Goal: Task Accomplishment & Management: Manage account settings

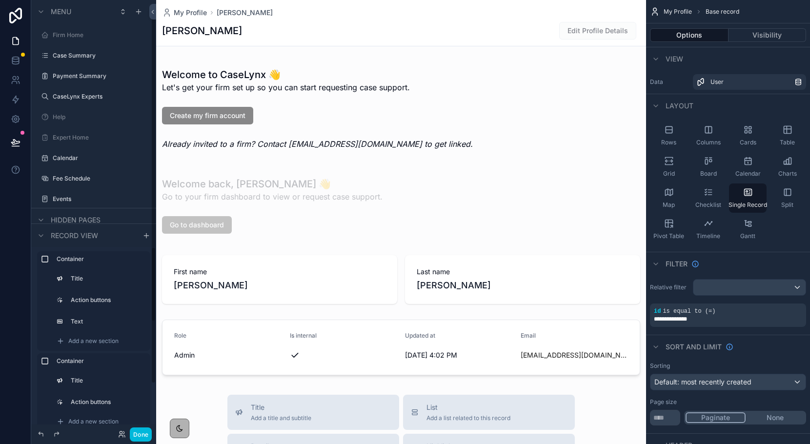
scroll to position [16, 0]
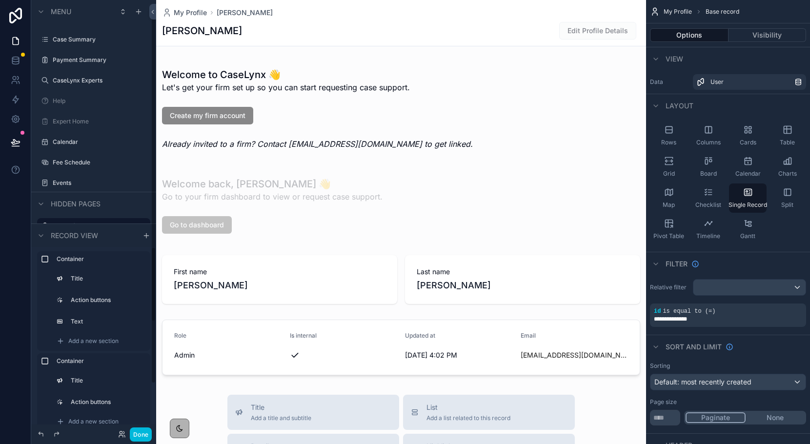
click at [140, 440] on button "Done" at bounding box center [141, 435] width 22 height 14
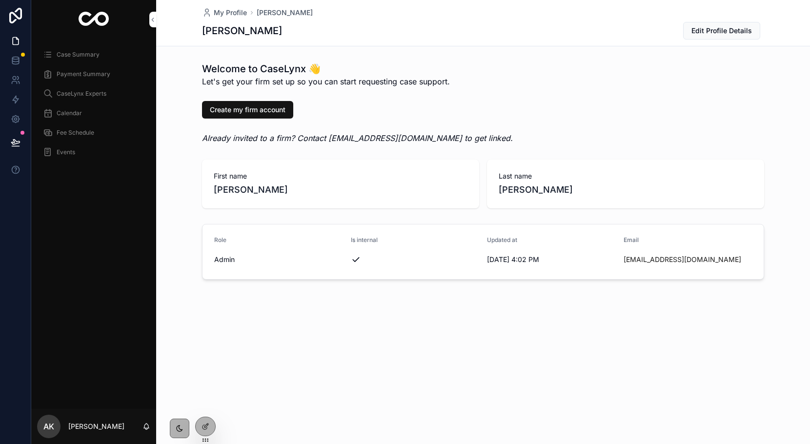
click at [0, 0] on icon at bounding box center [0, 0] width 0 height 0
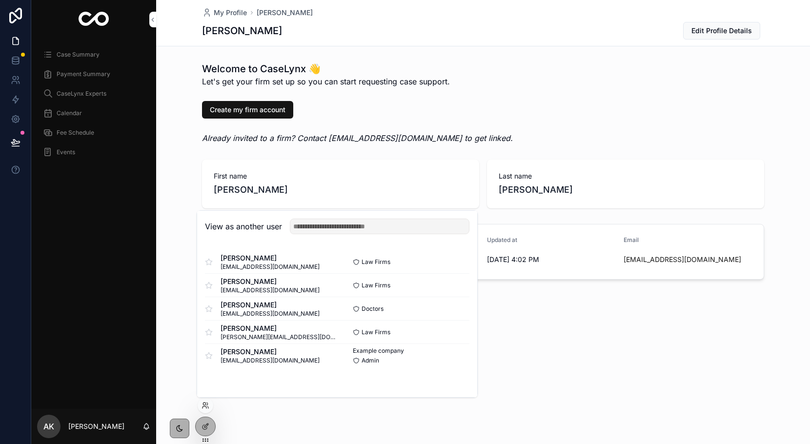
click at [0, 0] on button "Select" at bounding box center [0, 0] width 0 height 0
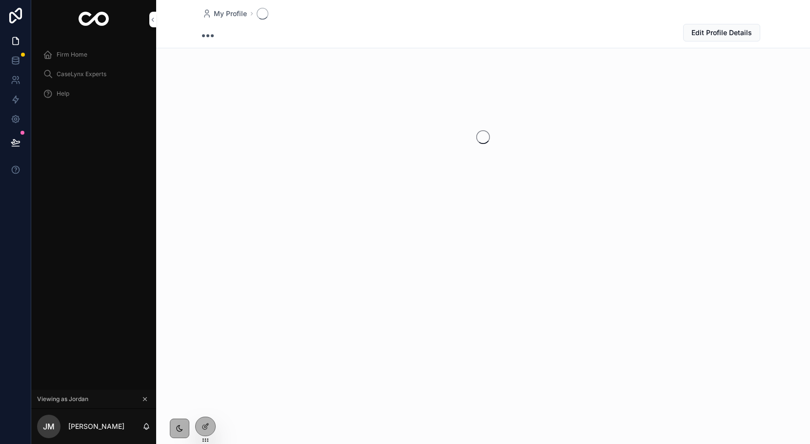
click at [72, 57] on span "Firm Home" at bounding box center [72, 55] width 31 height 8
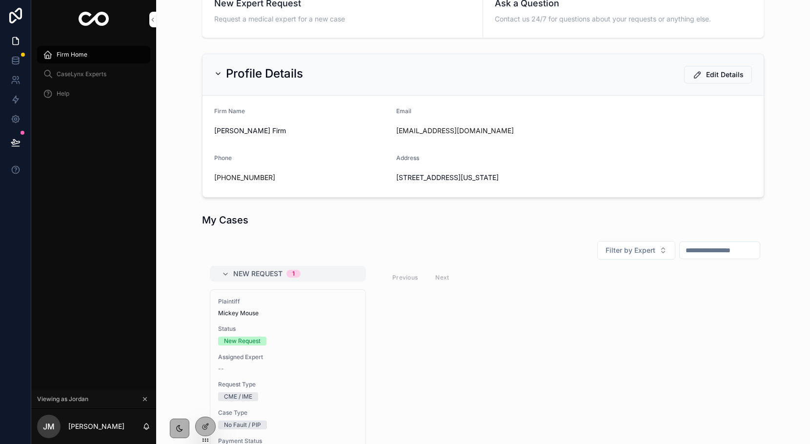
scroll to position [163, 0]
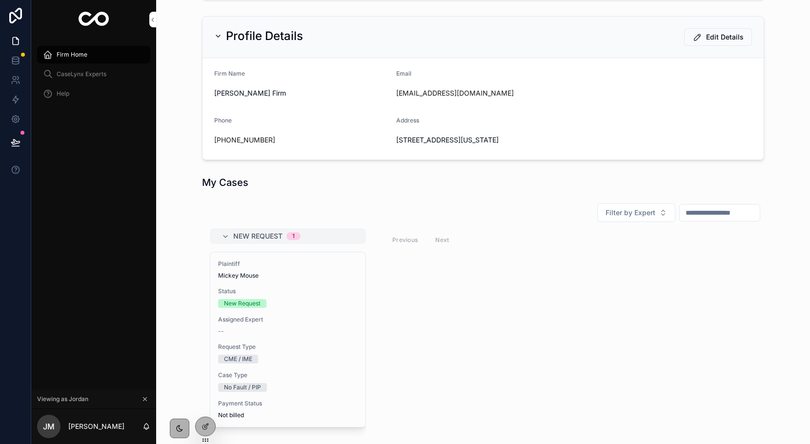
click at [276, 309] on div "Plaintiff Mickey Mouse Status New Request Assigned Expert -- Request Type CME /…" at bounding box center [287, 339] width 155 height 175
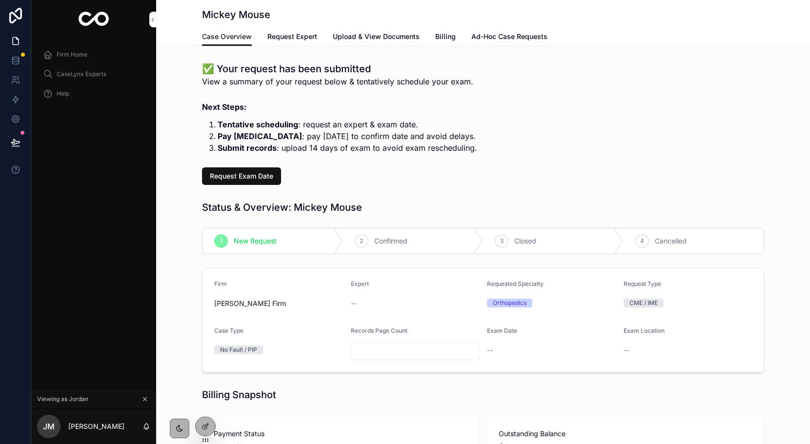
click at [214, 178] on span "Request Exam Date" at bounding box center [241, 176] width 63 height 10
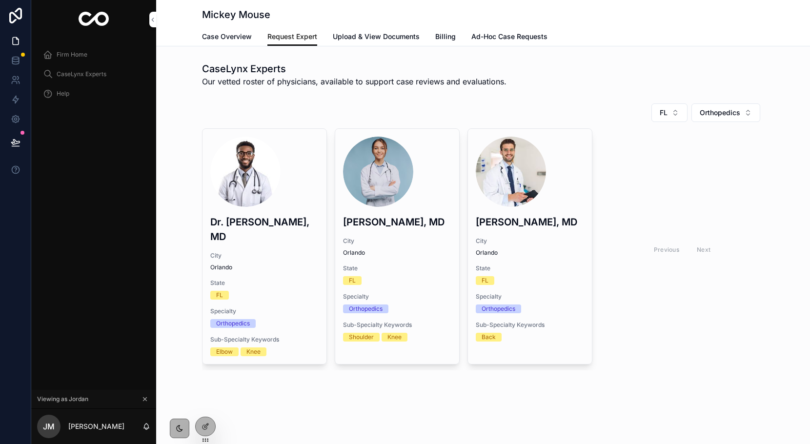
click at [0, 0] on span "Request Exam Date" at bounding box center [0, 0] width 0 height 0
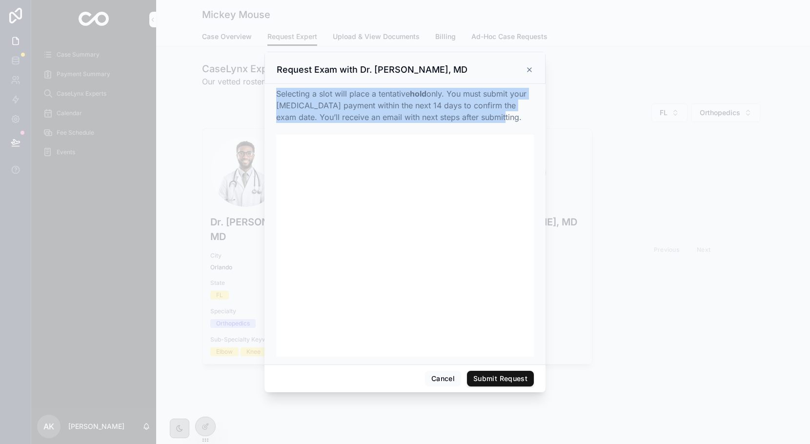
drag, startPoint x: 275, startPoint y: 96, endPoint x: 484, endPoint y: 117, distance: 210.4
click at [484, 117] on div "Selecting a slot will place a tentative hold only. You must submit your retaine…" at bounding box center [405, 224] width 281 height 281
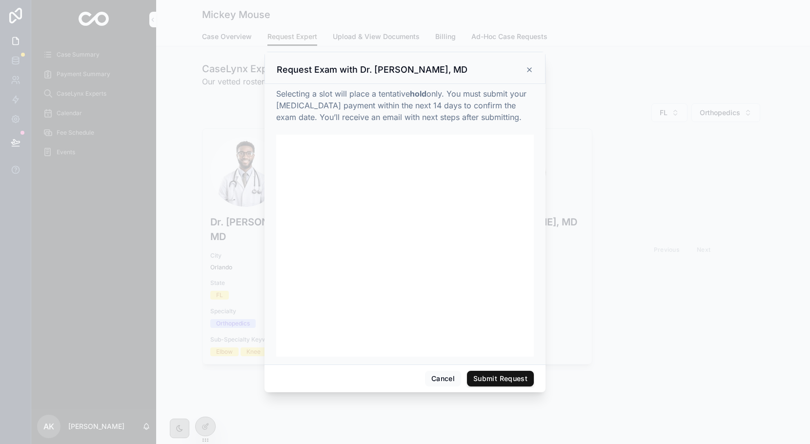
click at [465, 14] on div at bounding box center [405, 222] width 810 height 444
click at [726, 192] on div at bounding box center [405, 222] width 810 height 444
click at [498, 383] on button "Submit Request" at bounding box center [500, 379] width 67 height 16
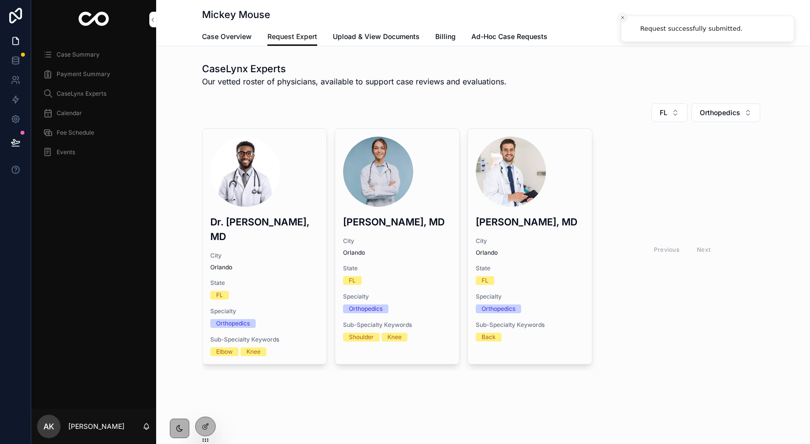
click at [626, 15] on button "Close toast" at bounding box center [623, 18] width 10 height 10
click at [236, 40] on span "Case Overview" at bounding box center [227, 37] width 50 height 10
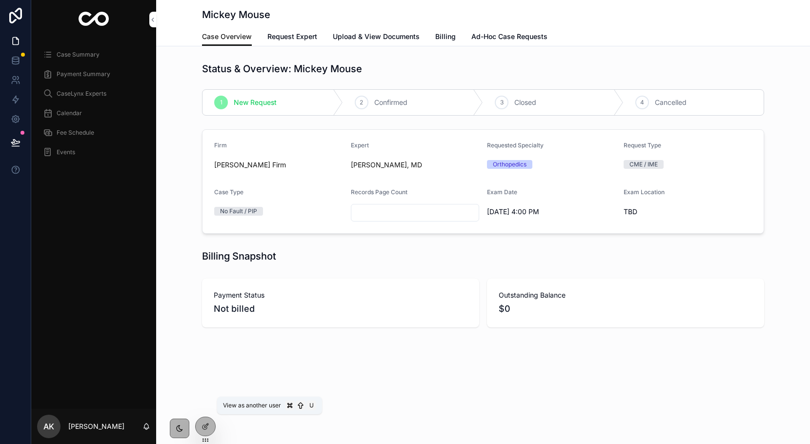
click at [0, 0] on icon at bounding box center [0, 0] width 0 height 0
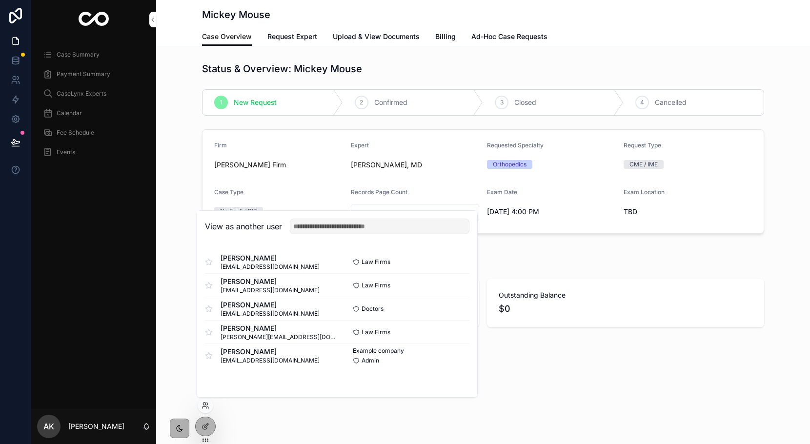
click at [0, 0] on button "Select" at bounding box center [0, 0] width 0 height 0
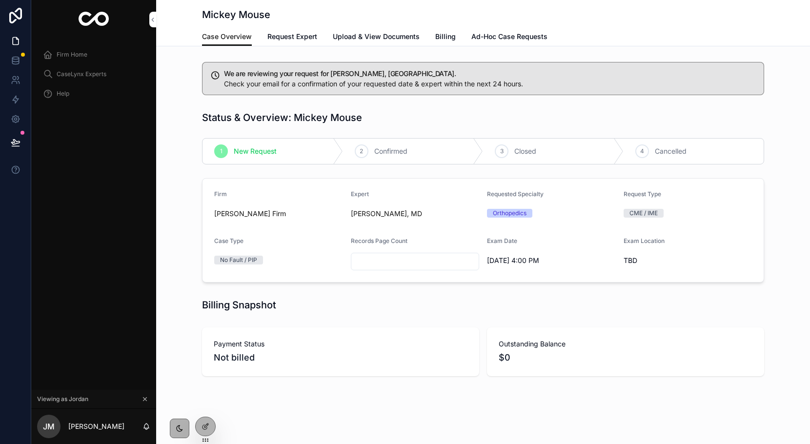
click at [297, 38] on span "Request Expert" at bounding box center [292, 37] width 50 height 10
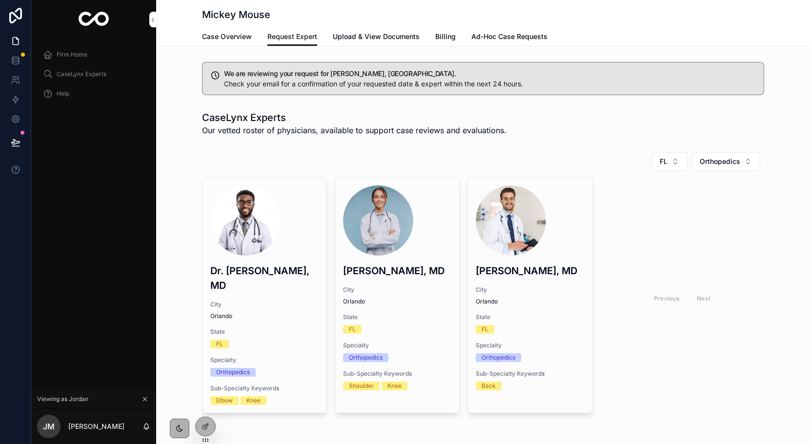
click at [228, 41] on span "Case Overview" at bounding box center [227, 37] width 50 height 10
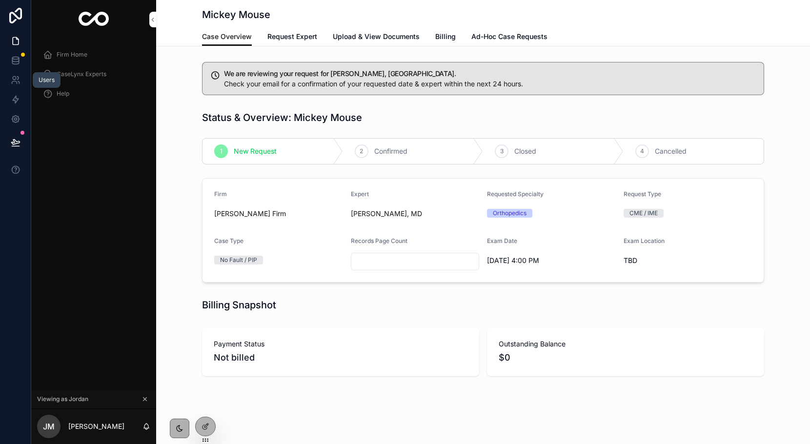
click at [14, 81] on icon at bounding box center [16, 80] width 10 height 10
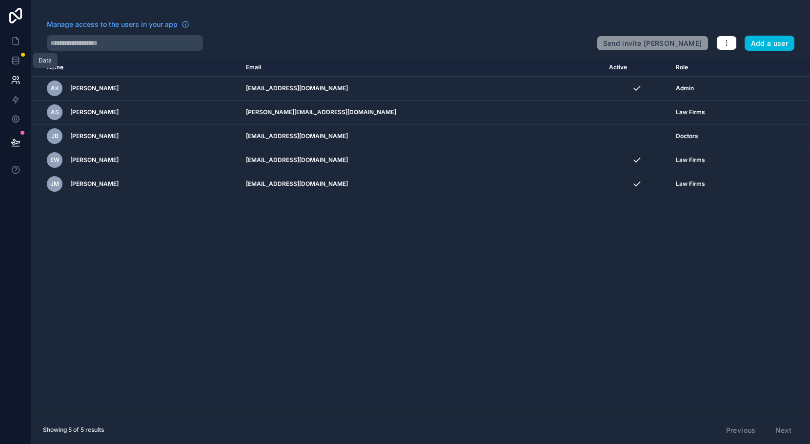
click at [12, 56] on icon at bounding box center [16, 61] width 10 height 10
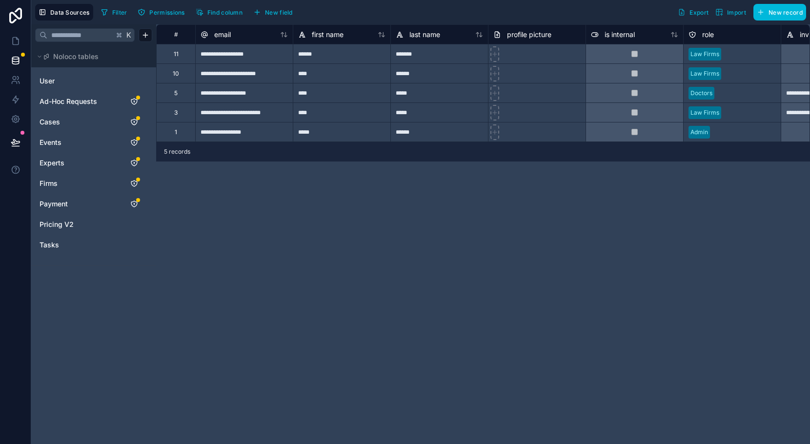
click at [50, 121] on span "Cases" at bounding box center [50, 122] width 20 height 10
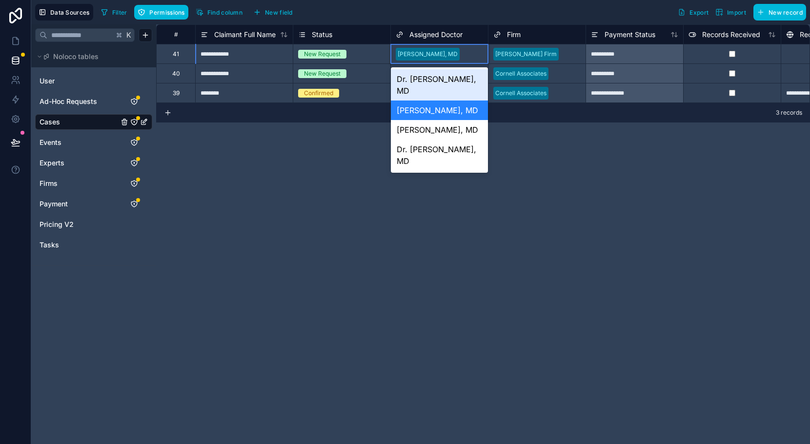
click at [433, 81] on div "Dr. [PERSON_NAME], MD" at bounding box center [439, 84] width 97 height 31
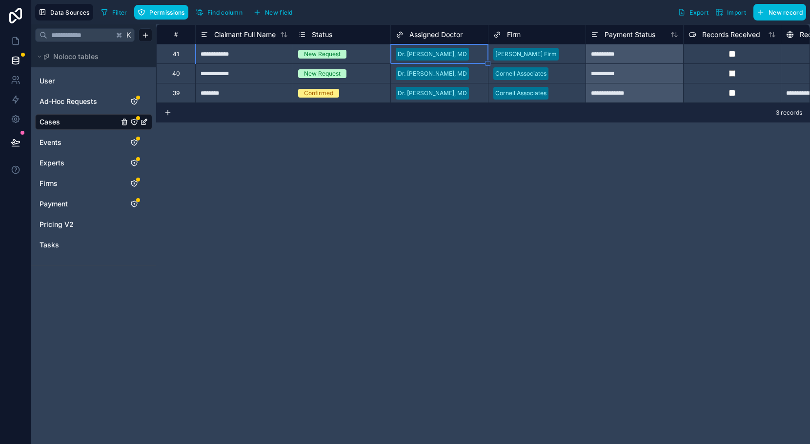
click at [372, 211] on div "**********" at bounding box center [483, 234] width 654 height 420
click at [11, 41] on icon at bounding box center [16, 41] width 10 height 10
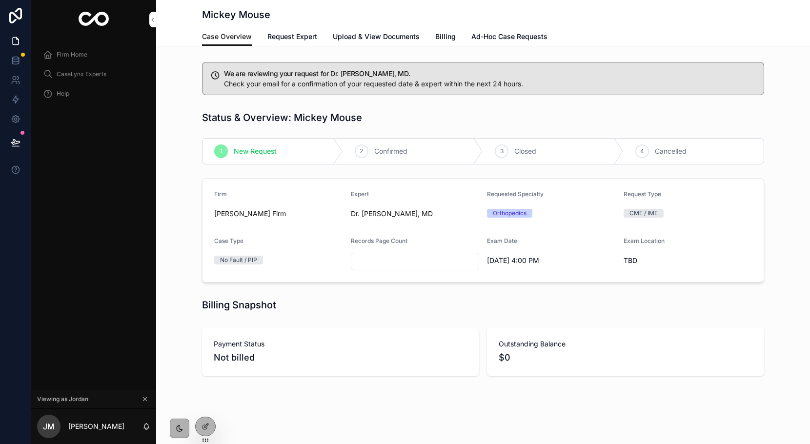
click at [387, 40] on span "Upload & View Documents" at bounding box center [376, 37] width 87 height 10
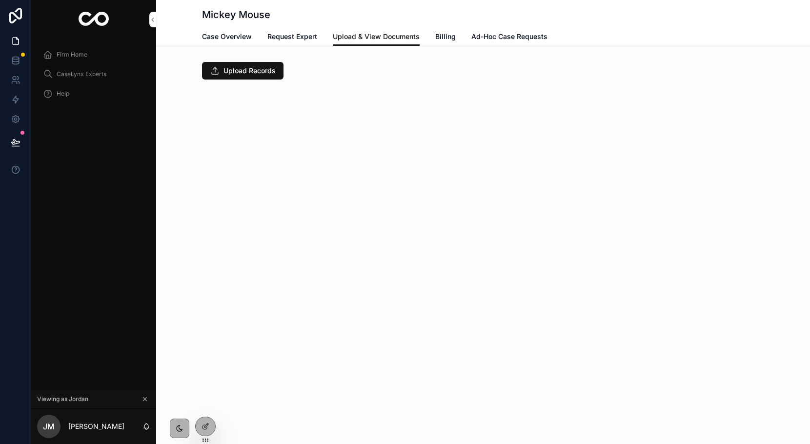
click at [225, 67] on span "Upload Records" at bounding box center [250, 71] width 52 height 10
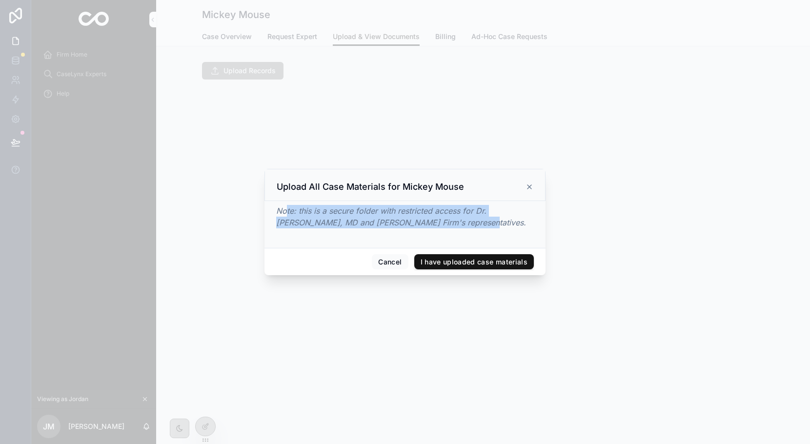
drag, startPoint x: 285, startPoint y: 209, endPoint x: 449, endPoint y: 223, distance: 164.5
click at [449, 223] on div "Note: this is a secure folder with restricted access for Dr. Jack Black, MD and…" at bounding box center [405, 216] width 258 height 23
click at [393, 267] on button "Cancel" at bounding box center [390, 262] width 36 height 16
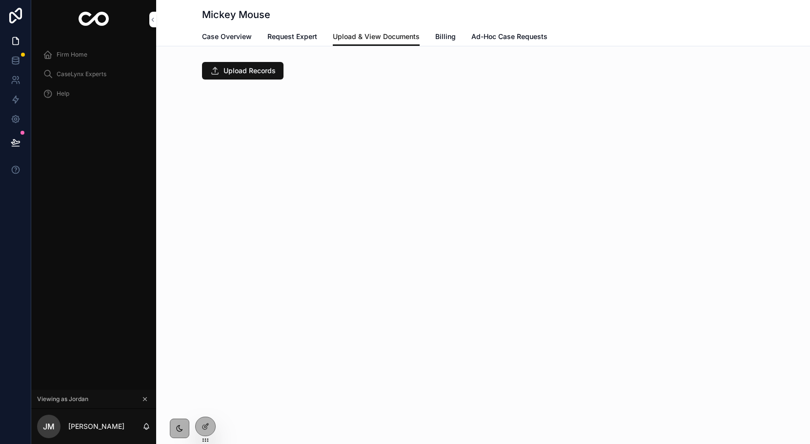
click at [222, 43] on link "Case Overview" at bounding box center [227, 38] width 50 height 20
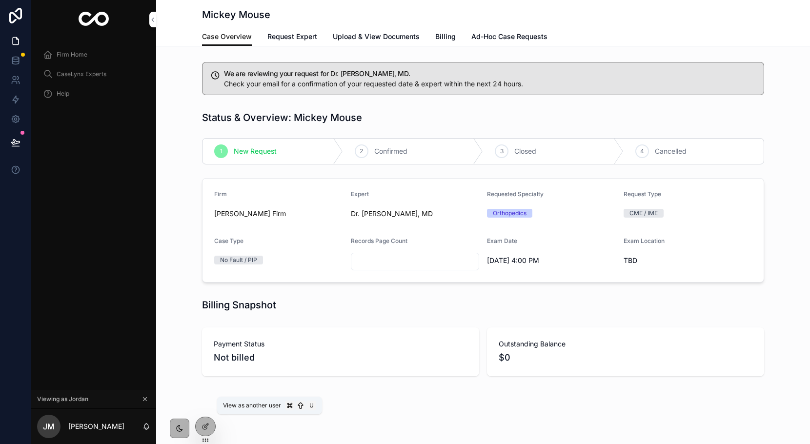
click at [0, 0] on icon at bounding box center [0, 0] width 0 height 0
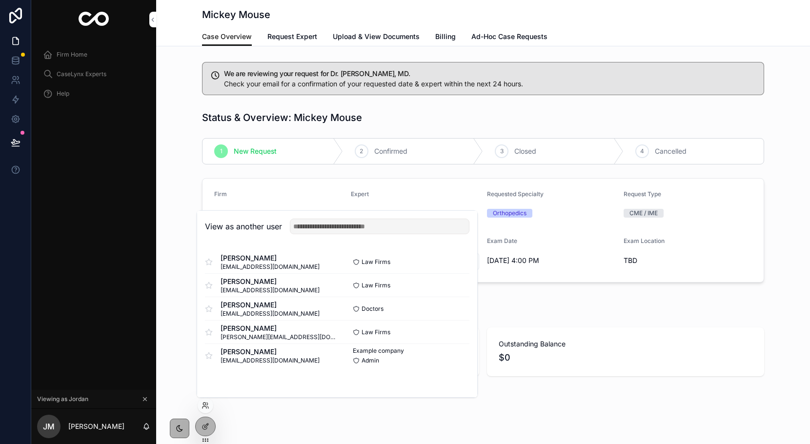
click at [186, 139] on div "Status & Overview: Mickey Mouse 1 New Request 2 Confirmed 3 Closed 4 Cancelled …" at bounding box center [483, 197] width 654 height 180
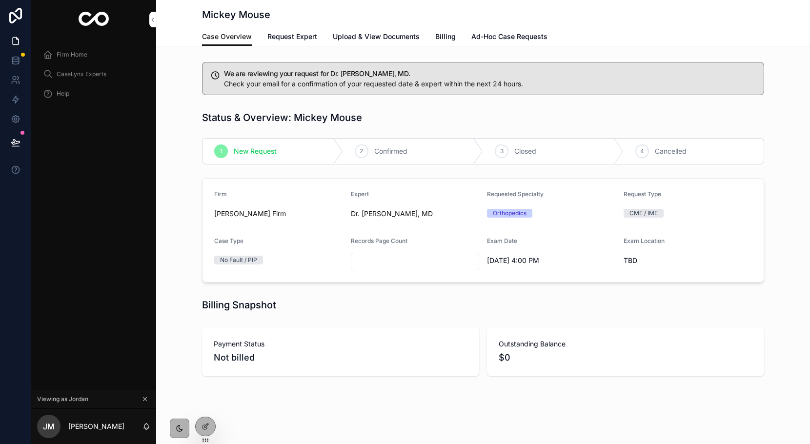
click at [0, 0] on icon at bounding box center [0, 0] width 0 height 0
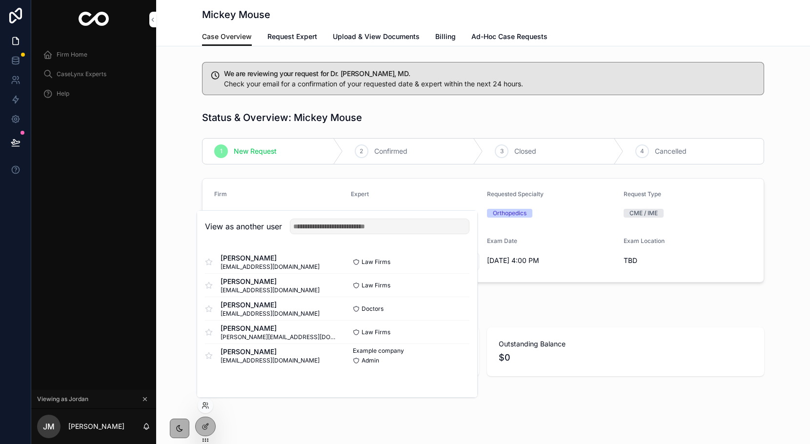
click at [0, 0] on button "Select" at bounding box center [0, 0] width 0 height 0
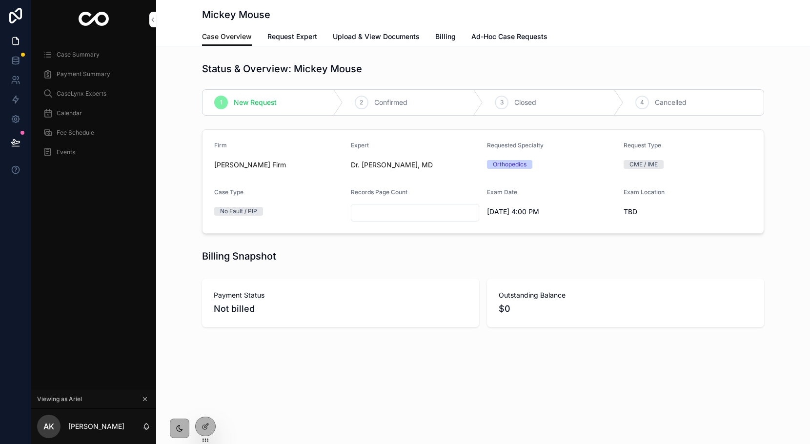
click at [72, 55] on span "Case Summary" at bounding box center [78, 55] width 43 height 8
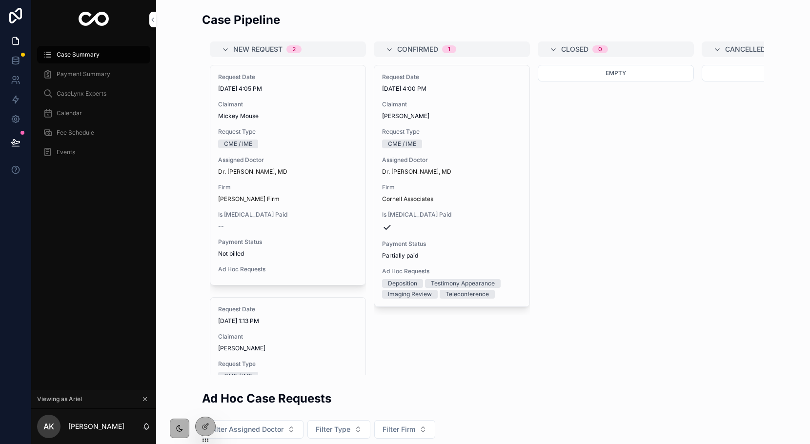
click at [276, 139] on div "Request Type CME / IME" at bounding box center [288, 138] width 140 height 20
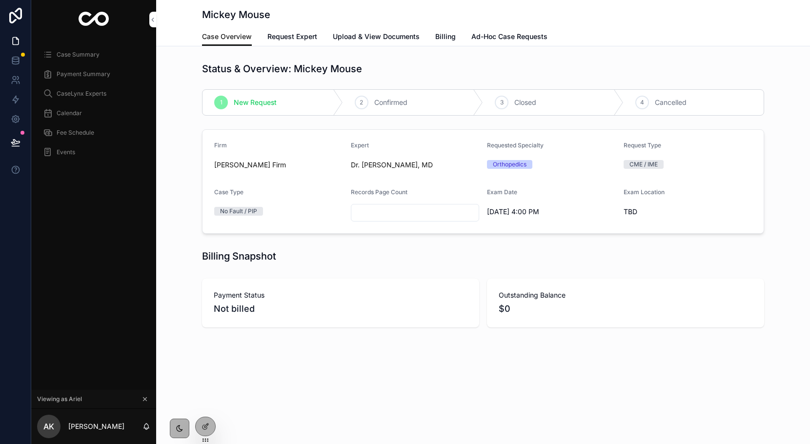
click at [443, 40] on span "Billing" at bounding box center [445, 37] width 20 height 10
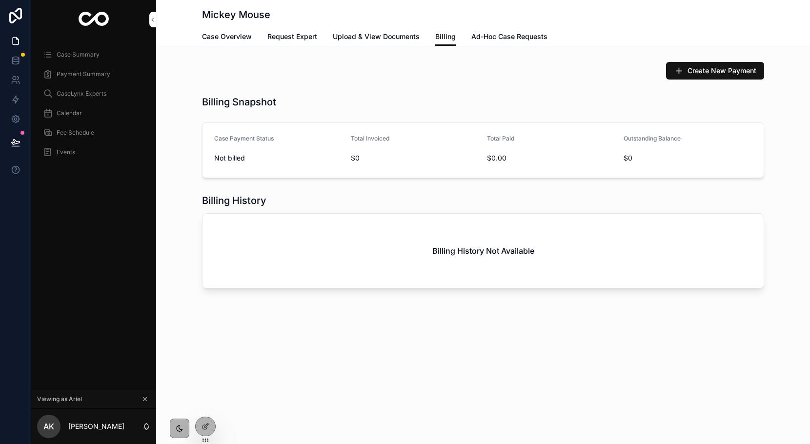
click at [685, 67] on button "Create New Payment" at bounding box center [715, 71] width 98 height 18
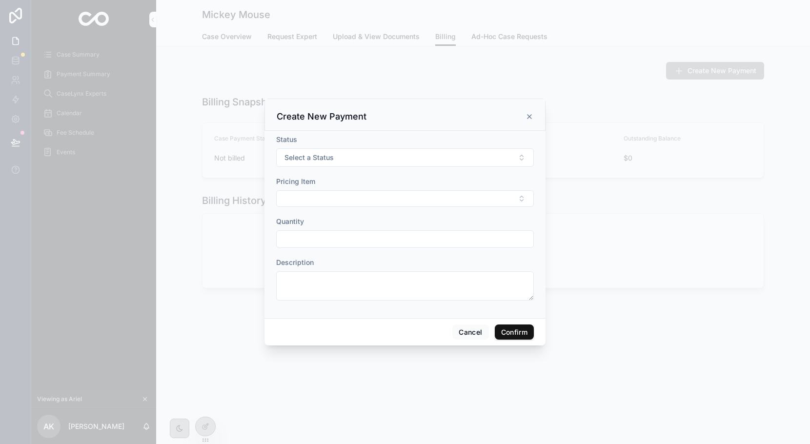
click at [378, 161] on button "Select a Status" at bounding box center [405, 157] width 258 height 19
click at [379, 200] on div "Pending" at bounding box center [405, 196] width 136 height 15
click at [379, 200] on button "Select Button" at bounding box center [405, 198] width 258 height 17
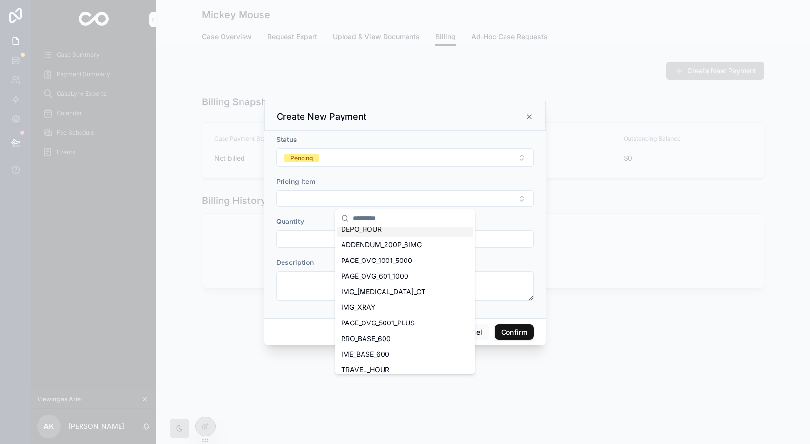
scroll to position [92, 0]
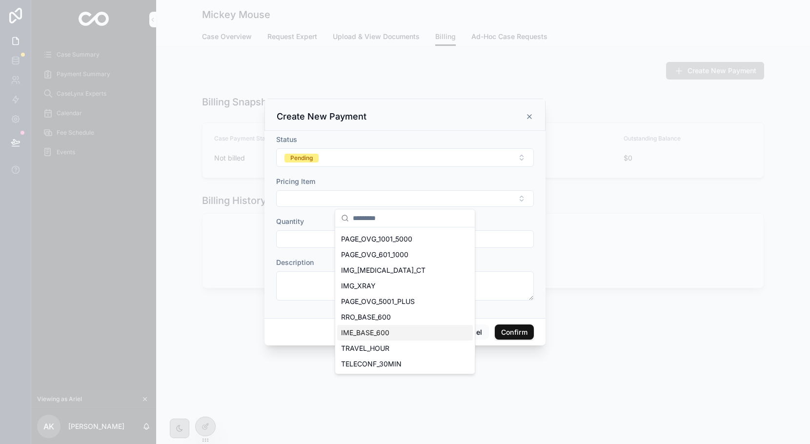
click at [384, 334] on span "IME_BASE_600" at bounding box center [365, 333] width 48 height 10
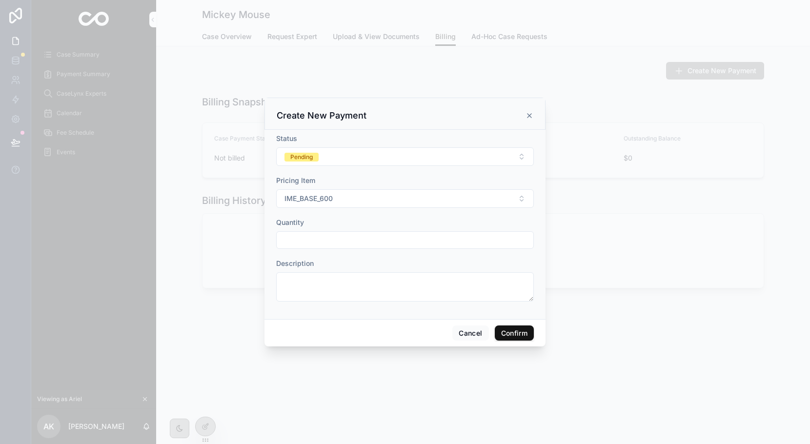
click at [307, 239] on input "text" at bounding box center [405, 240] width 257 height 14
type input "*"
click at [392, 314] on div "Status Pending Pricing Item IME_BASE_600 Quantity * Description" at bounding box center [405, 224] width 281 height 189
click at [523, 329] on button "Confirm" at bounding box center [514, 334] width 39 height 16
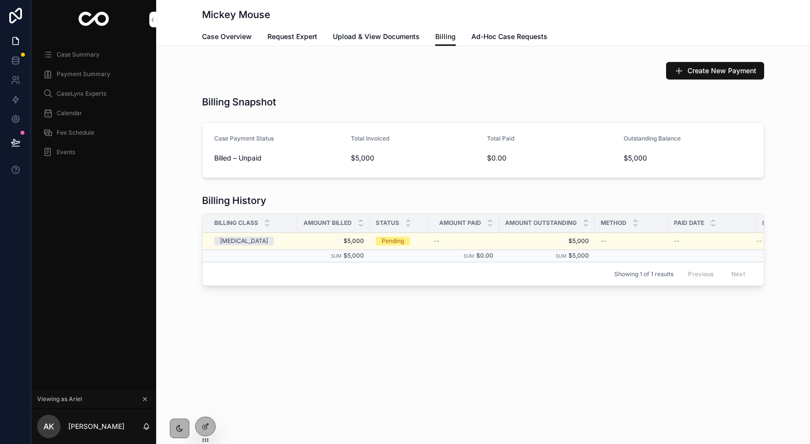
click at [232, 40] on span "Case Overview" at bounding box center [227, 37] width 50 height 10
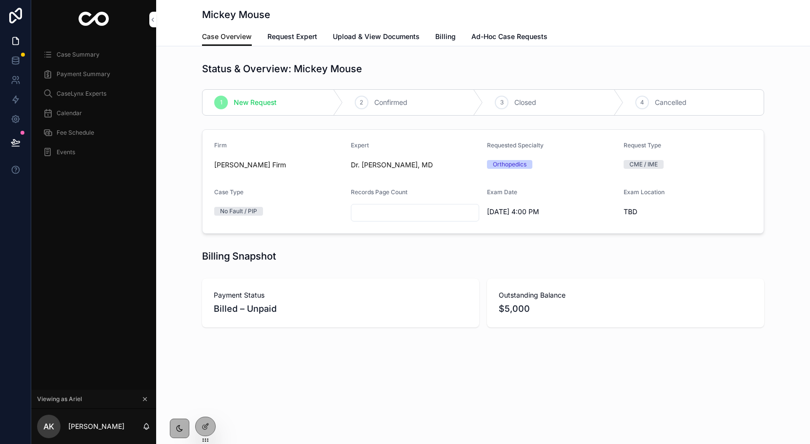
click at [0, 0] on icon at bounding box center [0, 0] width 0 height 0
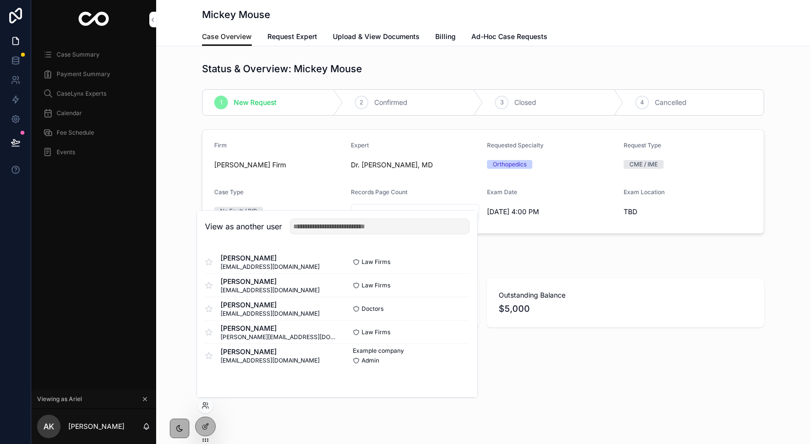
click at [0, 0] on button "Select" at bounding box center [0, 0] width 0 height 0
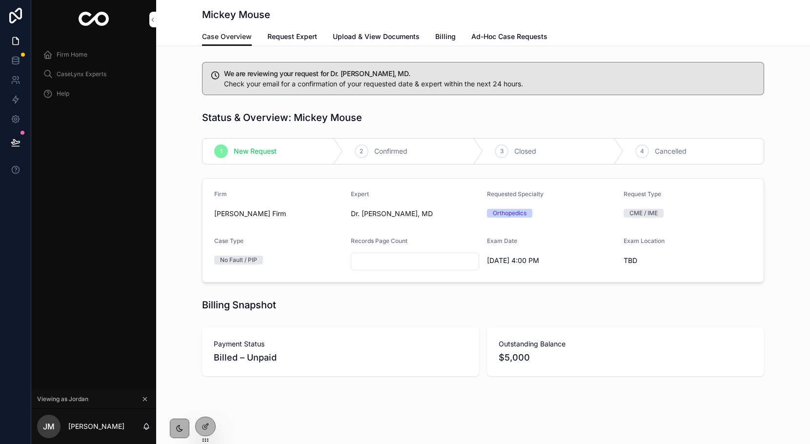
click at [437, 33] on span "Billing" at bounding box center [445, 37] width 20 height 10
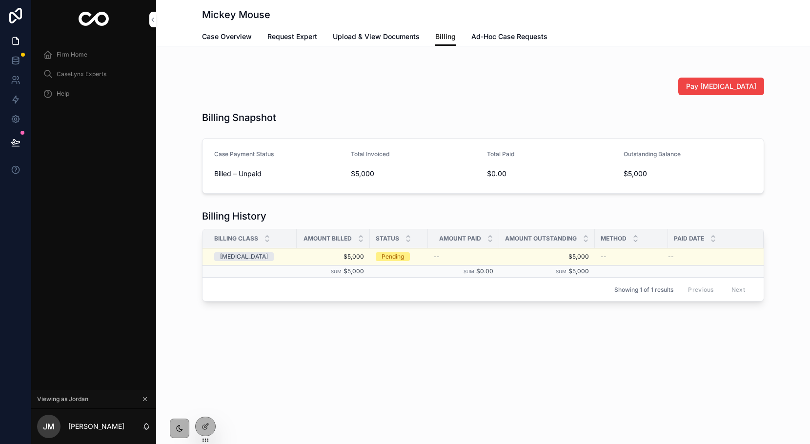
click at [232, 33] on span "Case Overview" at bounding box center [227, 37] width 50 height 10
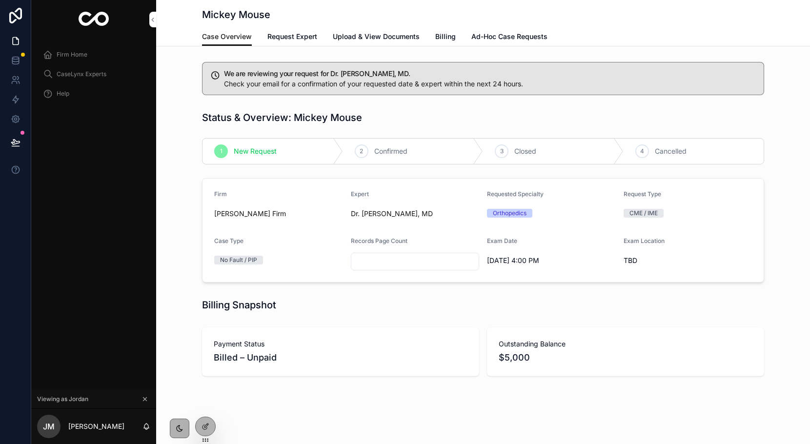
click at [0, 0] on icon at bounding box center [0, 0] width 0 height 0
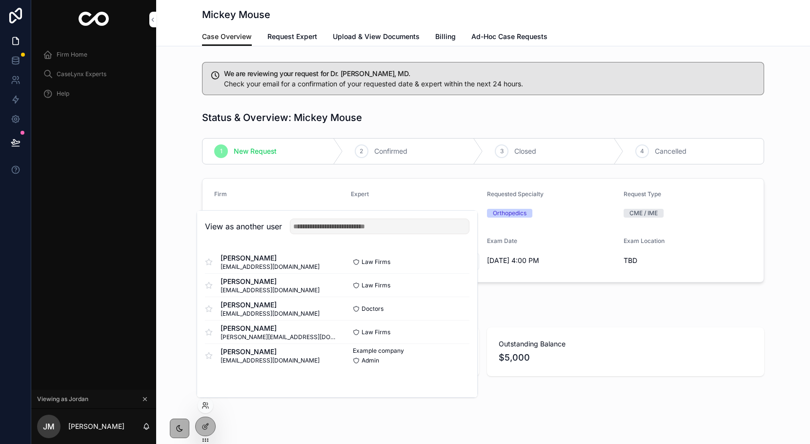
click at [0, 0] on button "Select" at bounding box center [0, 0] width 0 height 0
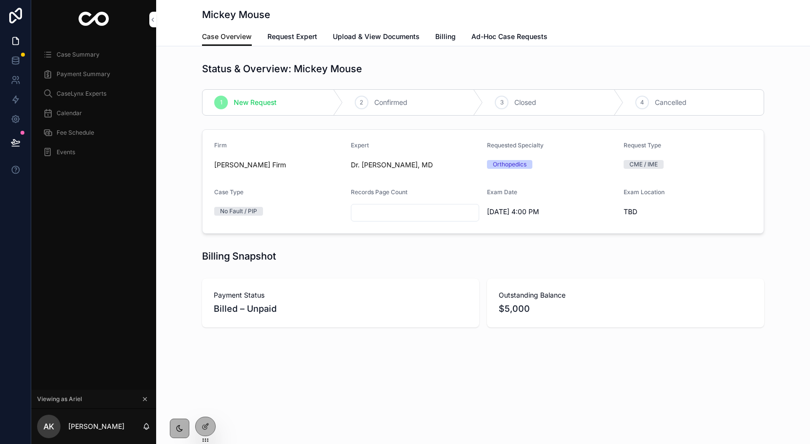
click at [448, 35] on span "Billing" at bounding box center [445, 37] width 20 height 10
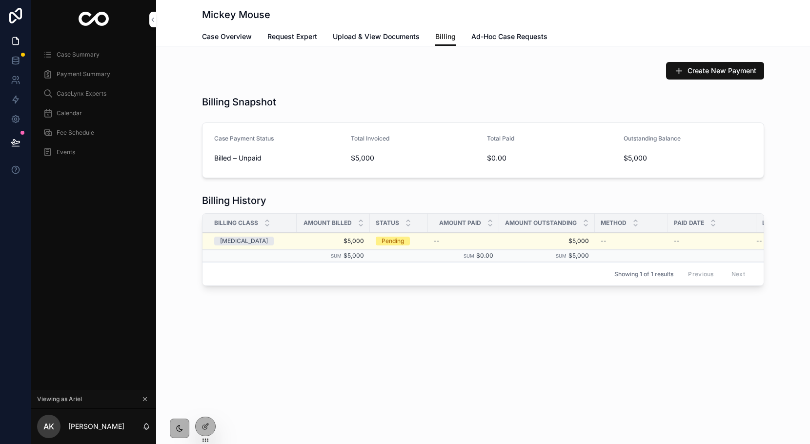
click at [269, 238] on div "Retainer" at bounding box center [252, 241] width 77 height 9
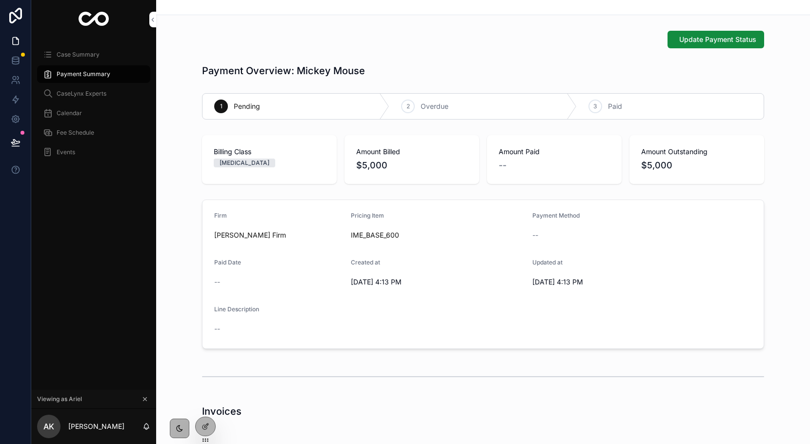
click at [711, 39] on span "Update Payment Status" at bounding box center [717, 40] width 77 height 10
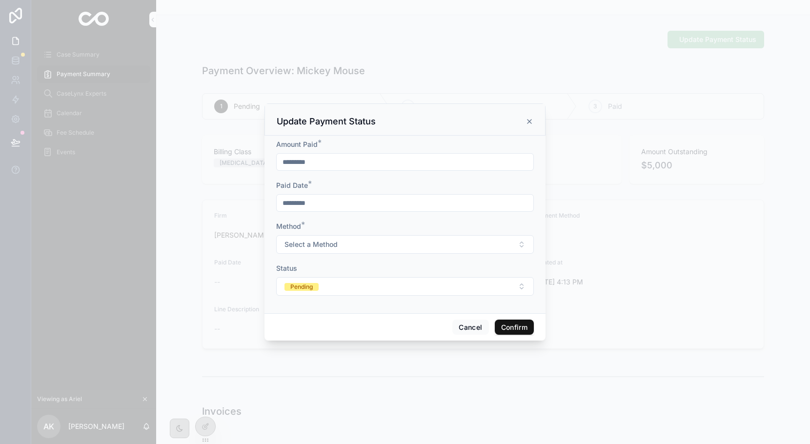
click at [312, 163] on input "*********" at bounding box center [405, 162] width 257 height 14
click at [295, 244] on span "Select a Method" at bounding box center [311, 245] width 53 height 10
click at [366, 310] on span "Check" at bounding box center [356, 312] width 30 height 9
click at [315, 283] on span "Pending" at bounding box center [302, 287] width 34 height 8
click at [362, 361] on div "Paid" at bounding box center [405, 366] width 136 height 14
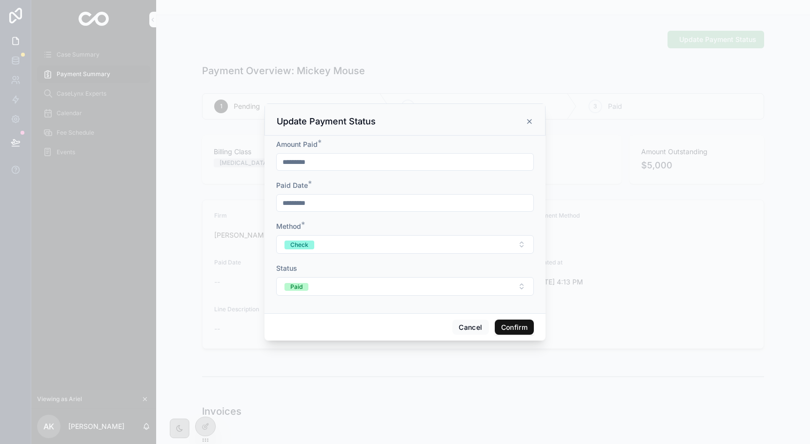
click at [507, 326] on button "Confirm" at bounding box center [514, 328] width 39 height 16
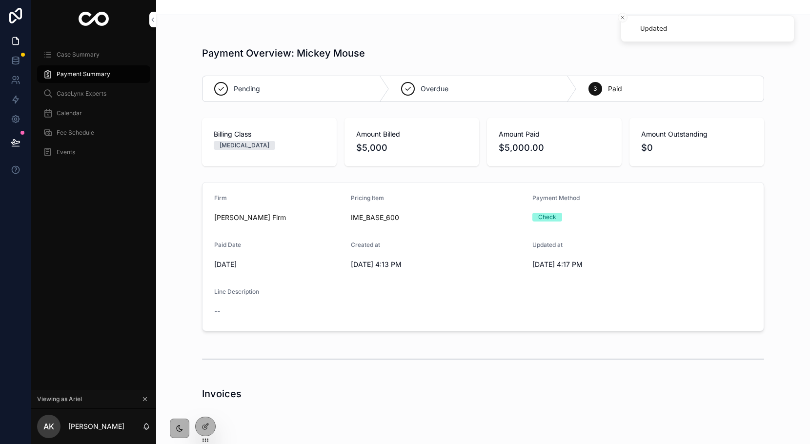
click at [62, 53] on span "Case Summary" at bounding box center [78, 55] width 43 height 8
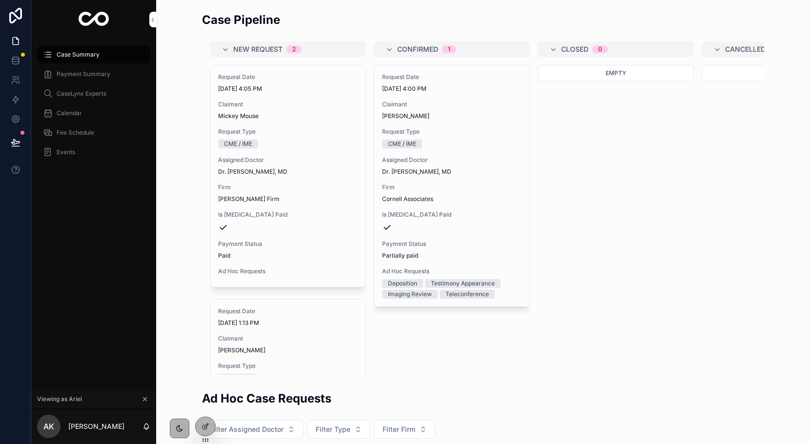
click at [270, 163] on span "Assigned Doctor" at bounding box center [288, 160] width 140 height 8
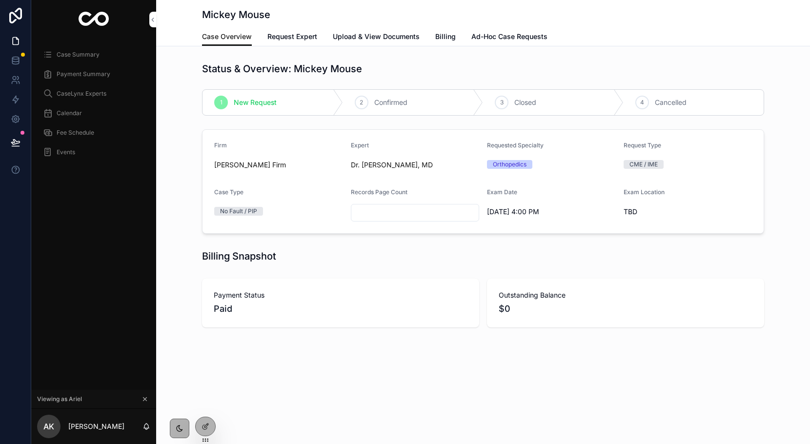
click at [367, 106] on div "2" at bounding box center [362, 103] width 14 height 14
click at [295, 32] on span "Request Expert" at bounding box center [292, 37] width 50 height 10
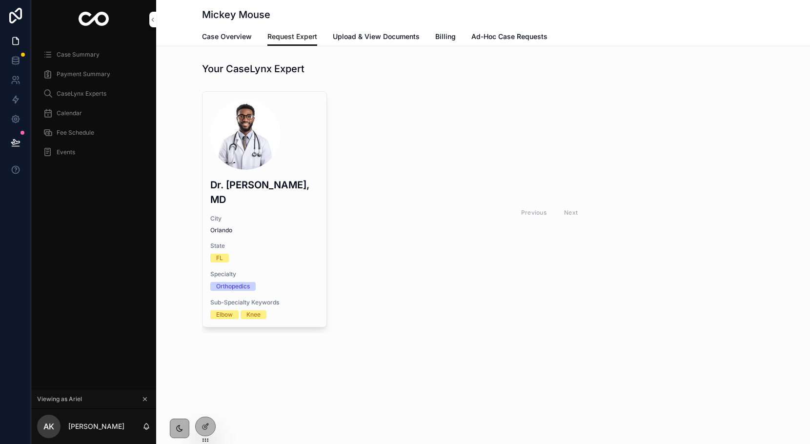
click at [400, 34] on span "Upload & View Documents" at bounding box center [376, 37] width 87 height 10
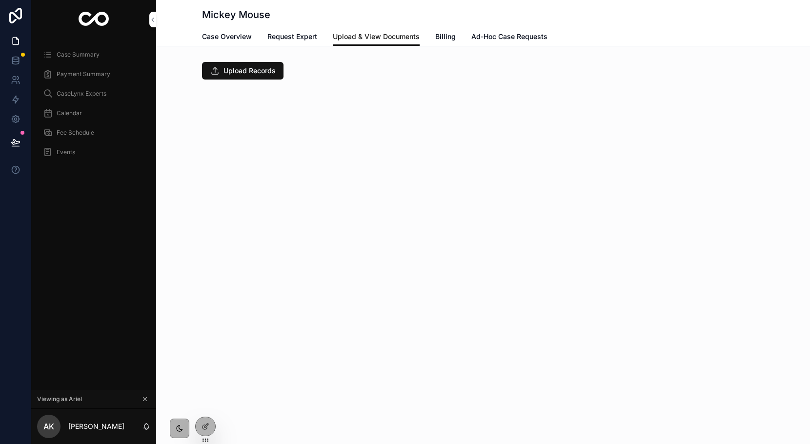
click at [231, 35] on span "Case Overview" at bounding box center [227, 37] width 50 height 10
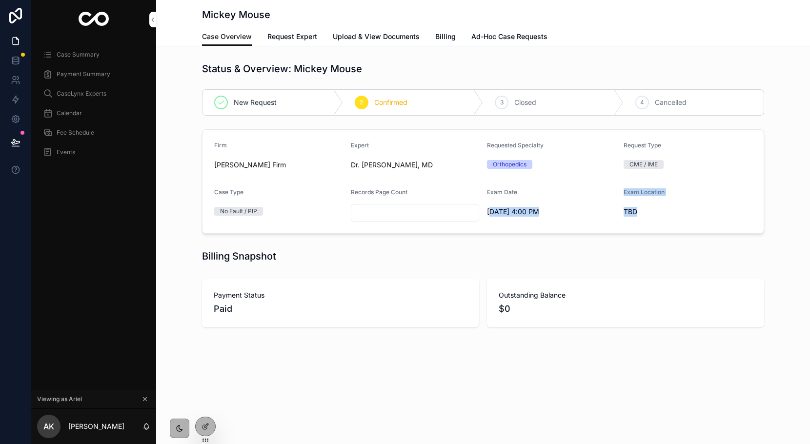
drag, startPoint x: 489, startPoint y: 210, endPoint x: 641, endPoint y: 211, distance: 152.3
click at [641, 211] on form "Firm Jordan's Firm Expert Dr. Jack Black, MD Requested Specialty Orthopedics Re…" at bounding box center [483, 181] width 561 height 103
click at [626, 241] on div "Status & Overview: Mickey Mouse New Request 2 Confirmed 3 Closed 4 Cancelled Fi…" at bounding box center [483, 194] width 654 height 273
click at [416, 213] on input "scrollable content" at bounding box center [415, 213] width 128 height 14
type input "*****"
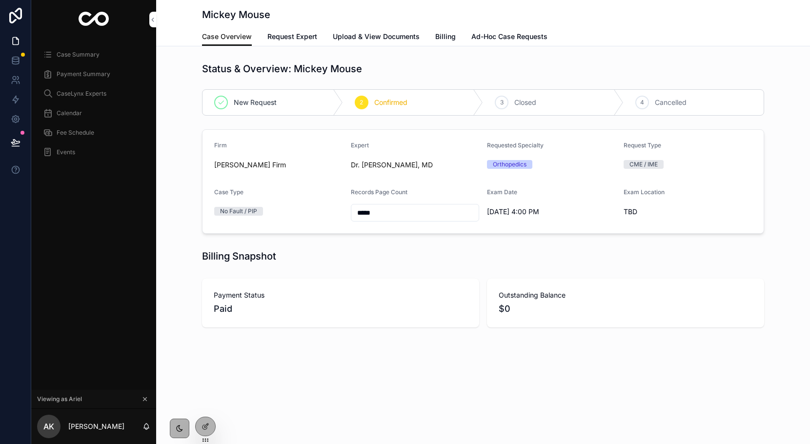
click at [272, 346] on div "Mickey Mouse Case Overview Case Overview Request Expert Upload & View Documents…" at bounding box center [483, 197] width 654 height 394
click at [447, 39] on span "Billing" at bounding box center [445, 37] width 20 height 10
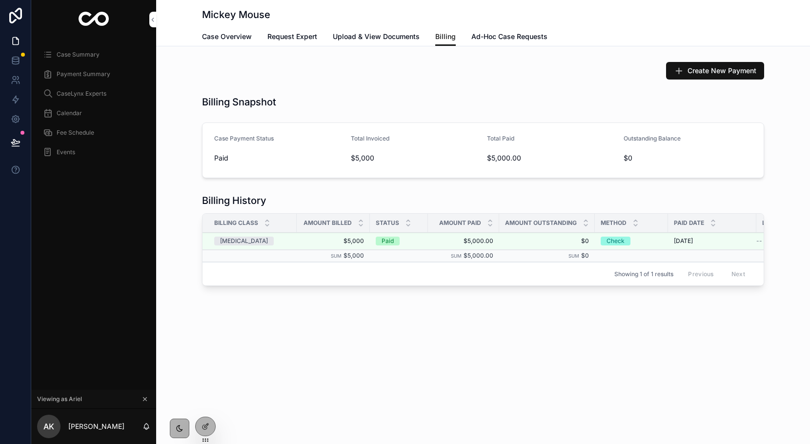
click at [724, 67] on span "Create New Payment" at bounding box center [722, 71] width 69 height 10
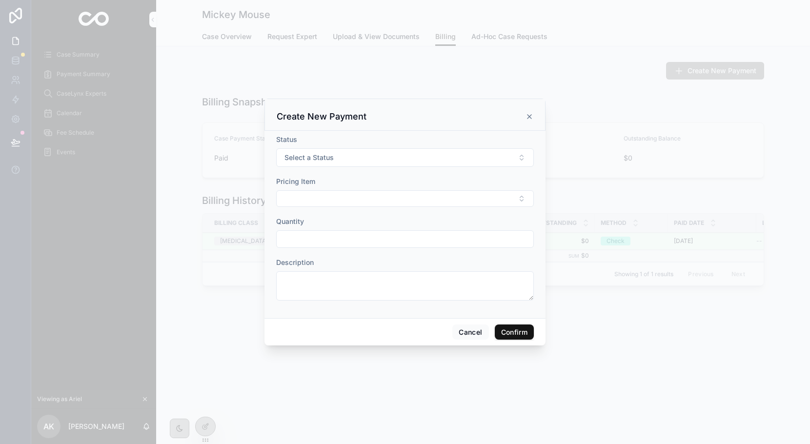
click at [319, 146] on div "Status Select a Status" at bounding box center [405, 151] width 258 height 32
click at [317, 154] on span "Select a Status" at bounding box center [309, 158] width 49 height 10
click at [348, 194] on div "Pending" at bounding box center [358, 196] width 22 height 9
click at [342, 204] on button "Select Button" at bounding box center [405, 198] width 258 height 17
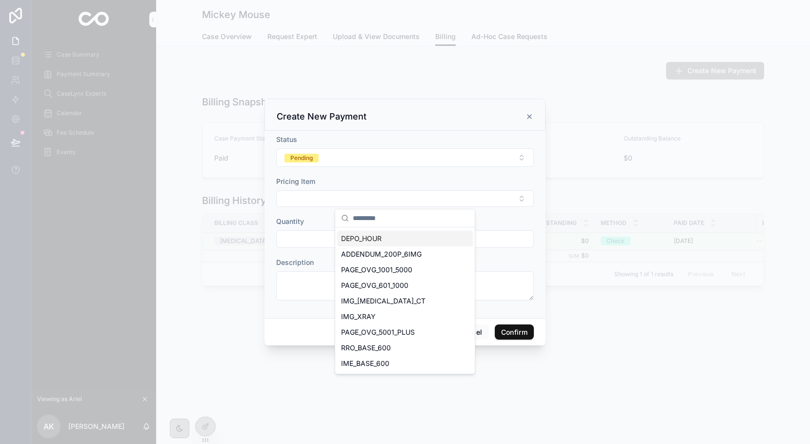
scroll to position [61, 0]
click at [382, 288] on span "PAGE_OVG_601_1000" at bounding box center [374, 285] width 67 height 10
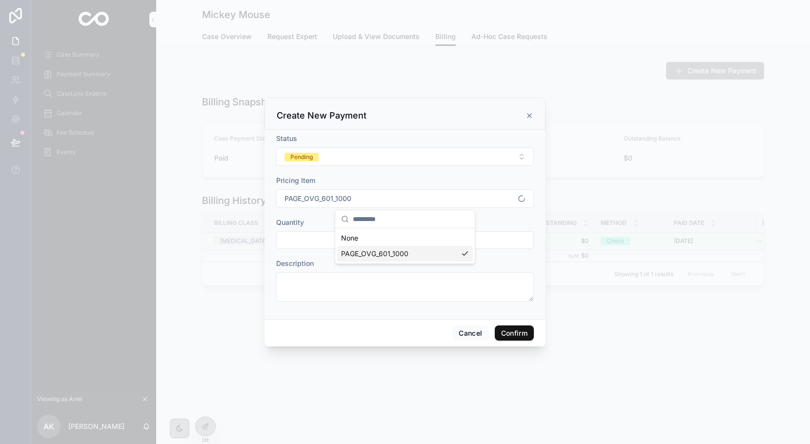
scroll to position [0, 0]
click at [320, 241] on input "text" at bounding box center [405, 240] width 257 height 14
drag, startPoint x: 317, startPoint y: 237, endPoint x: 250, endPoint y: 237, distance: 66.4
click at [250, 237] on div "Create New Payment Status Pending Pricing Item PAGE_OVG_601_1000 Quantity *** D…" at bounding box center [405, 222] width 810 height 444
type input "***"
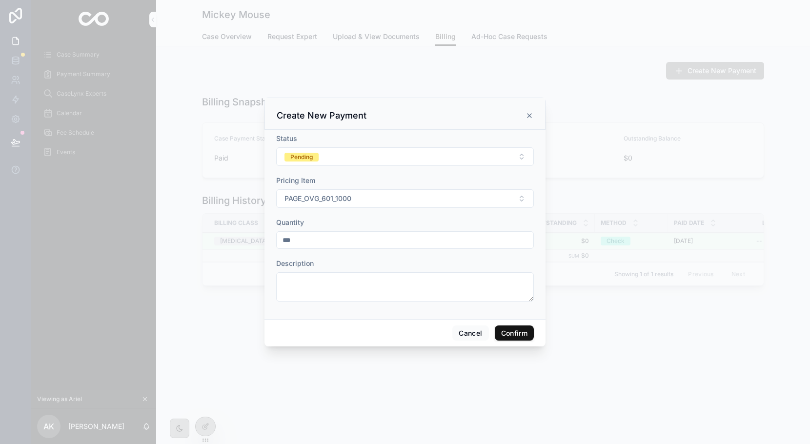
click at [323, 263] on div "Description" at bounding box center [405, 264] width 258 height 10
click at [509, 332] on button "Confirm" at bounding box center [514, 334] width 39 height 16
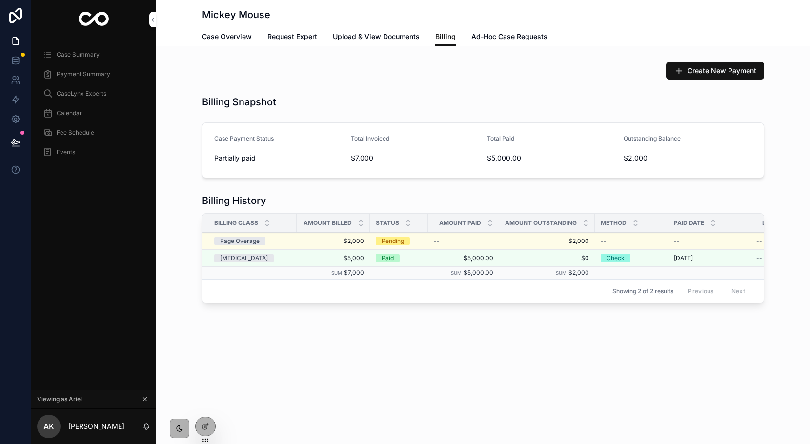
click at [0, 0] on icon at bounding box center [0, 0] width 0 height 0
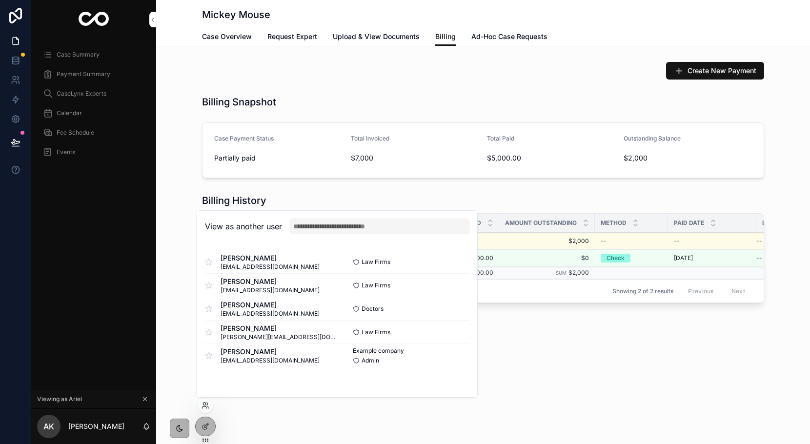
click at [0, 0] on button "Select" at bounding box center [0, 0] width 0 height 0
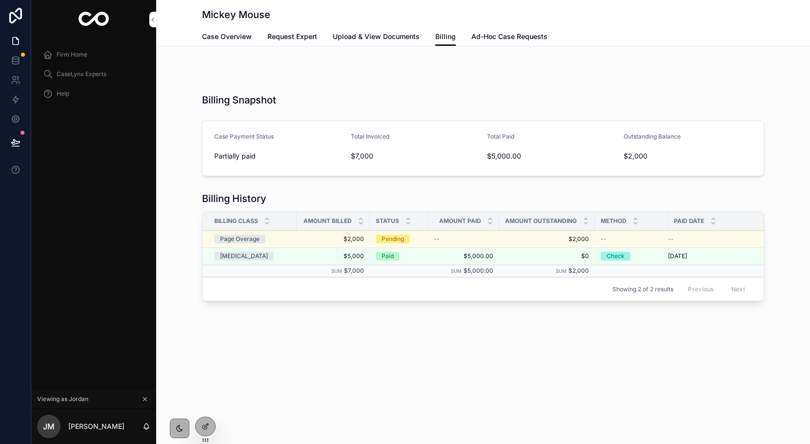
click at [235, 34] on span "Case Overview" at bounding box center [227, 37] width 50 height 10
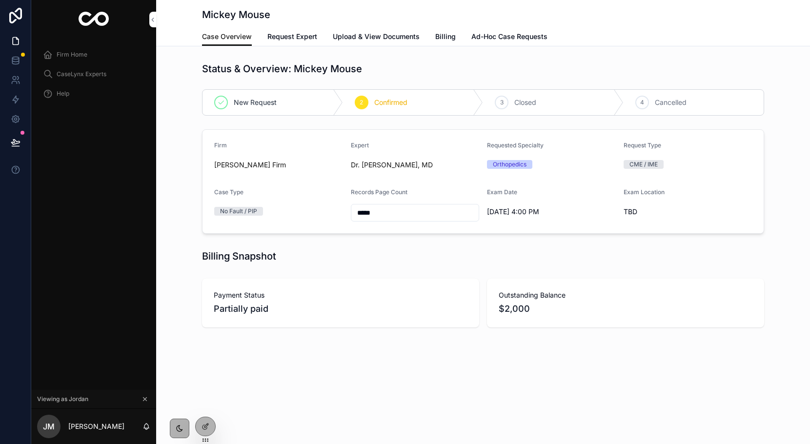
click at [435, 35] on span "Billing" at bounding box center [445, 37] width 20 height 10
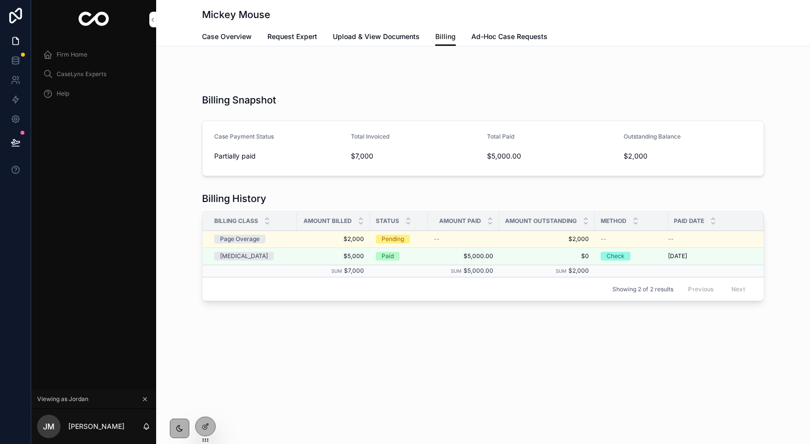
click at [500, 38] on span "Ad-Hoc Case Requests" at bounding box center [509, 37] width 76 height 10
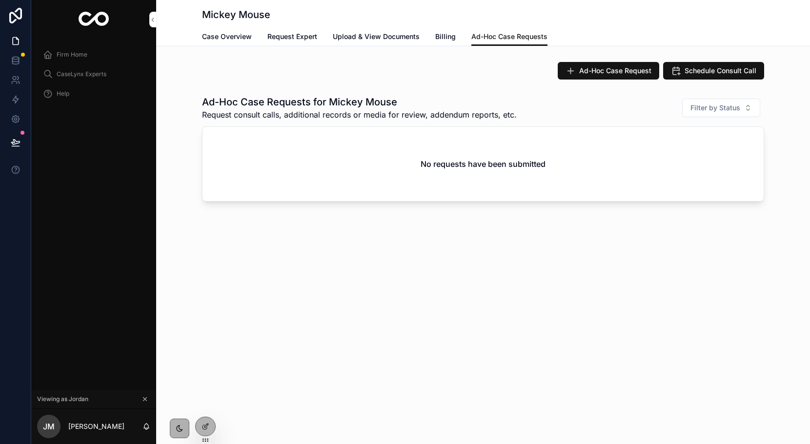
click at [701, 73] on span "Schedule Consult Call" at bounding box center [721, 71] width 72 height 10
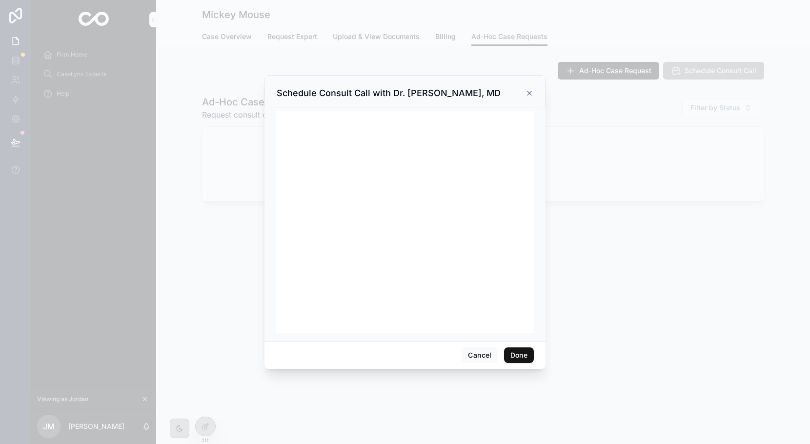
click at [515, 356] on button "Done" at bounding box center [519, 355] width 30 height 16
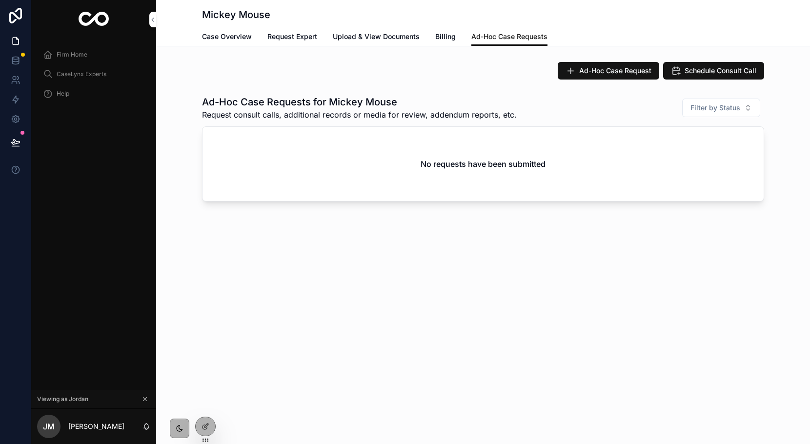
click at [486, 40] on span "Ad-Hoc Case Requests" at bounding box center [509, 37] width 76 height 10
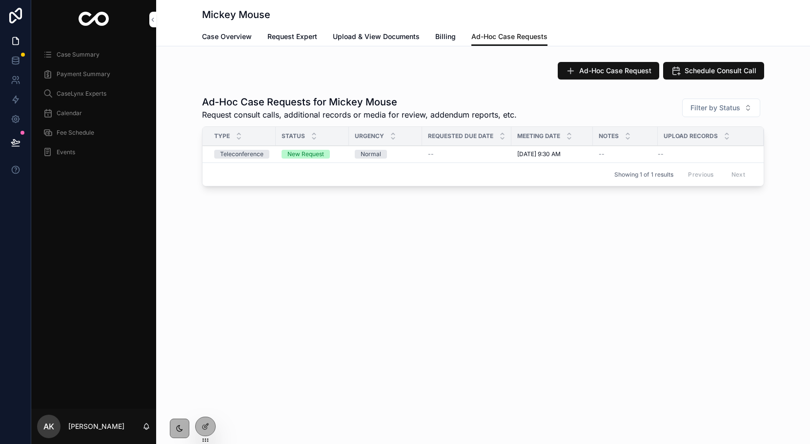
click at [623, 71] on span "Ad-Hoc Case Request" at bounding box center [615, 71] width 72 height 10
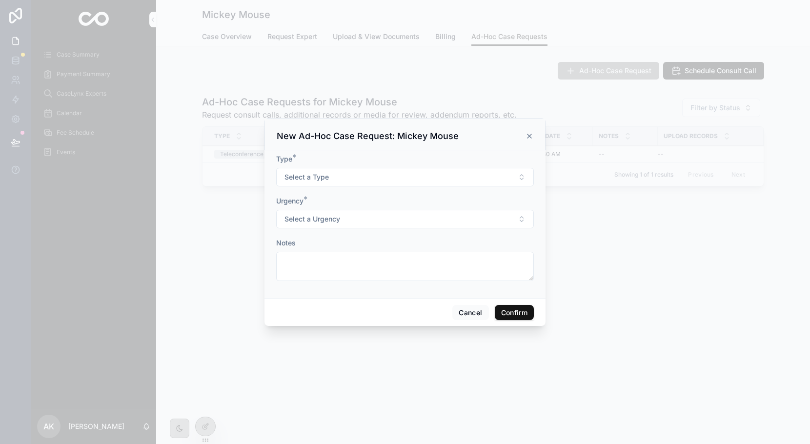
click at [361, 181] on button "Select a Type" at bounding box center [405, 177] width 258 height 19
click at [364, 257] on div "Imaging Review" at bounding box center [369, 260] width 44 height 9
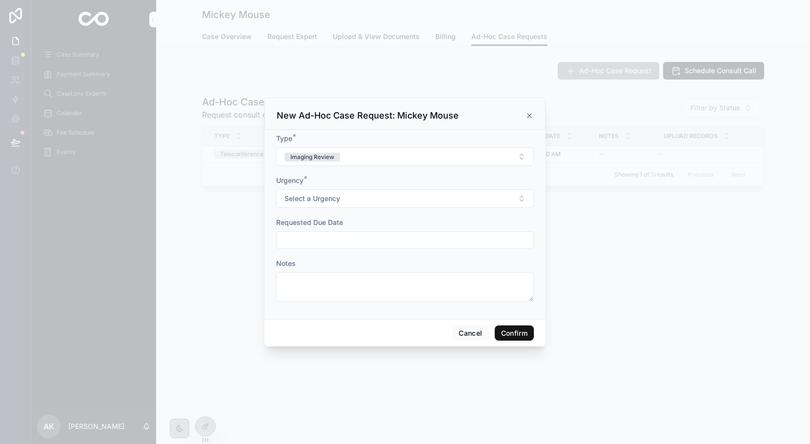
click at [316, 197] on span "Select a Urgency" at bounding box center [313, 199] width 56 height 10
click at [356, 240] on div "Normal" at bounding box center [357, 237] width 20 height 9
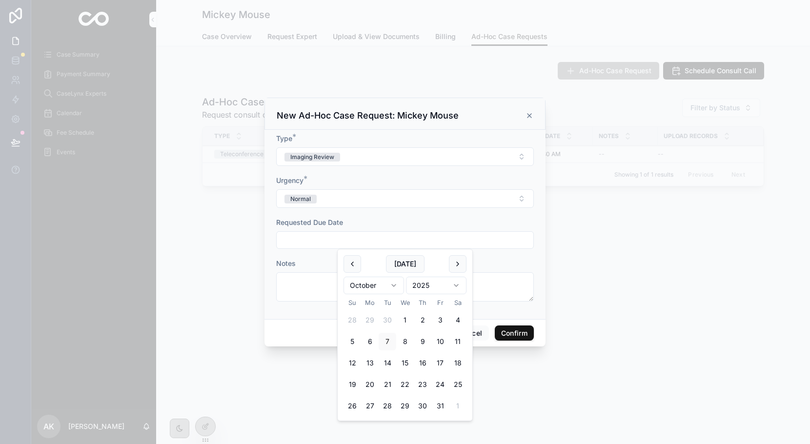
click at [356, 240] on input "text" at bounding box center [405, 240] width 257 height 14
click at [458, 270] on button at bounding box center [458, 264] width 18 height 18
click at [373, 313] on button "1" at bounding box center [370, 320] width 18 height 18
type input "*********"
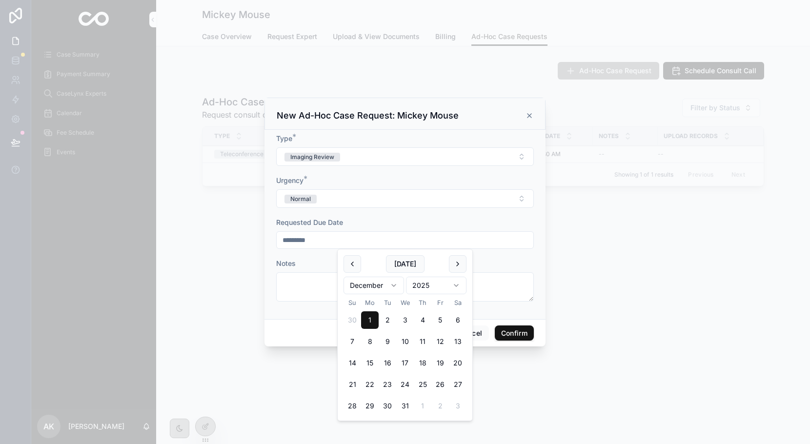
click at [348, 204] on button "Normal" at bounding box center [405, 198] width 258 height 19
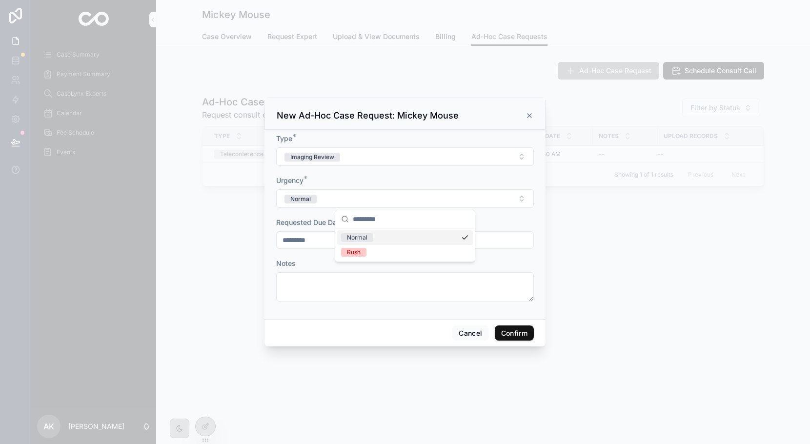
click at [309, 262] on div "Notes" at bounding box center [405, 264] width 258 height 10
click at [511, 332] on button "Confirm" at bounding box center [514, 334] width 39 height 16
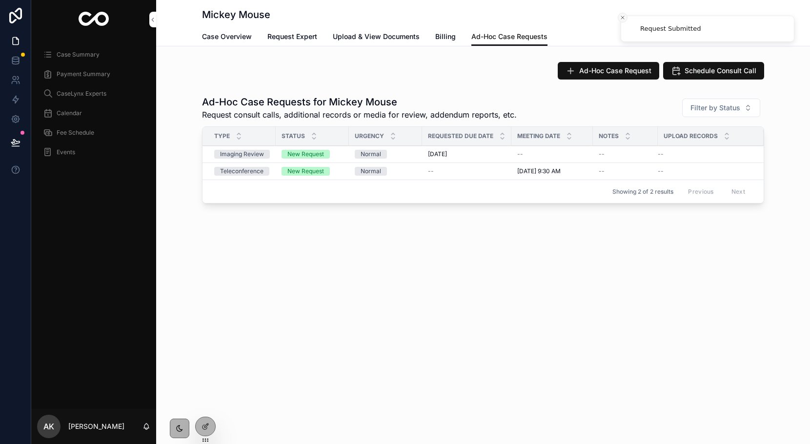
click at [622, 15] on icon "Close toast" at bounding box center [623, 18] width 6 height 6
click at [446, 40] on span "Billing" at bounding box center [445, 37] width 20 height 10
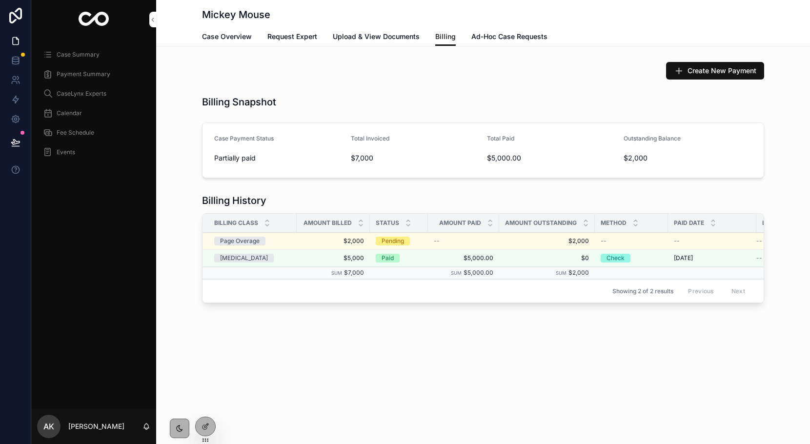
click at [207, 40] on span "Case Overview" at bounding box center [227, 37] width 50 height 10
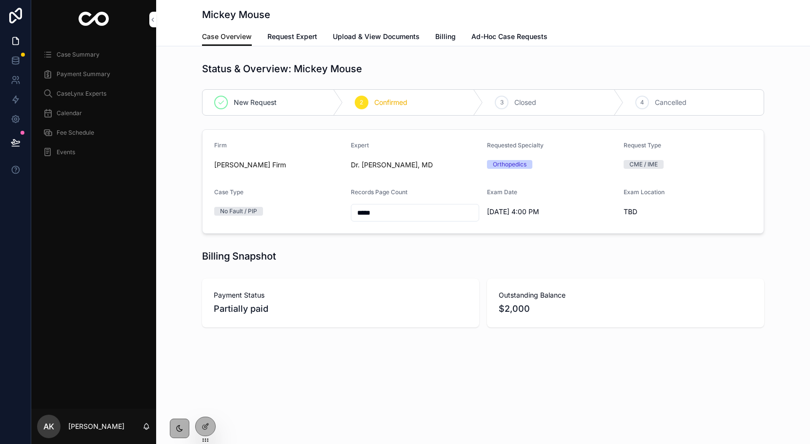
click at [502, 42] on link "Ad-Hoc Case Requests" at bounding box center [509, 38] width 76 height 20
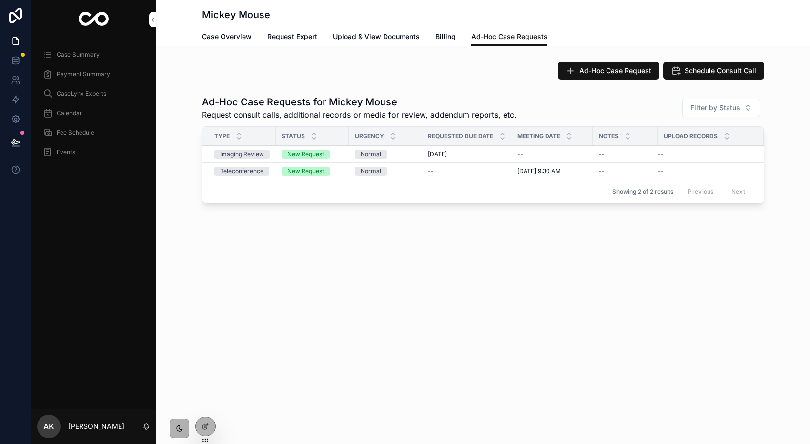
click at [436, 32] on span "Billing" at bounding box center [445, 37] width 20 height 10
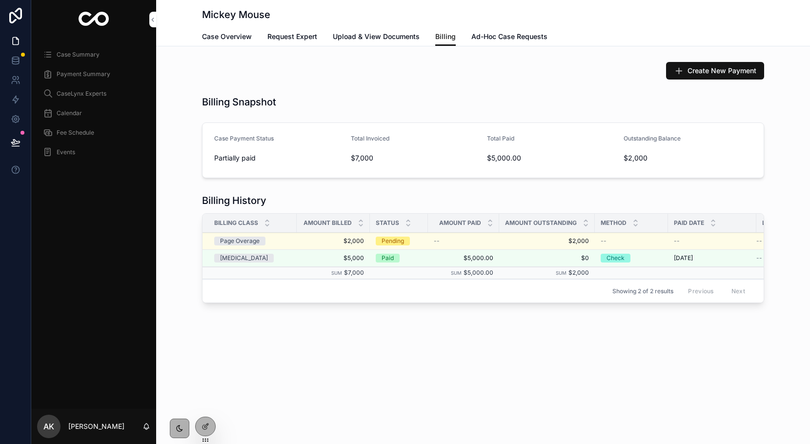
click at [0, 0] on div at bounding box center [0, 0] width 0 height 0
click at [0, 0] on icon at bounding box center [0, 0] width 0 height 0
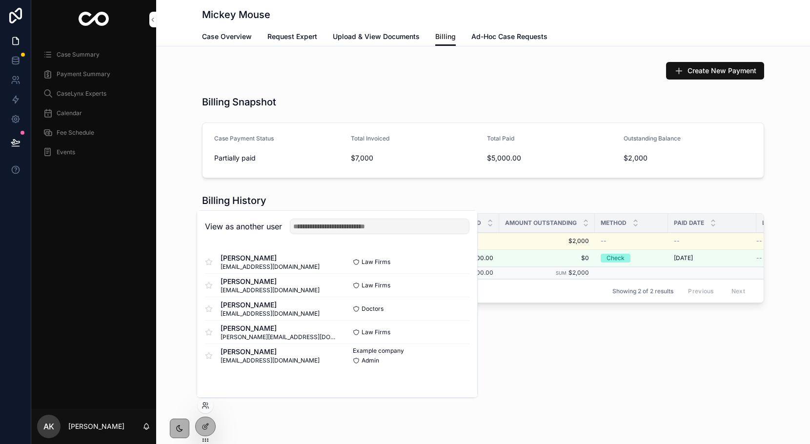
click at [0, 0] on button "Select" at bounding box center [0, 0] width 0 height 0
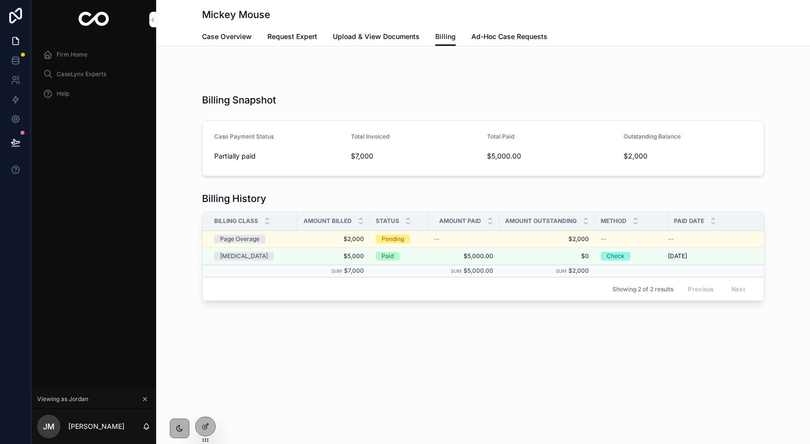
click at [68, 56] on span "Firm Home" at bounding box center [72, 55] width 31 height 8
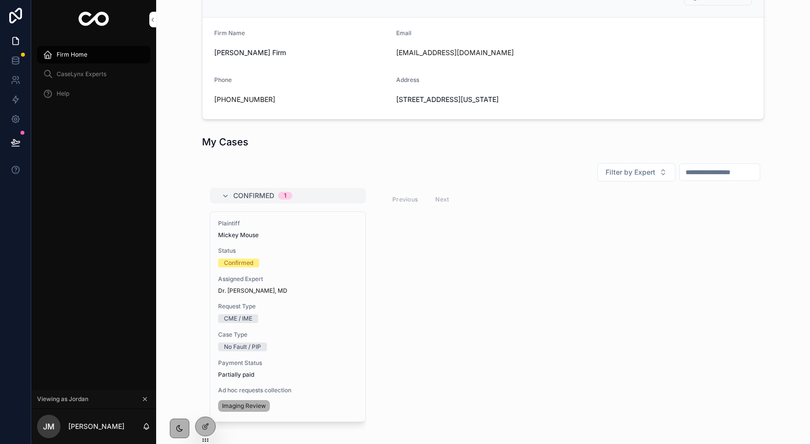
scroll to position [203, 0]
click at [283, 306] on span "Request Type" at bounding box center [288, 307] width 140 height 8
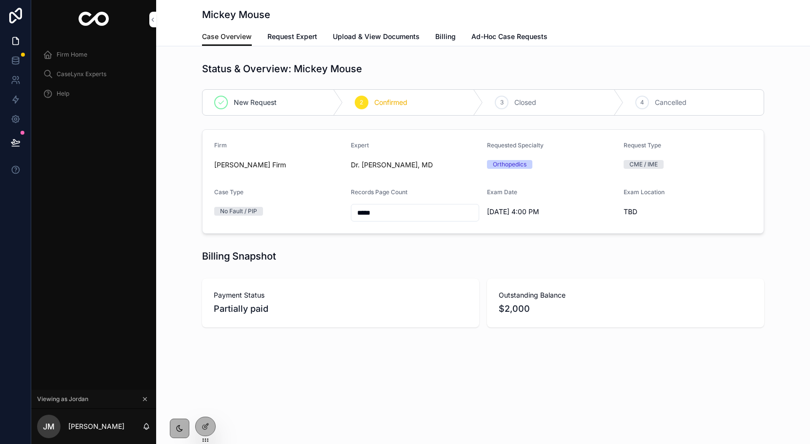
click at [493, 32] on span "Ad-Hoc Case Requests" at bounding box center [509, 37] width 76 height 10
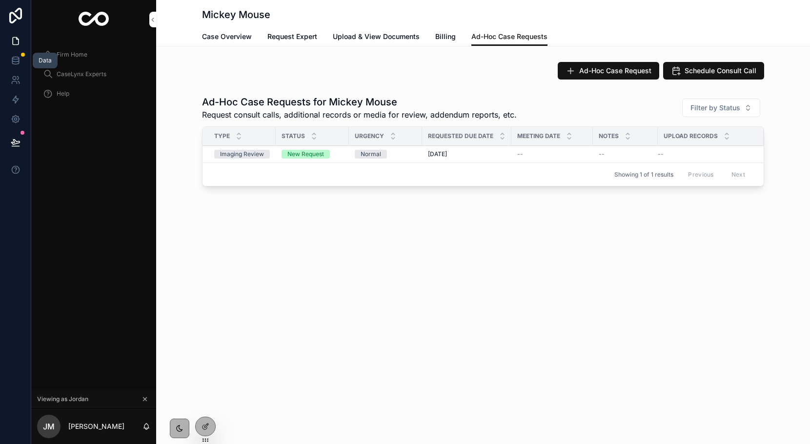
click at [13, 62] on icon at bounding box center [16, 61] width 10 height 10
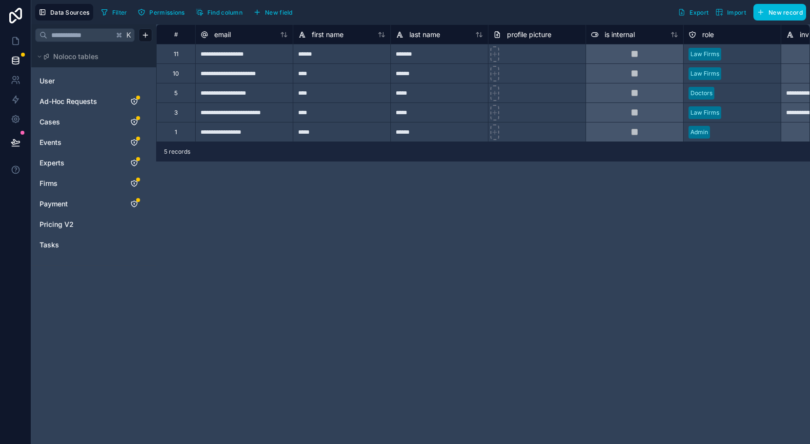
click at [53, 120] on span "Cases" at bounding box center [50, 122] width 20 height 10
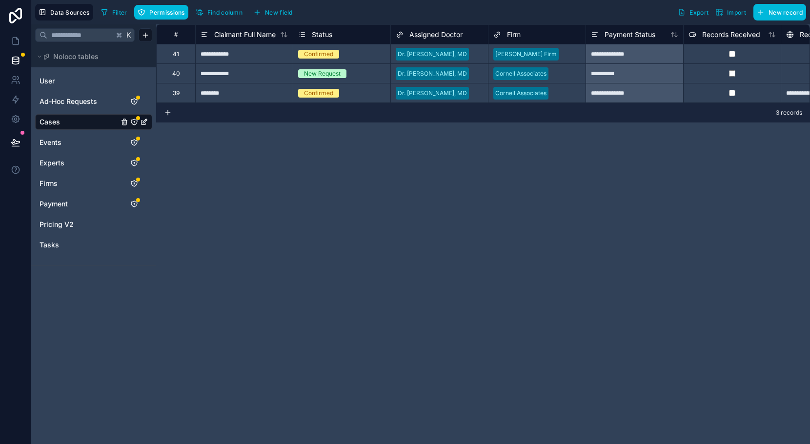
click at [64, 102] on span "Ad-Hoc Requests" at bounding box center [69, 102] width 58 height 10
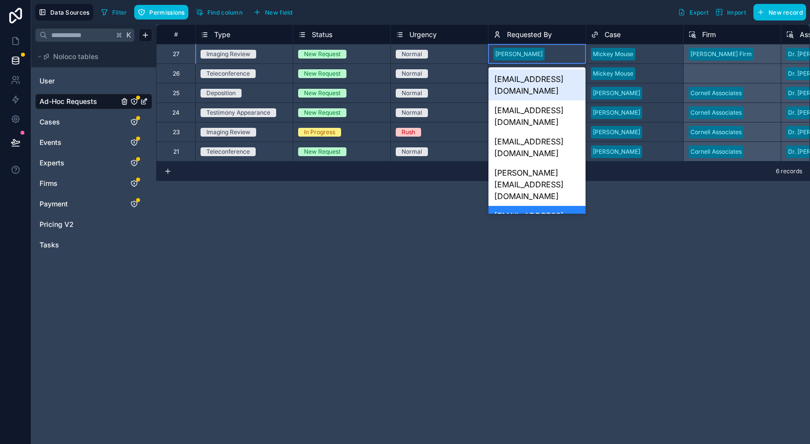
click at [525, 81] on div "[EMAIL_ADDRESS][DOMAIN_NAME]" at bounding box center [537, 84] width 97 height 31
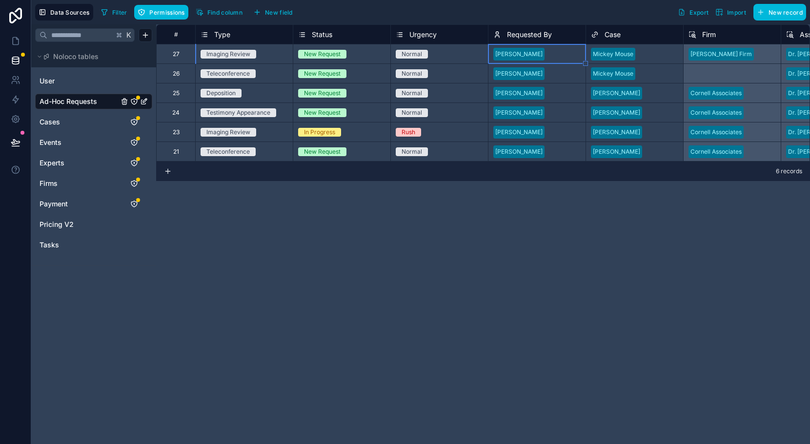
click at [696, 72] on div "Select a Firm" at bounding box center [732, 73] width 98 height 20
click at [563, 234] on div "**********" at bounding box center [483, 234] width 654 height 420
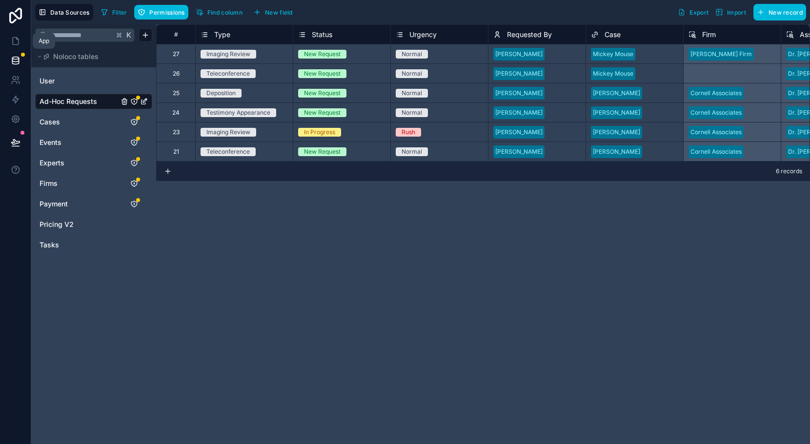
click at [20, 47] on link at bounding box center [15, 41] width 31 height 20
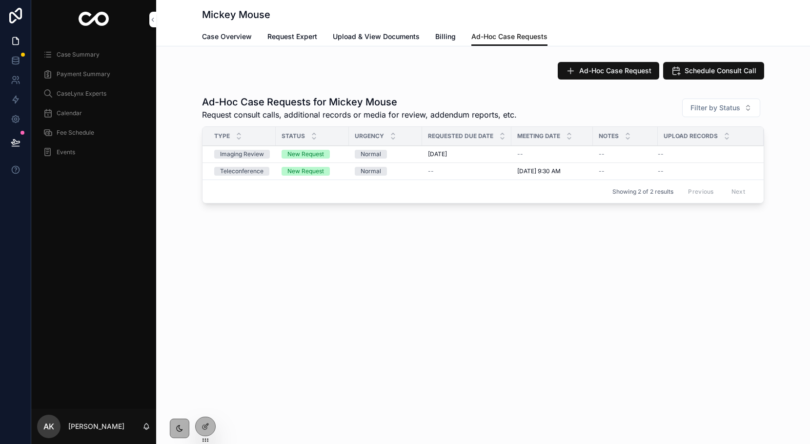
click at [0, 0] on icon at bounding box center [0, 0] width 0 height 0
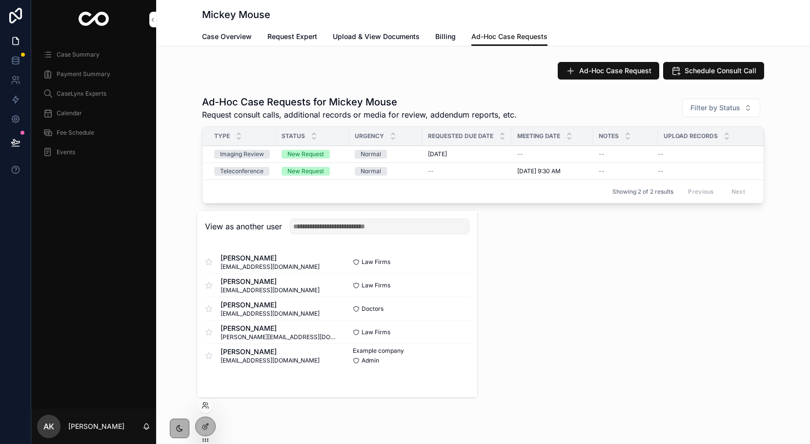
click at [0, 0] on button "Select" at bounding box center [0, 0] width 0 height 0
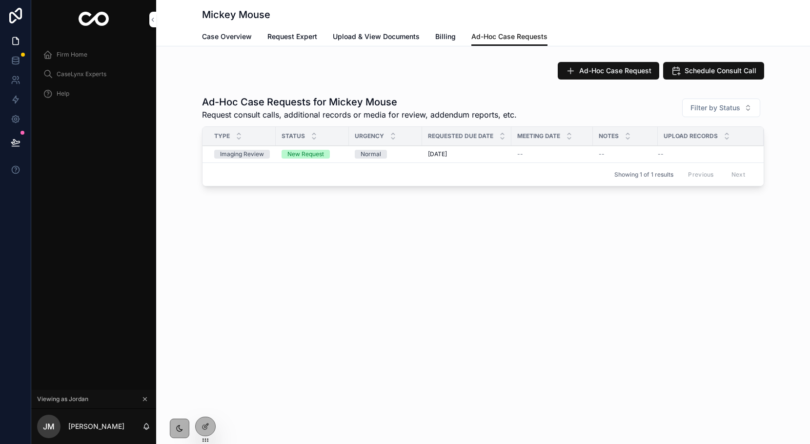
click at [102, 64] on div "CaseLynx Experts" at bounding box center [93, 74] width 125 height 20
click at [78, 55] on span "Firm Home" at bounding box center [72, 55] width 31 height 8
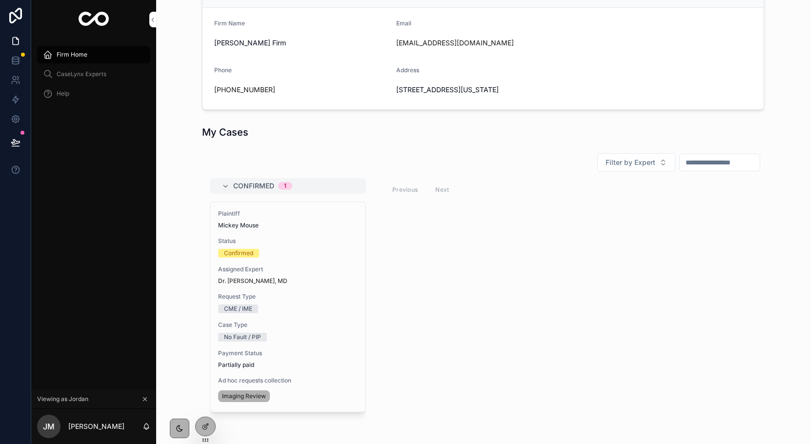
scroll to position [271, 0]
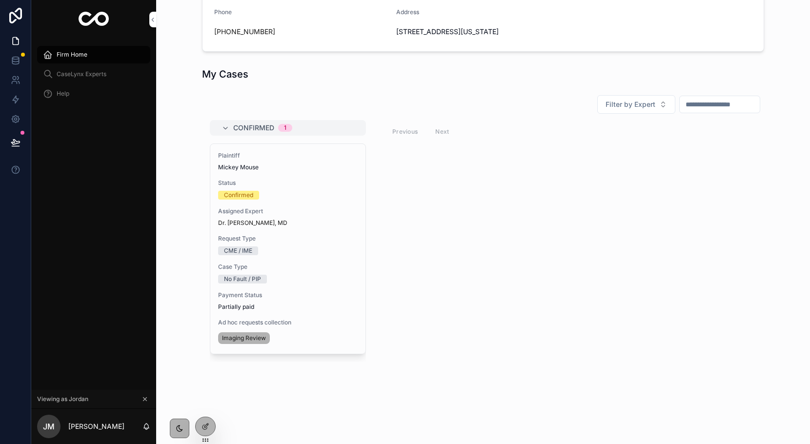
click at [305, 200] on div "Plaintiff Mickey Mouse Status Confirmed Assigned Expert Dr. [PERSON_NAME], MD R…" at bounding box center [287, 249] width 155 height 210
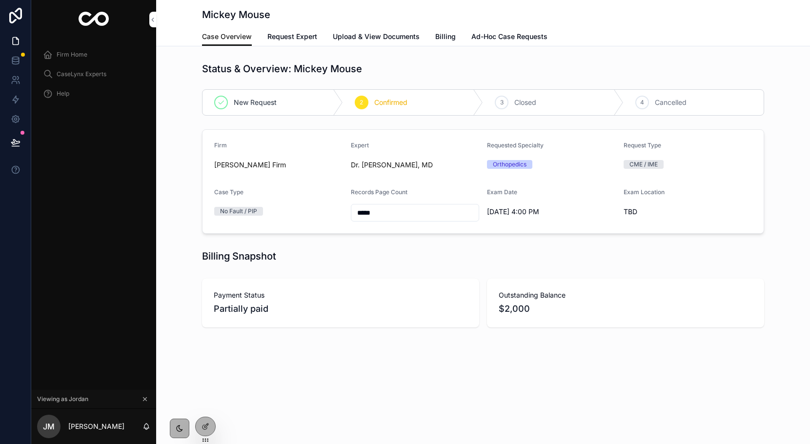
click at [495, 41] on link "Ad-Hoc Case Requests" at bounding box center [509, 38] width 76 height 20
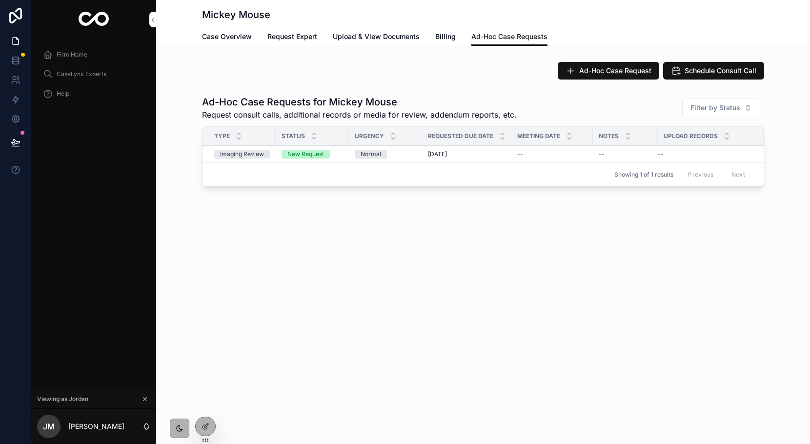
click at [217, 43] on link "Case Overview" at bounding box center [227, 38] width 50 height 20
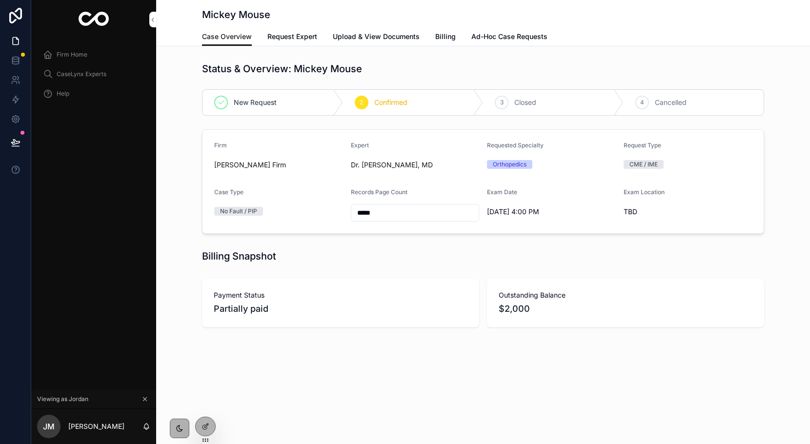
click at [89, 78] on span "CaseLynx Experts" at bounding box center [82, 74] width 50 height 8
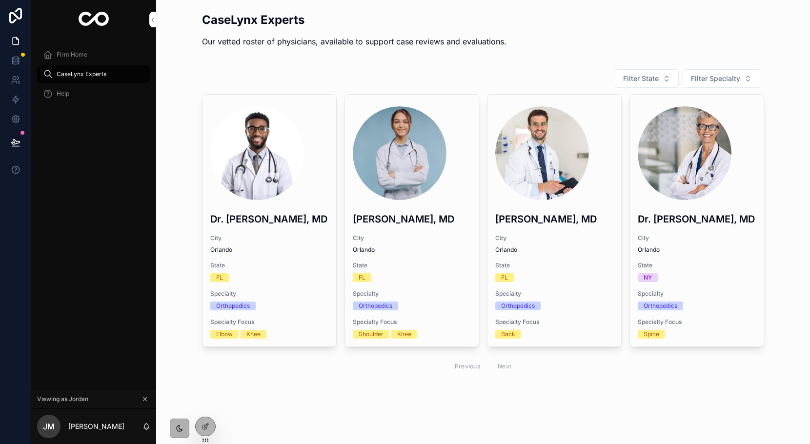
click at [310, 196] on div "scrollable content" at bounding box center [269, 153] width 118 height 94
click at [0, 0] on div at bounding box center [0, 0] width 0 height 0
click at [0, 0] on icon at bounding box center [0, 0] width 0 height 0
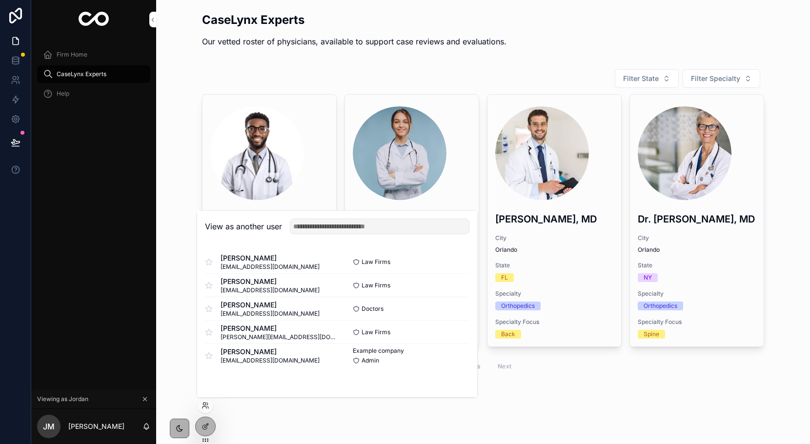
click at [0, 0] on button "Select" at bounding box center [0, 0] width 0 height 0
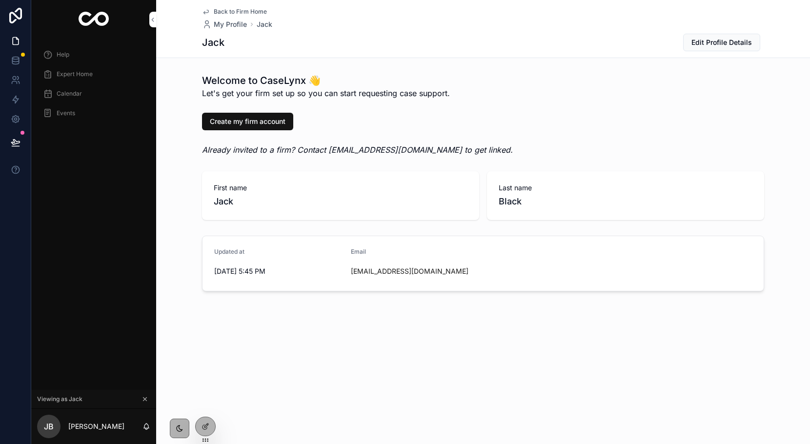
click at [0, 0] on icon at bounding box center [0, 0] width 0 height 0
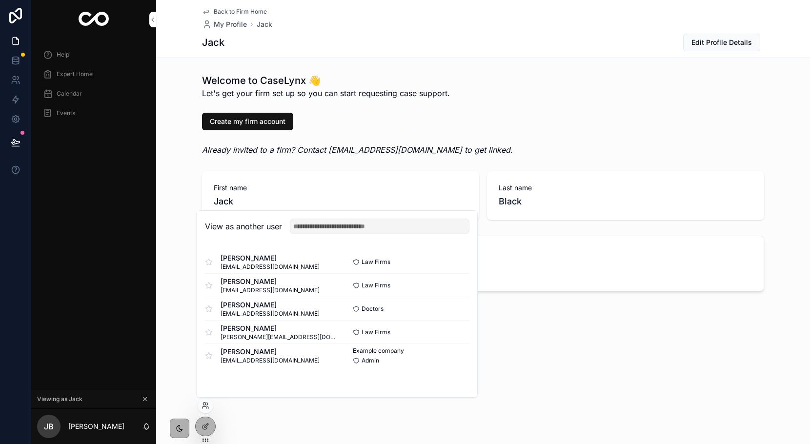
click at [0, 0] on button "Select" at bounding box center [0, 0] width 0 height 0
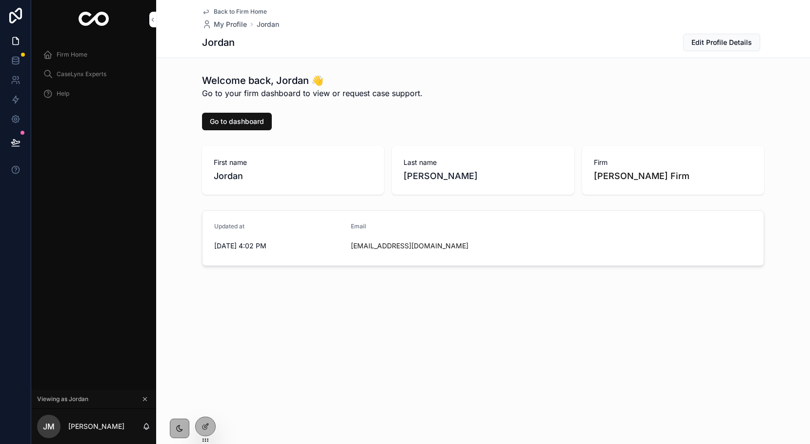
click at [64, 61] on div "Firm Home" at bounding box center [94, 55] width 102 height 16
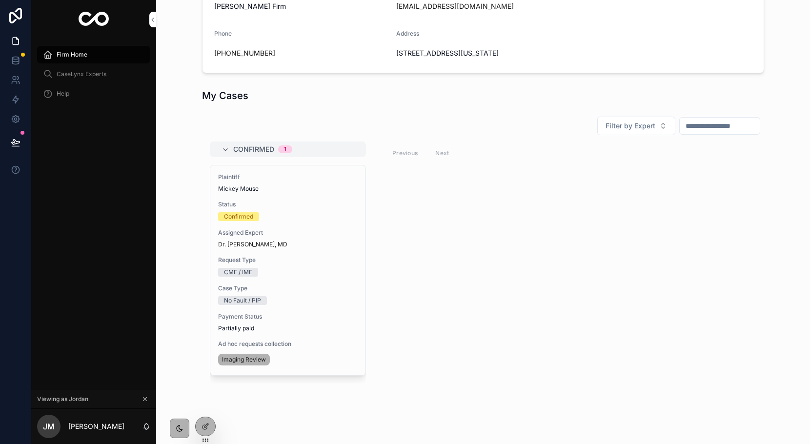
scroll to position [271, 0]
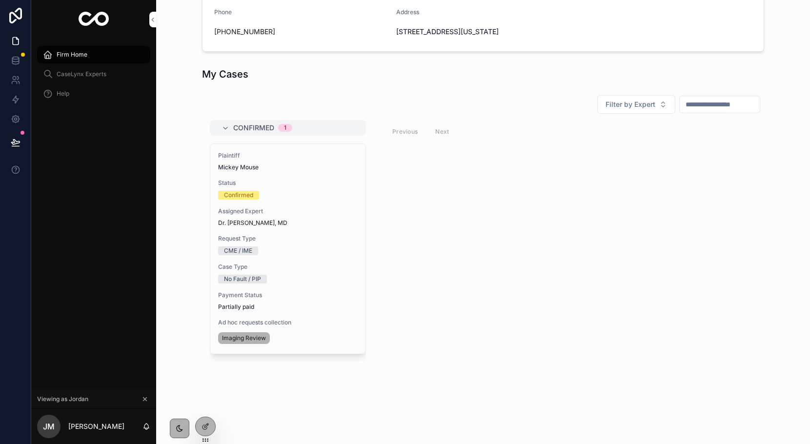
click at [278, 211] on span "Assigned Expert" at bounding box center [288, 211] width 140 height 8
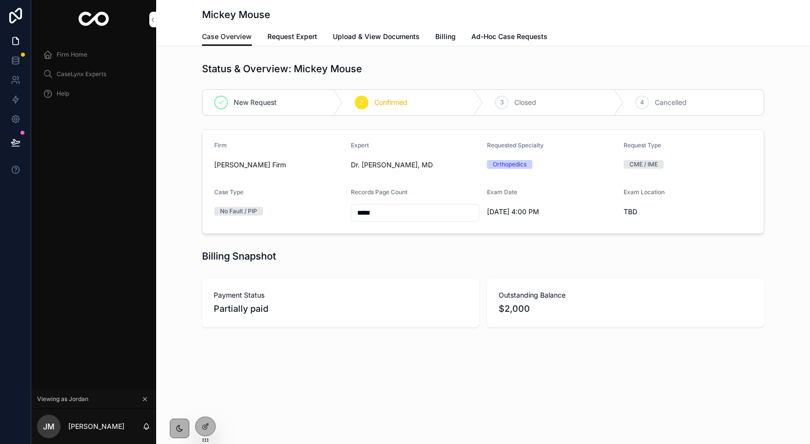
click at [442, 38] on span "Billing" at bounding box center [445, 37] width 20 height 10
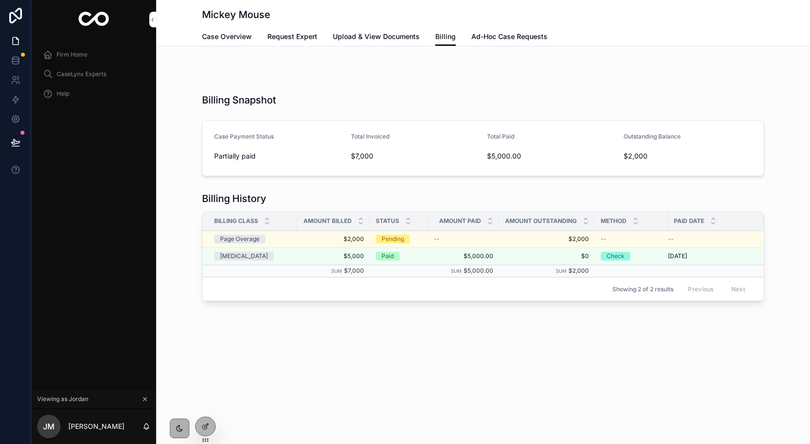
click at [235, 40] on span "Case Overview" at bounding box center [227, 37] width 50 height 10
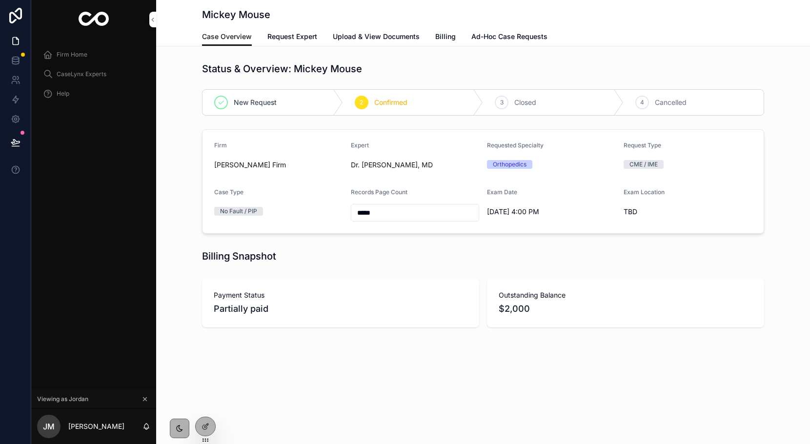
click at [399, 41] on link "Upload & View Documents" at bounding box center [376, 38] width 87 height 20
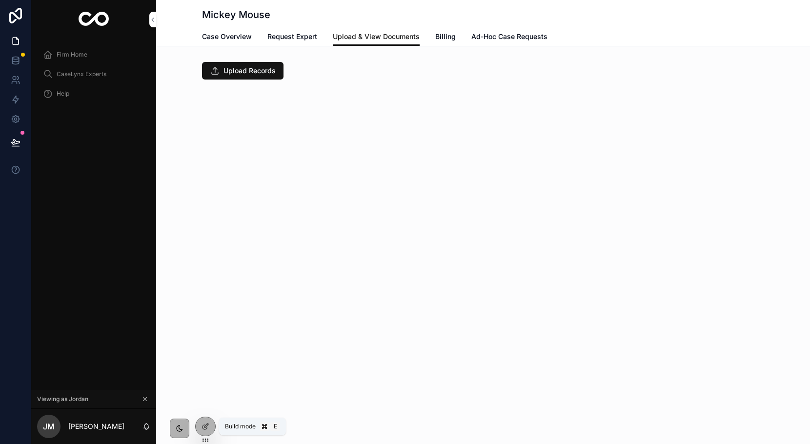
click at [202, 424] on icon at bounding box center [206, 427] width 8 height 8
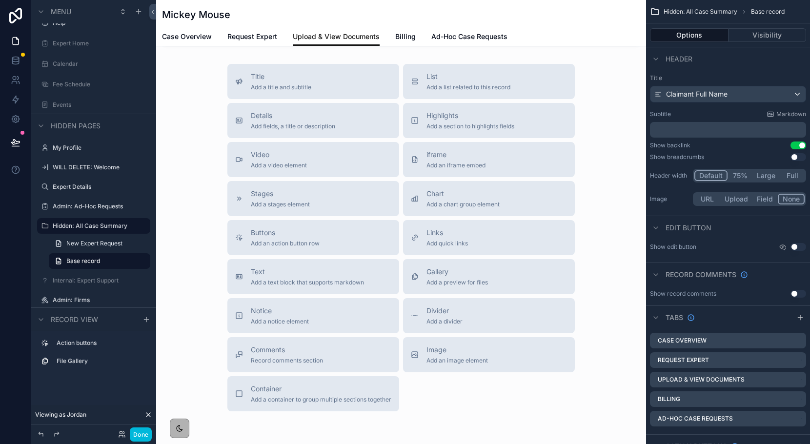
scroll to position [172, 0]
click at [277, 353] on span "Comments" at bounding box center [287, 349] width 72 height 10
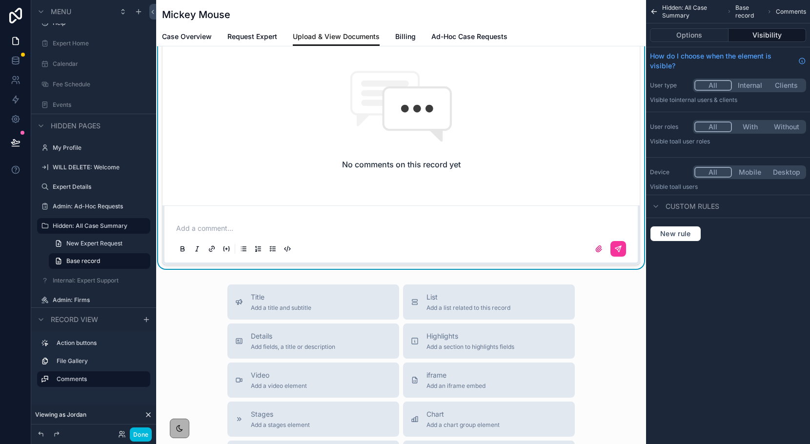
scroll to position [118, 0]
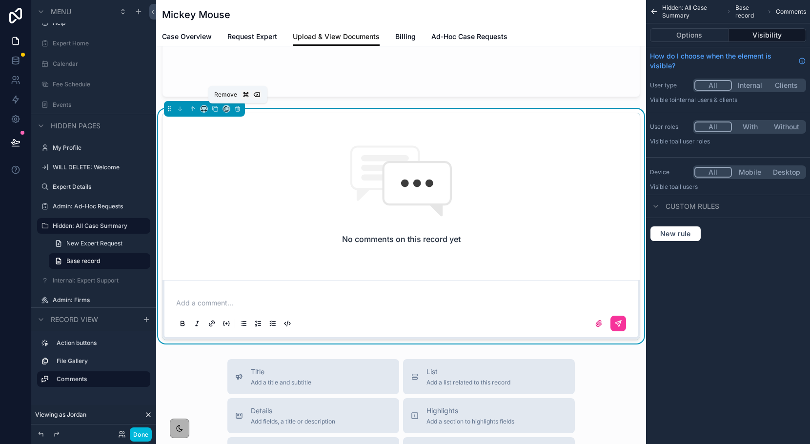
click at [237, 104] on button "scrollable content" at bounding box center [237, 108] width 11 height 11
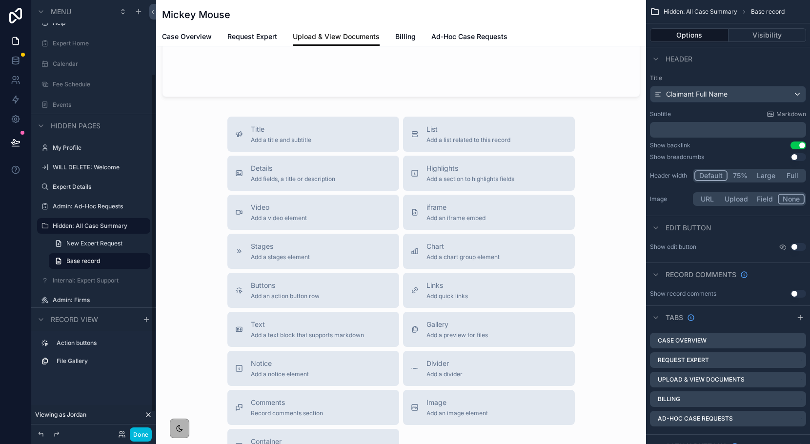
click at [134, 437] on button "Done" at bounding box center [141, 435] width 22 height 14
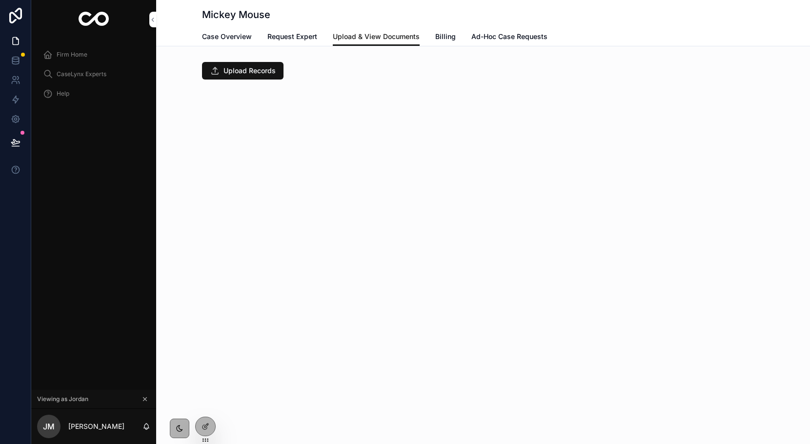
click at [236, 36] on span "Case Overview" at bounding box center [227, 37] width 50 height 10
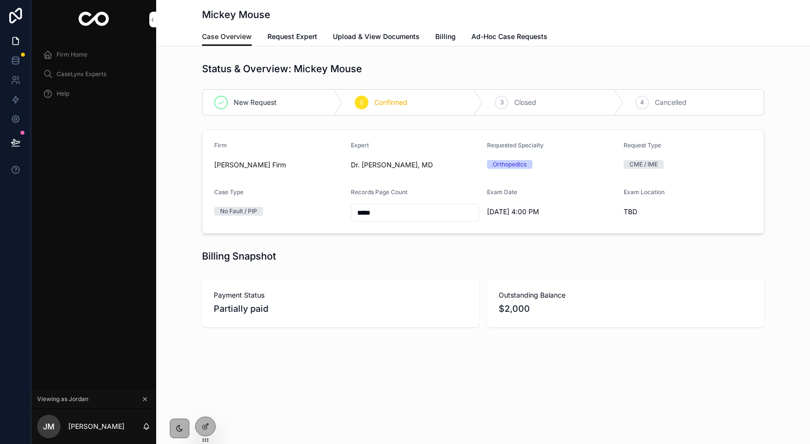
click at [295, 32] on span "Request Expert" at bounding box center [292, 37] width 50 height 10
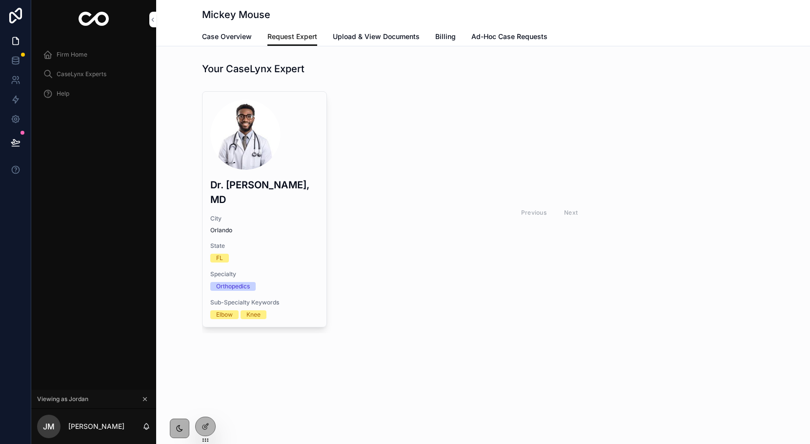
click at [266, 153] on div "scrollable content" at bounding box center [245, 135] width 70 height 70
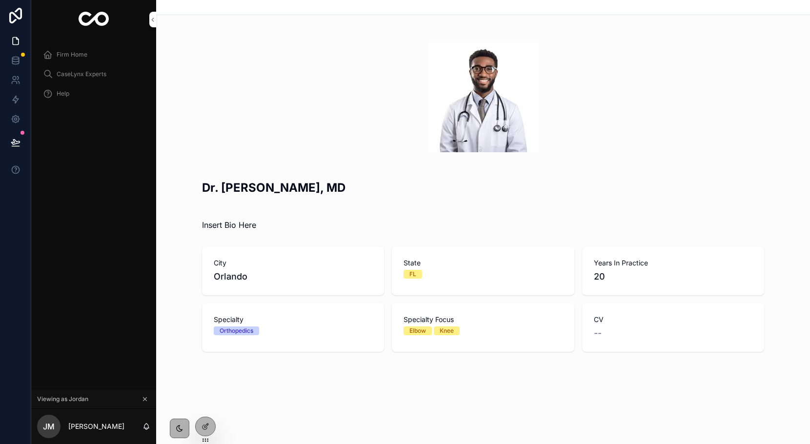
click at [78, 58] on span "Firm Home" at bounding box center [72, 55] width 31 height 8
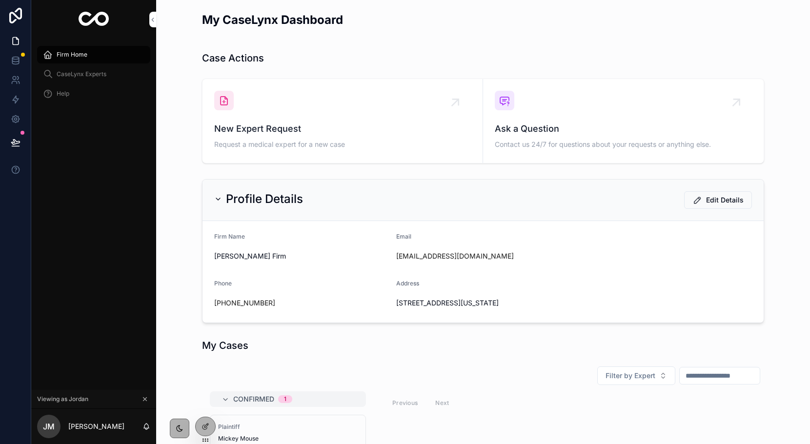
click at [80, 79] on div "CaseLynx Experts" at bounding box center [94, 74] width 102 height 16
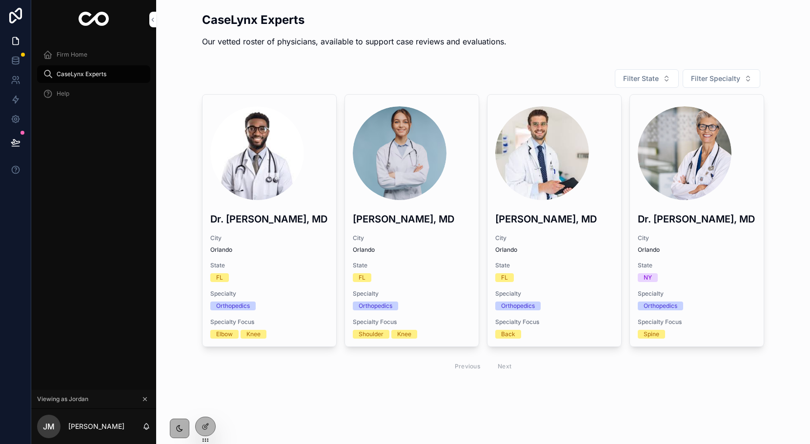
click at [67, 54] on span "Firm Home" at bounding box center [72, 55] width 31 height 8
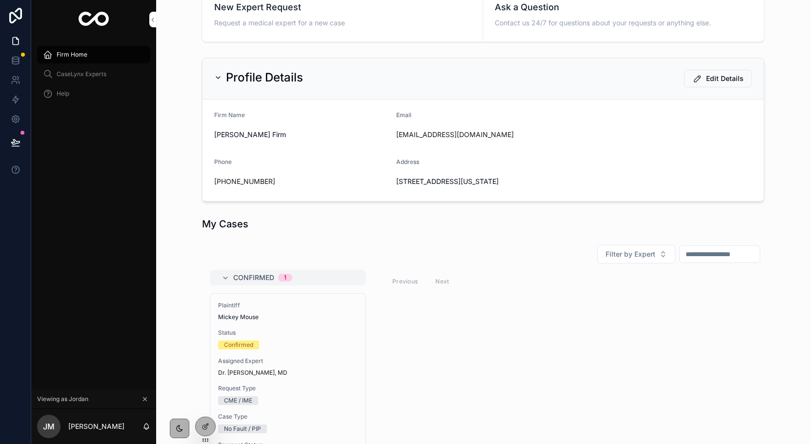
scroll to position [144, 0]
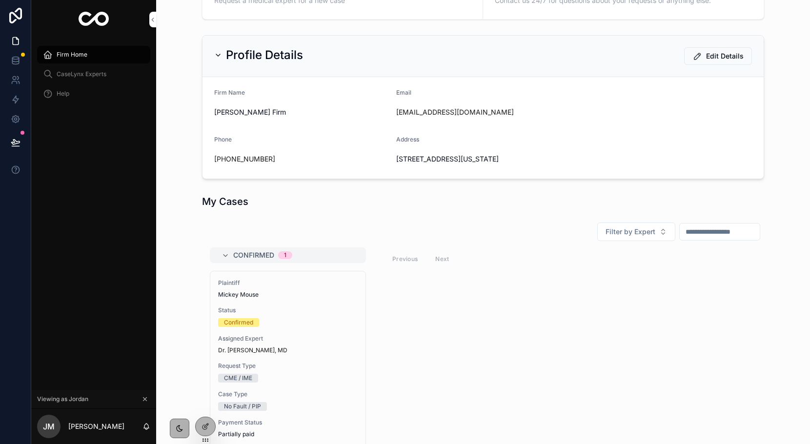
click at [297, 344] on div "Assigned Expert Dr. Jack Black, MD" at bounding box center [288, 345] width 140 height 20
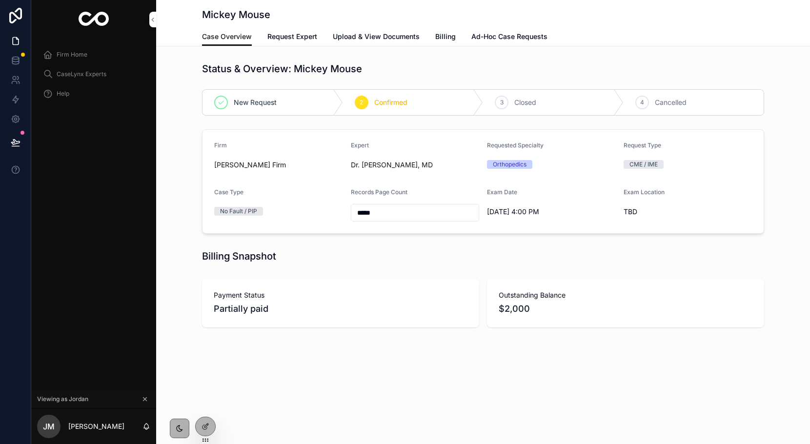
click at [205, 435] on div at bounding box center [206, 426] width 20 height 19
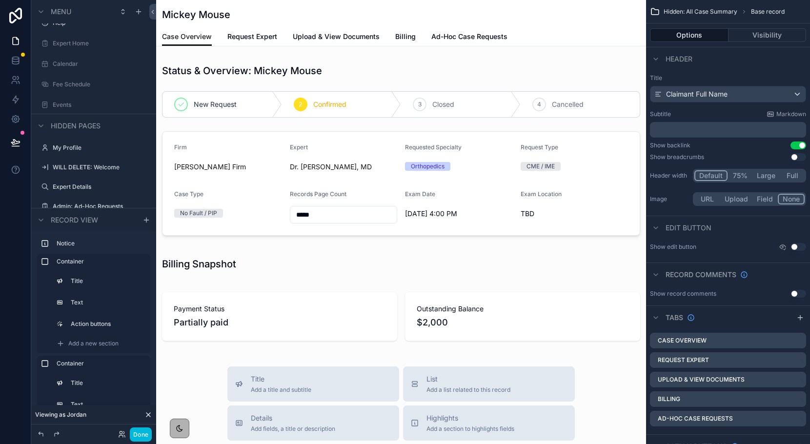
scroll to position [352, 0]
click at [379, 113] on div "scrollable content" at bounding box center [401, 150] width 490 height 191
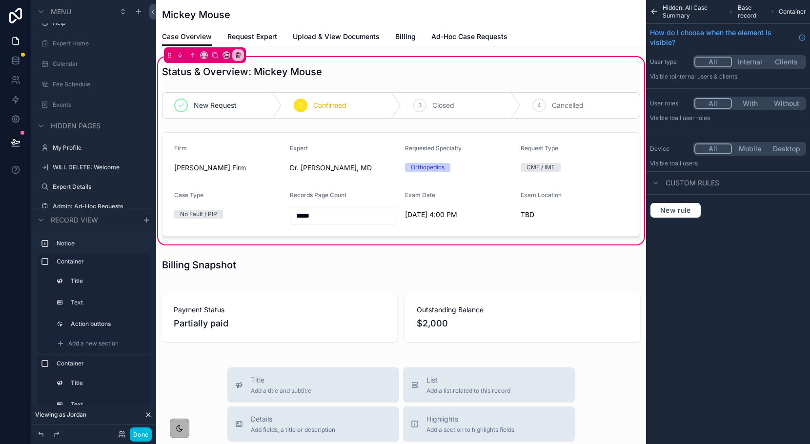
click at [377, 121] on div "scrollable content" at bounding box center [401, 105] width 490 height 34
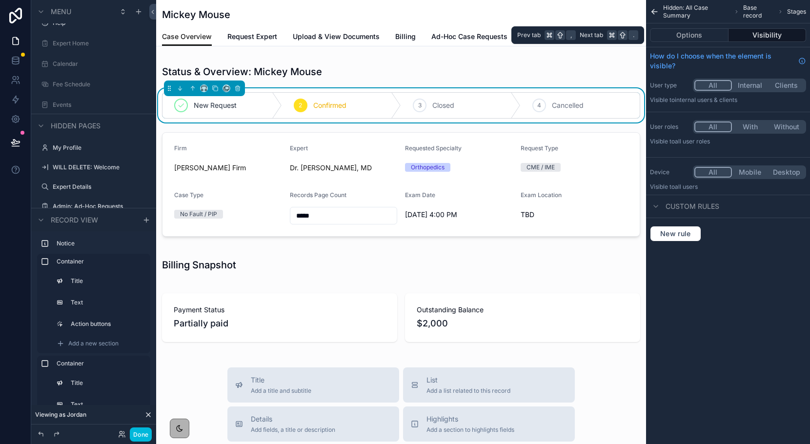
click at [684, 35] on button "Options" at bounding box center [689, 35] width 79 height 14
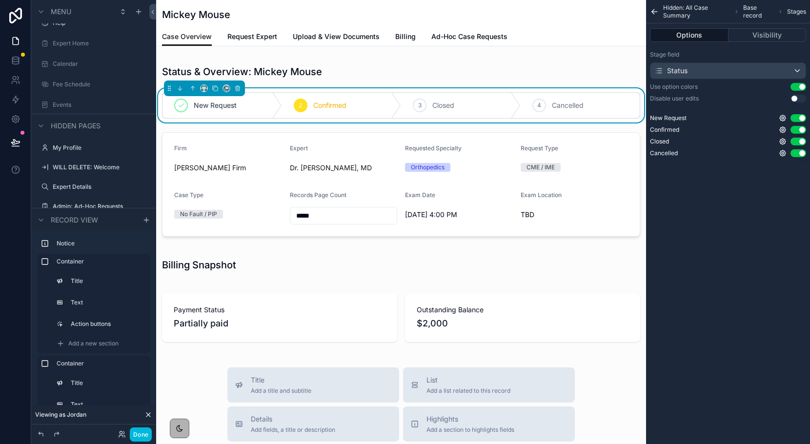
click at [798, 154] on button "Use setting" at bounding box center [799, 153] width 16 height 8
click at [139, 433] on button "Done" at bounding box center [141, 435] width 22 height 14
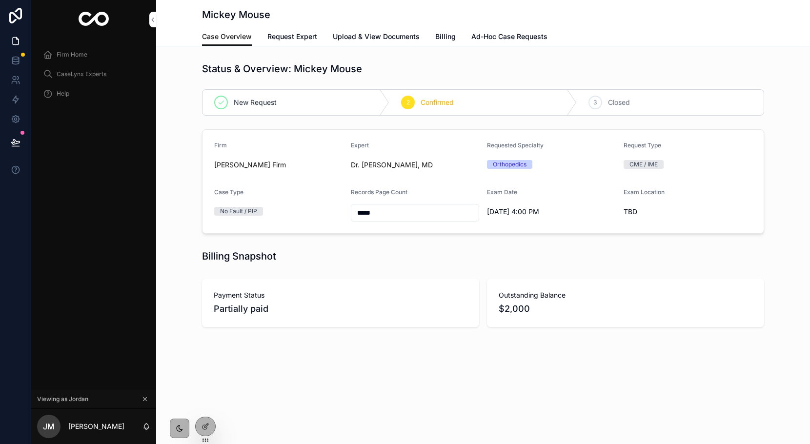
click at [0, 0] on div at bounding box center [0, 0] width 0 height 0
click at [0, 0] on icon at bounding box center [0, 0] width 0 height 0
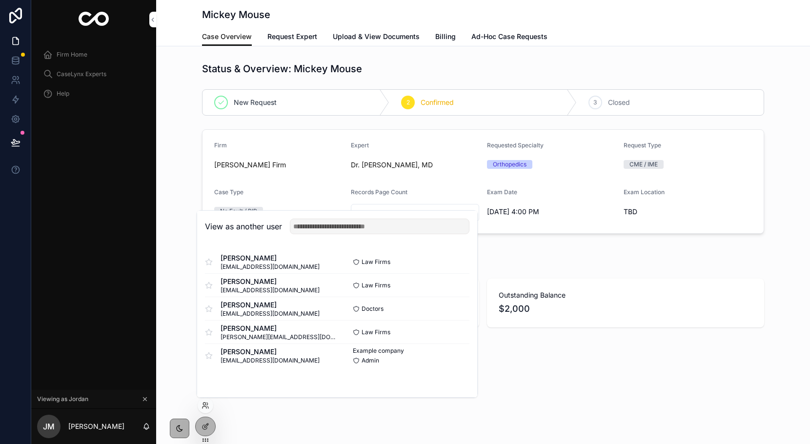
click at [0, 0] on button "Select" at bounding box center [0, 0] width 0 height 0
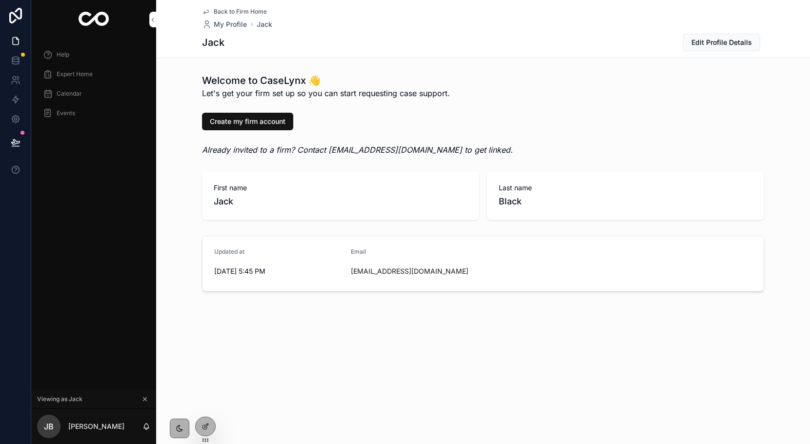
click at [66, 76] on span "Expert Home" at bounding box center [75, 74] width 36 height 8
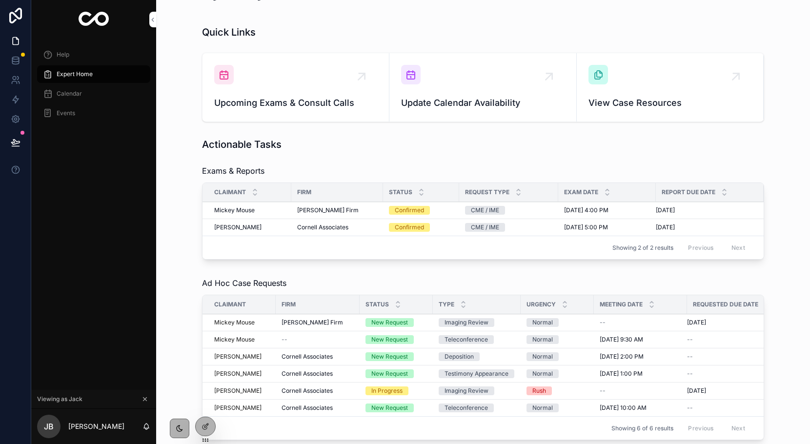
scroll to position [55, 0]
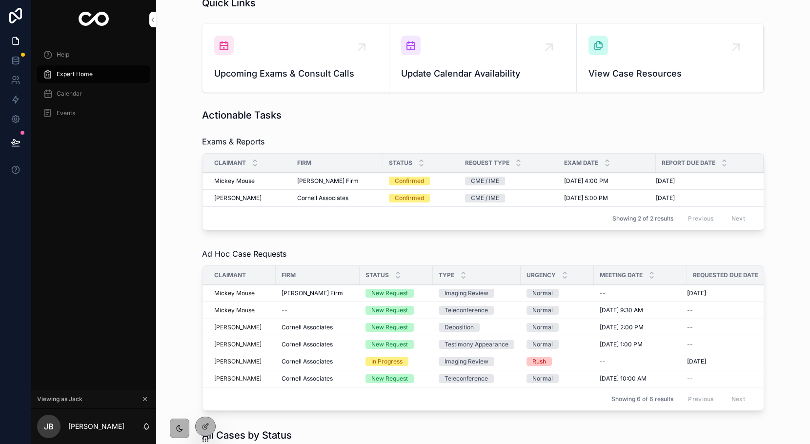
click at [421, 293] on div "New Request" at bounding box center [396, 293] width 61 height 9
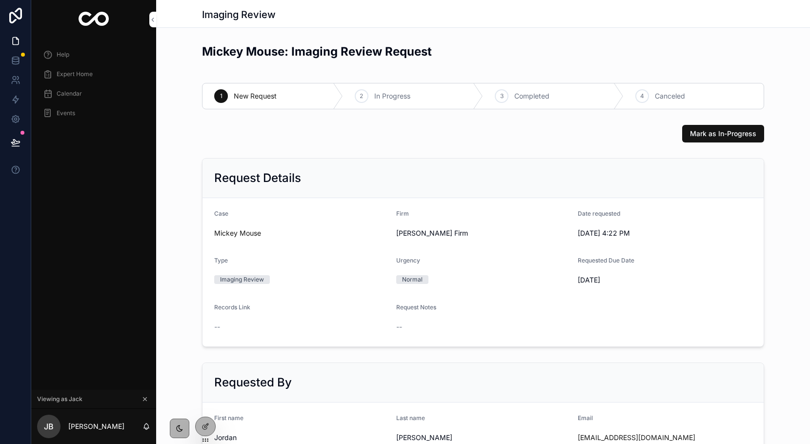
click at [713, 135] on span "Mark as In-Progress" at bounding box center [723, 134] width 66 height 10
click at [90, 78] on div "Expert Home" at bounding box center [94, 74] width 102 height 16
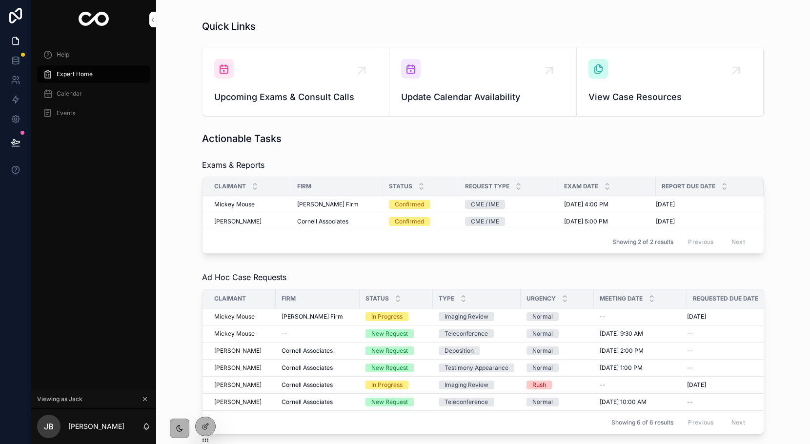
scroll to position [33, 0]
click at [263, 201] on div "Mickey Mouse Mickey Mouse" at bounding box center [249, 204] width 71 height 8
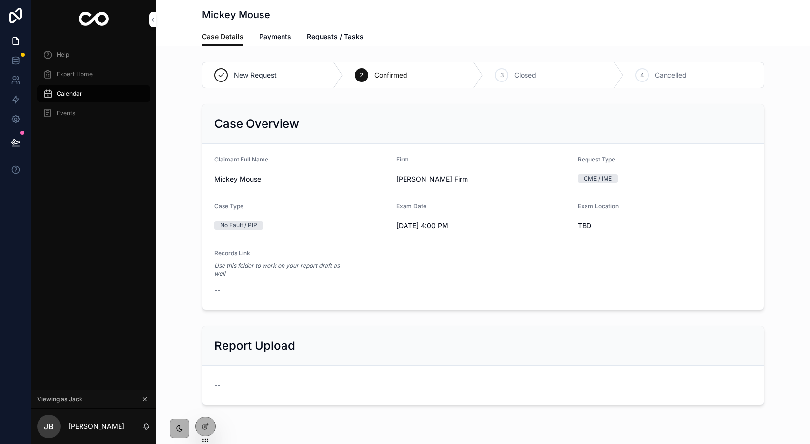
click at [69, 81] on div "Expert Home" at bounding box center [94, 74] width 102 height 16
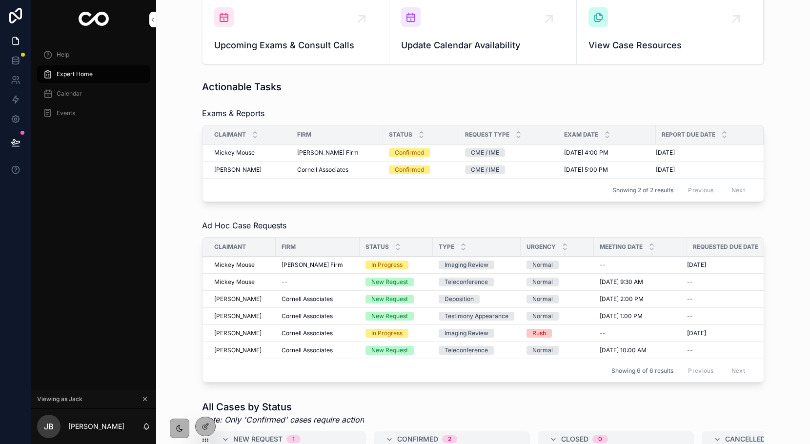
scroll to position [84, 0]
click at [513, 262] on div "Imaging Review" at bounding box center [477, 264] width 76 height 9
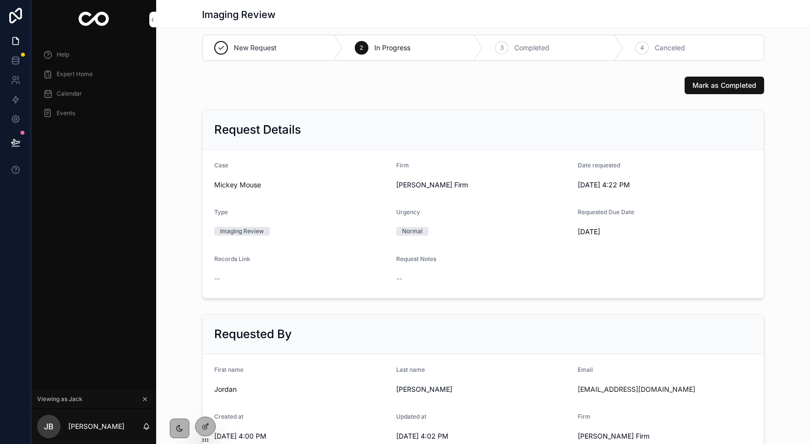
scroll to position [111, 0]
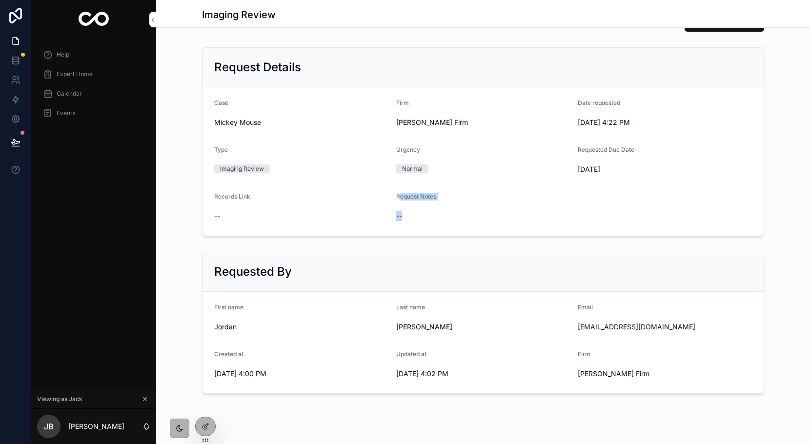
drag, startPoint x: 399, startPoint y: 195, endPoint x: 428, endPoint y: 216, distance: 36.4
click at [428, 216] on div "Request Notes --" at bounding box center [460, 208] width 129 height 31
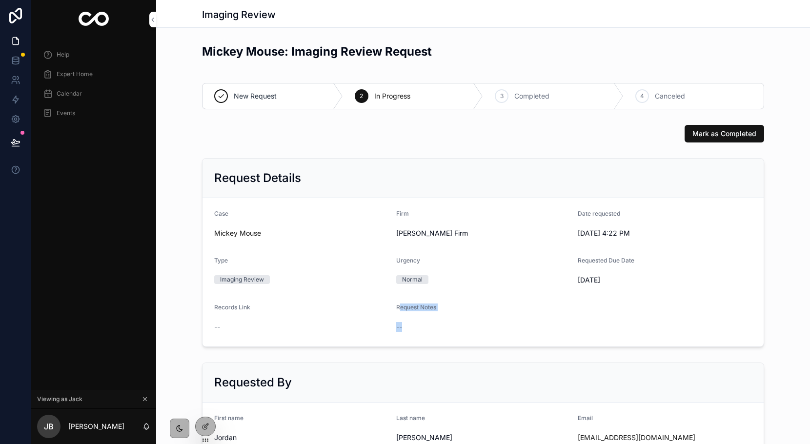
click at [396, 327] on span "--" at bounding box center [399, 327] width 6 height 10
drag, startPoint x: 395, startPoint y: 302, endPoint x: 430, endPoint y: 309, distance: 35.4
click at [430, 309] on form "Case Mickey Mouse Firm Jordan's Firm Date requested 10/7/2025 4:22 PM Type Imag…" at bounding box center [483, 272] width 561 height 148
click at [0, 0] on div at bounding box center [0, 0] width 0 height 0
click at [0, 0] on icon at bounding box center [0, 0] width 0 height 0
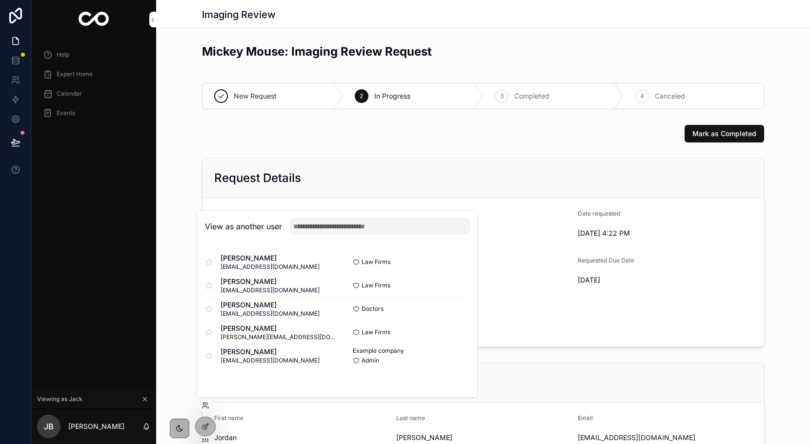
click at [0, 0] on button "Select" at bounding box center [0, 0] width 0 height 0
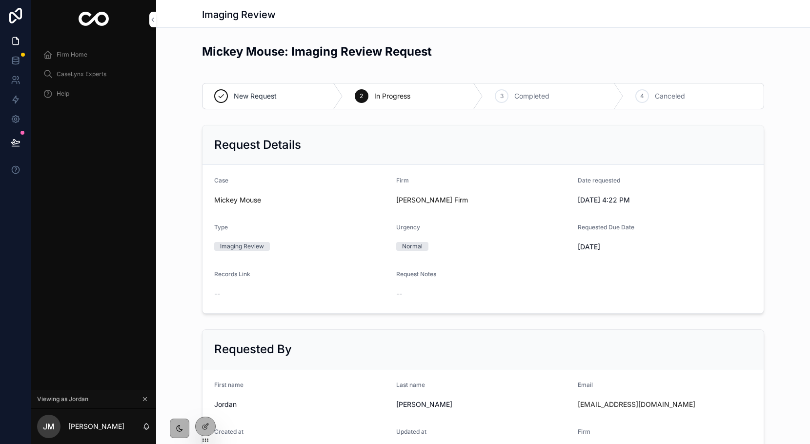
click at [83, 53] on span "Firm Home" at bounding box center [72, 55] width 31 height 8
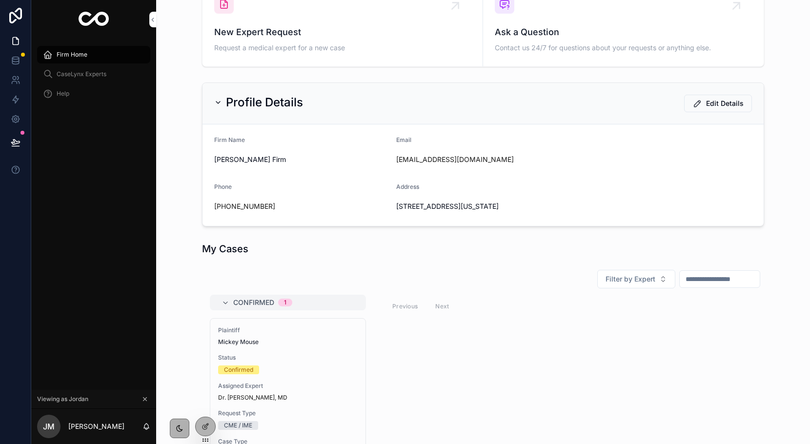
scroll to position [147, 0]
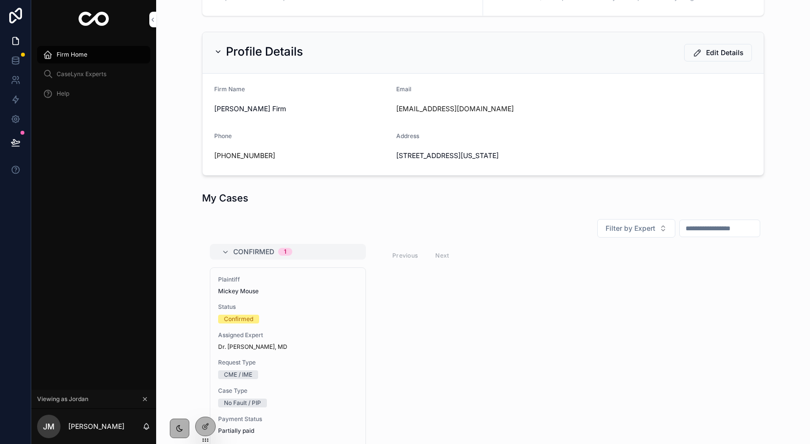
click at [305, 347] on div "Dr. [PERSON_NAME], MD" at bounding box center [288, 347] width 140 height 8
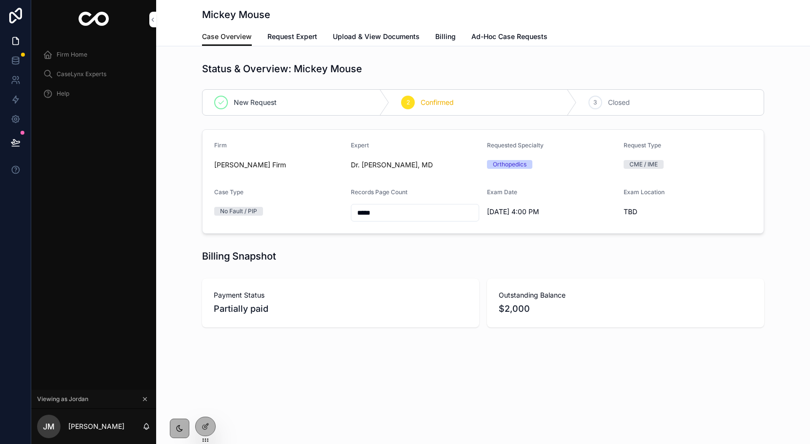
click at [507, 37] on span "Ad-Hoc Case Requests" at bounding box center [509, 37] width 76 height 10
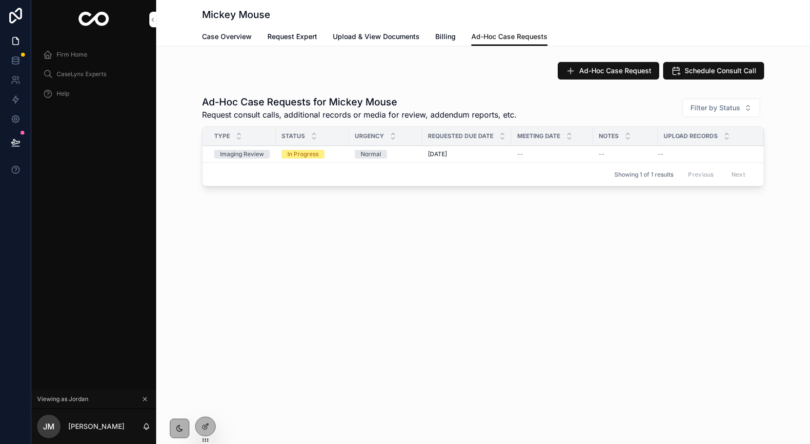
click at [600, 69] on span "Ad-Hoc Case Request" at bounding box center [615, 71] width 72 height 10
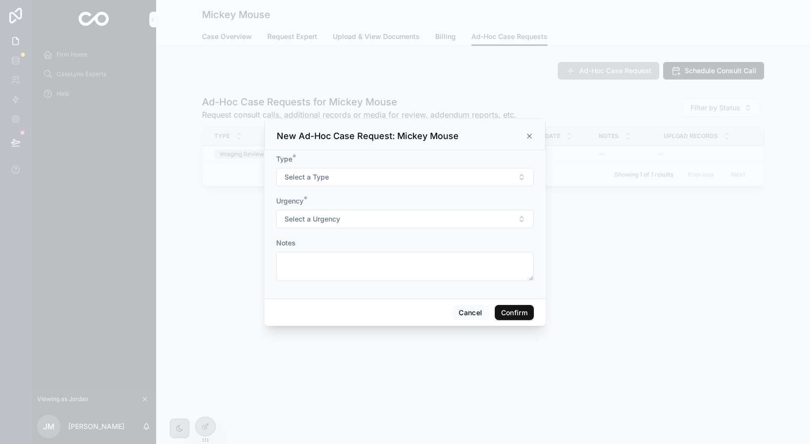
click at [396, 178] on button "Select a Type" at bounding box center [405, 177] width 258 height 19
click at [387, 214] on div "Addendum Record Review & Report" at bounding box center [396, 216] width 99 height 9
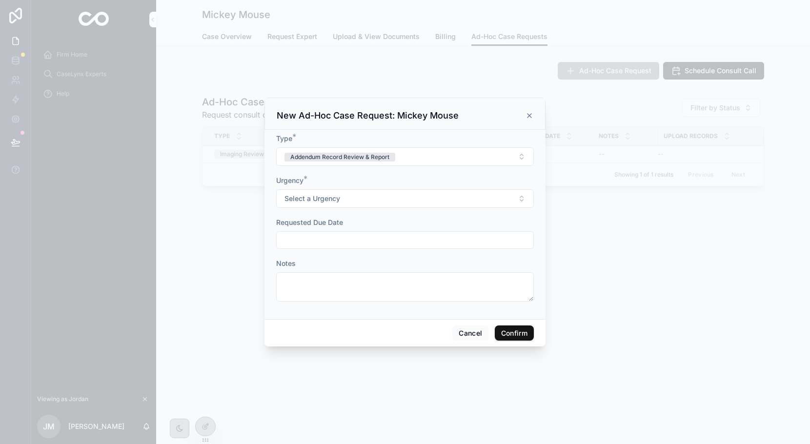
click at [362, 197] on button "Select a Urgency" at bounding box center [405, 198] width 258 height 19
click at [379, 236] on div "Normal" at bounding box center [405, 237] width 136 height 15
click at [373, 238] on input "text" at bounding box center [405, 240] width 257 height 14
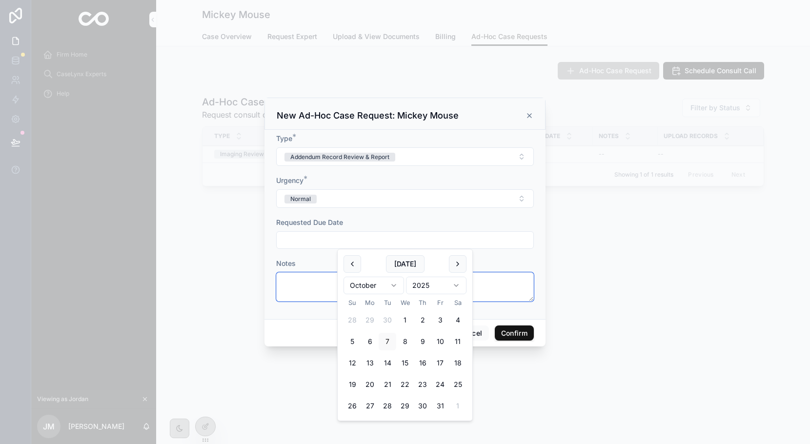
click at [319, 287] on textarea at bounding box center [405, 286] width 258 height 29
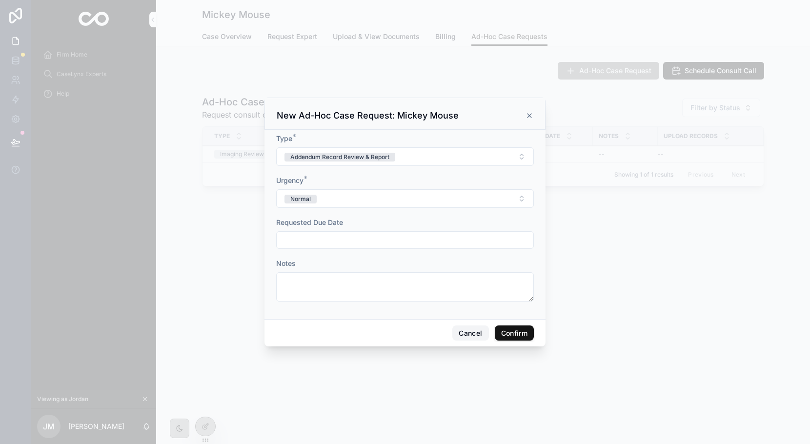
click at [466, 333] on button "Cancel" at bounding box center [470, 334] width 36 height 16
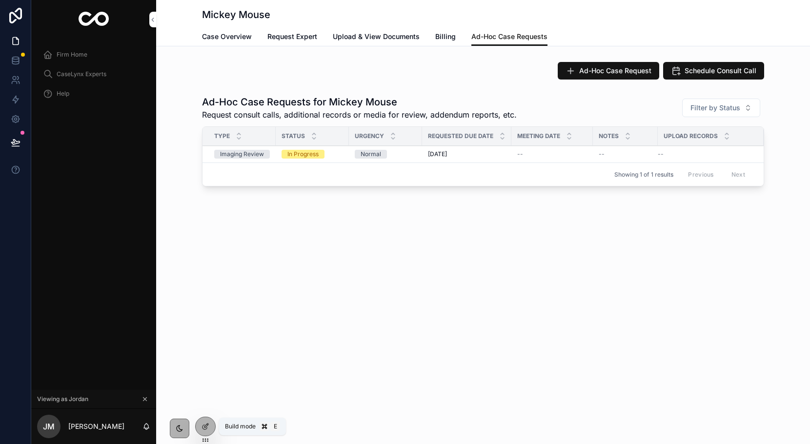
click at [204, 427] on icon at bounding box center [206, 427] width 8 height 8
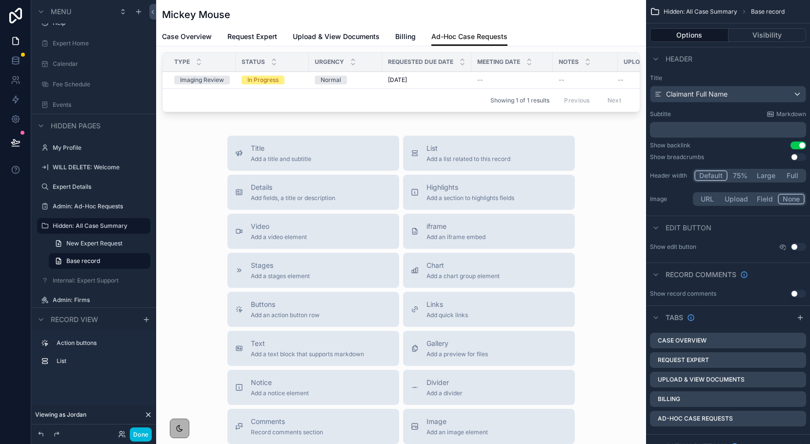
scroll to position [125, 0]
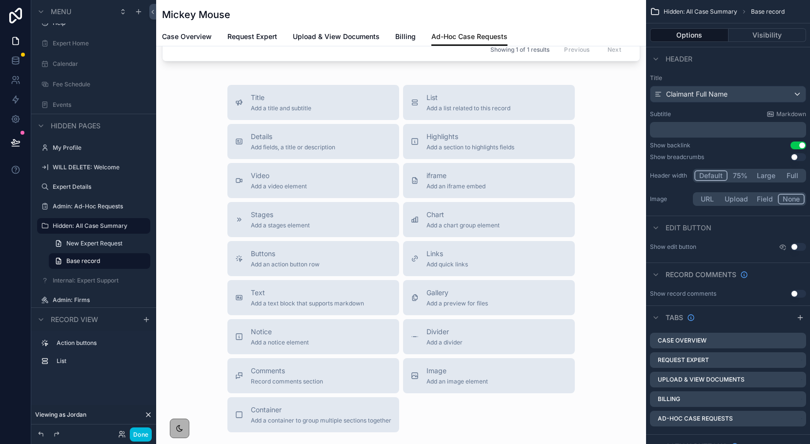
click at [355, 387] on button "Comments Record comments section" at bounding box center [313, 375] width 172 height 35
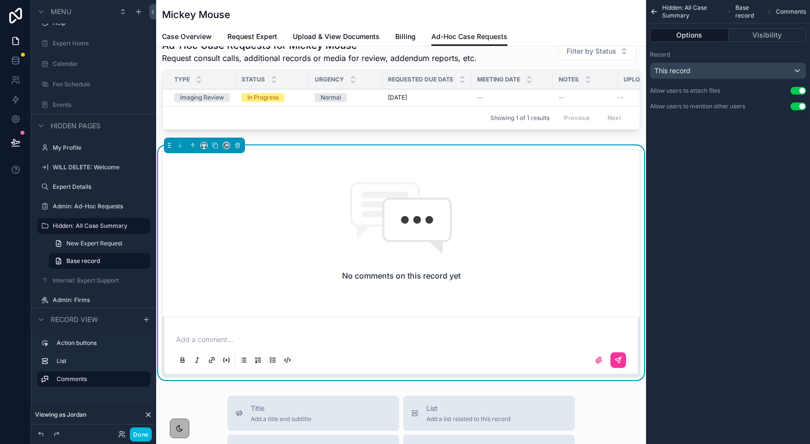
scroll to position [54, 0]
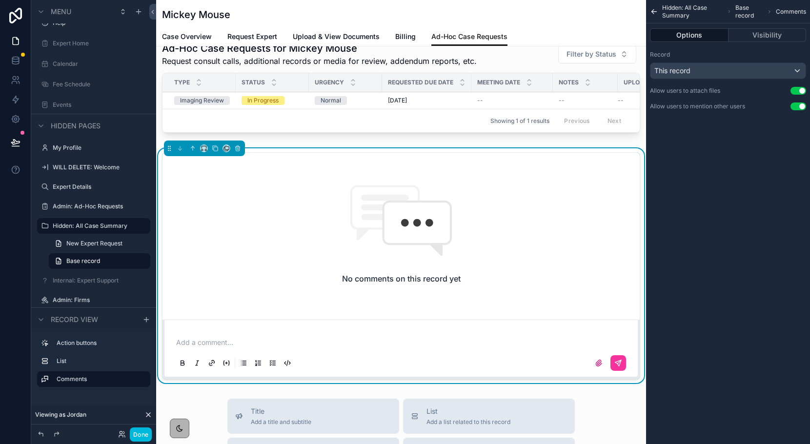
click at [221, 346] on p "scrollable content" at bounding box center [403, 343] width 454 height 10
click at [615, 367] on button "scrollable content" at bounding box center [619, 363] width 16 height 16
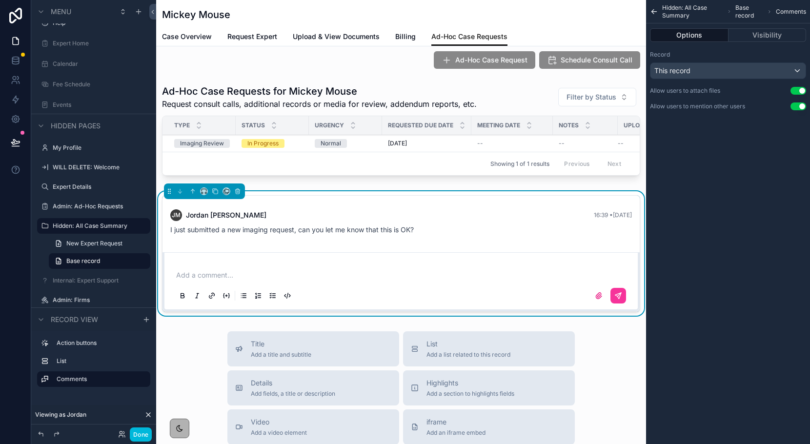
scroll to position [10, 0]
click at [147, 438] on button "Done" at bounding box center [141, 435] width 22 height 14
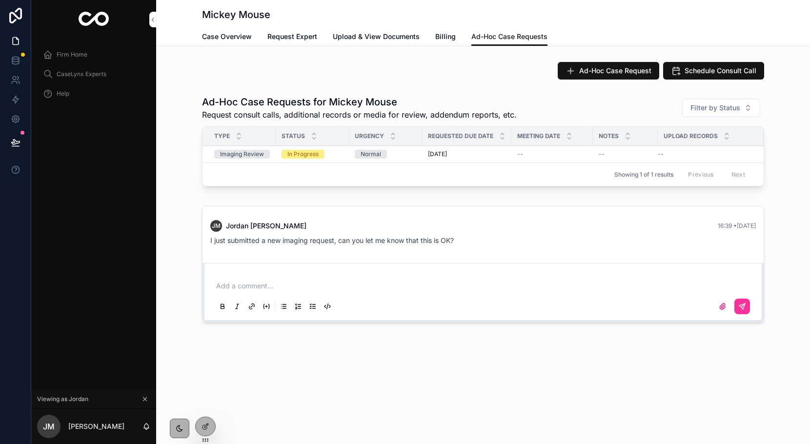
scroll to position [0, 0]
click at [0, 0] on div at bounding box center [0, 0] width 0 height 0
click at [0, 0] on icon at bounding box center [0, 0] width 0 height 0
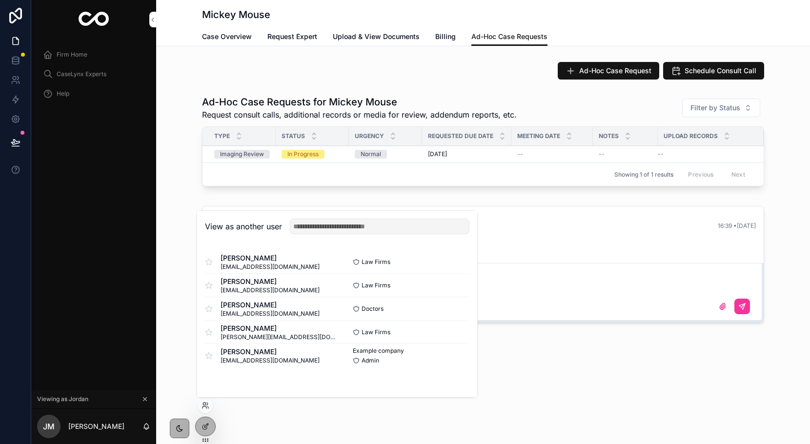
click at [443, 307] on div "Doctors Select" at bounding box center [403, 309] width 132 height 8
click at [0, 0] on button "Select" at bounding box center [0, 0] width 0 height 0
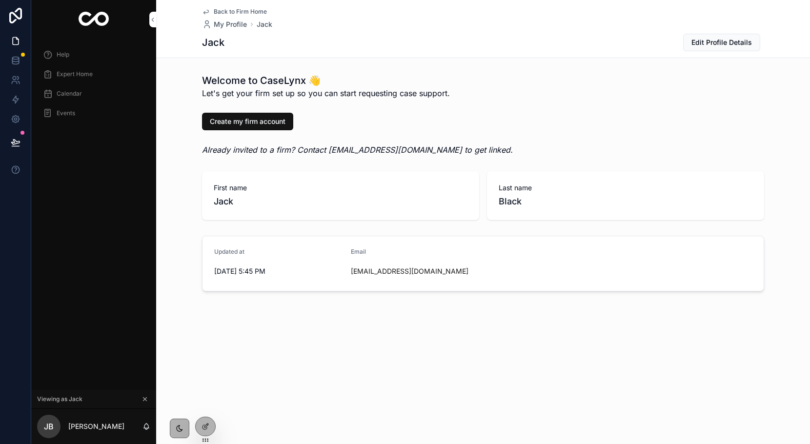
click at [85, 72] on span "Expert Home" at bounding box center [75, 74] width 36 height 8
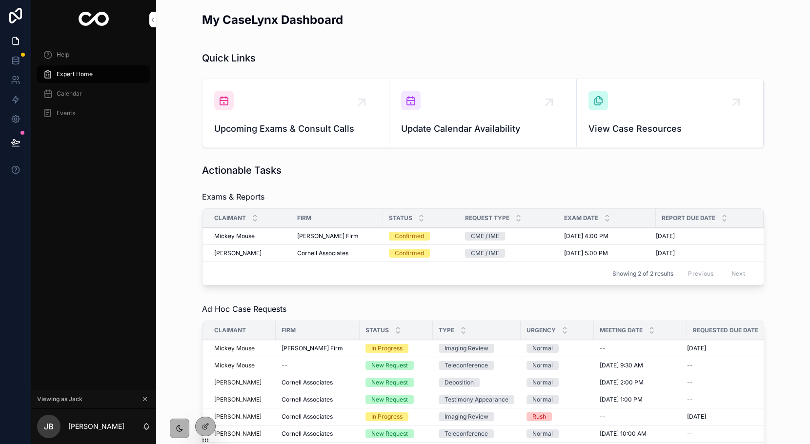
click at [339, 345] on div "[PERSON_NAME] Firm" at bounding box center [318, 349] width 72 height 8
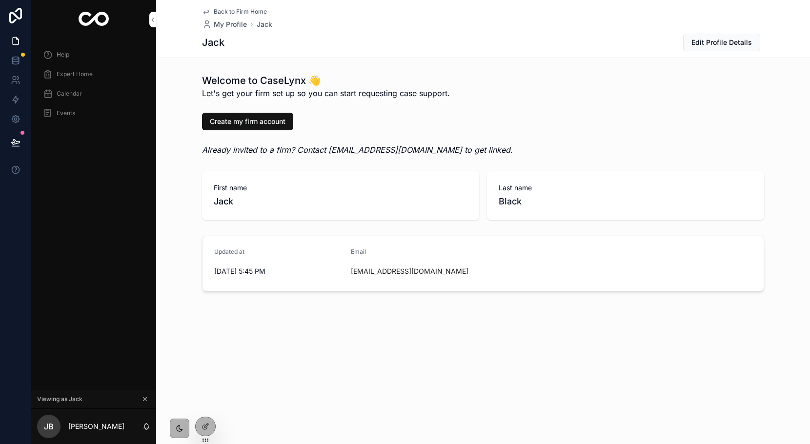
click at [76, 77] on span "Expert Home" at bounding box center [75, 74] width 36 height 8
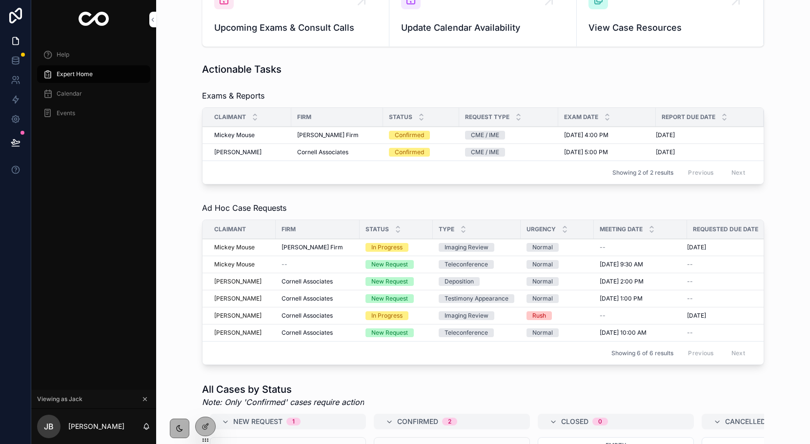
scroll to position [223, 0]
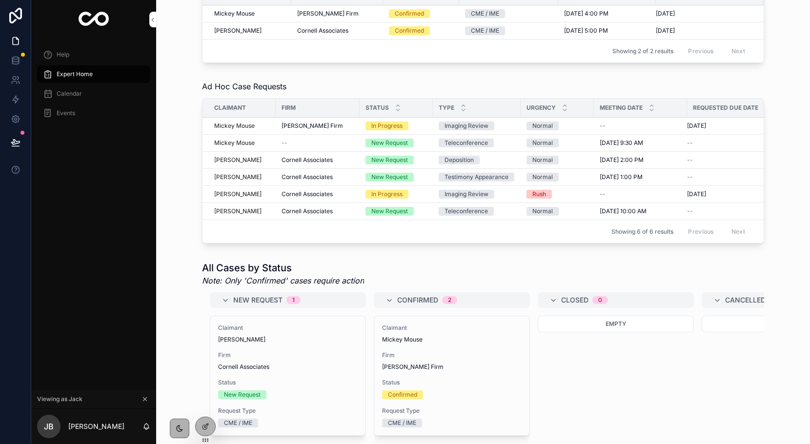
click at [0, 0] on div at bounding box center [0, 0] width 0 height 0
click at [0, 0] on icon at bounding box center [0, 0] width 0 height 0
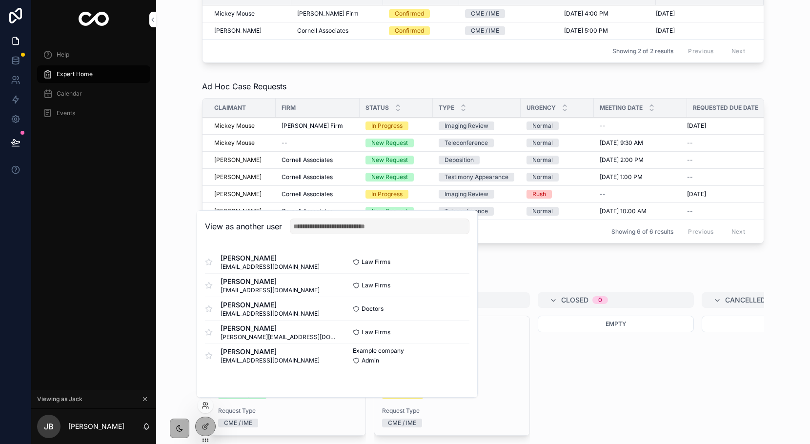
click at [0, 0] on button "Select" at bounding box center [0, 0] width 0 height 0
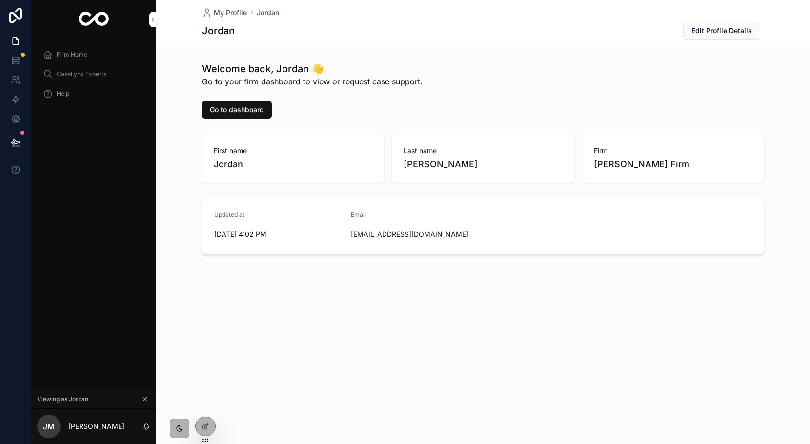
click at [77, 81] on div "CaseLynx Experts" at bounding box center [94, 74] width 102 height 16
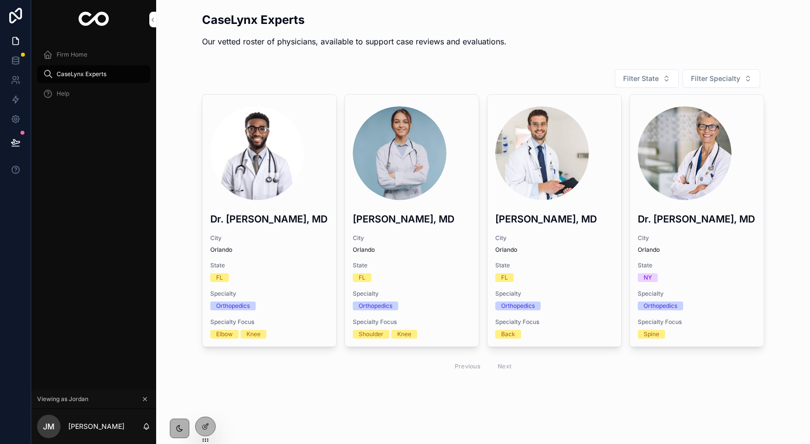
click at [71, 54] on span "Firm Home" at bounding box center [72, 55] width 31 height 8
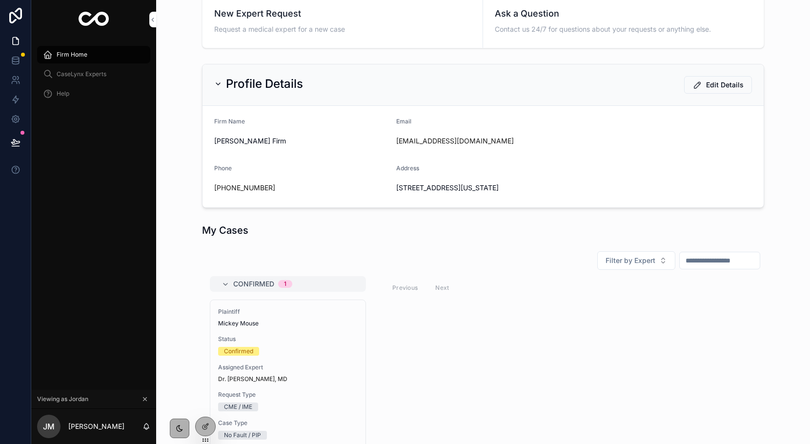
scroll to position [265, 0]
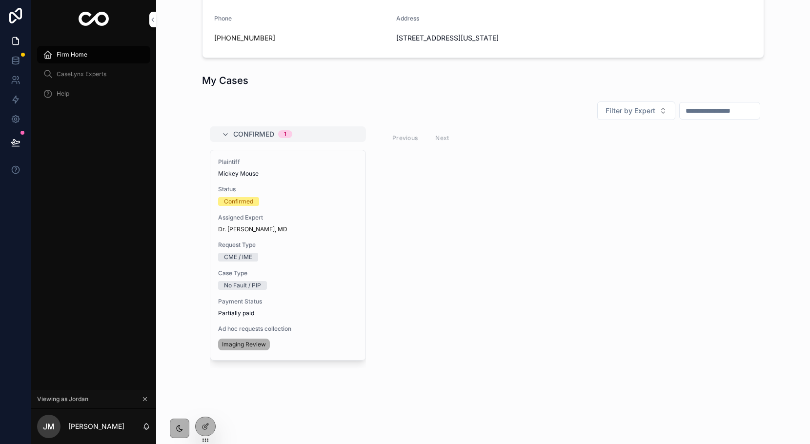
click at [296, 220] on span "Assigned Expert" at bounding box center [288, 218] width 140 height 8
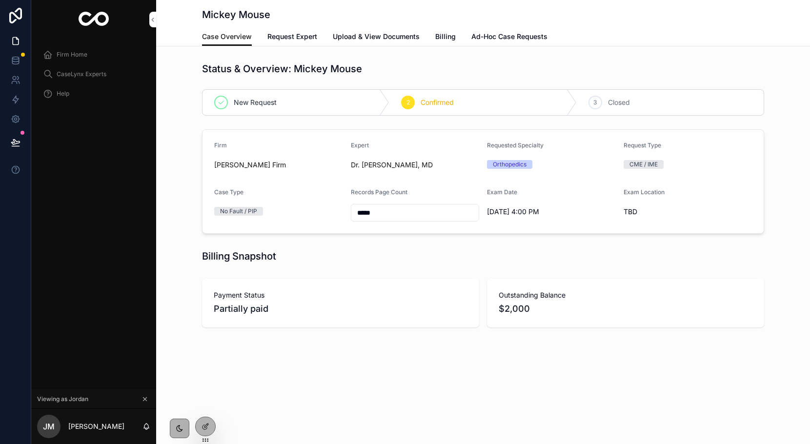
click at [509, 32] on span "Ad-Hoc Case Requests" at bounding box center [509, 37] width 76 height 10
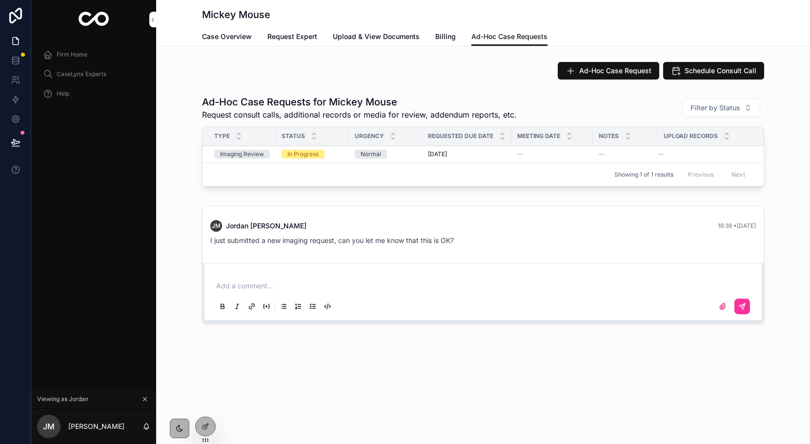
click at [410, 154] on div "Normal" at bounding box center [385, 154] width 61 height 9
click at [228, 40] on span "Case Overview" at bounding box center [227, 37] width 50 height 10
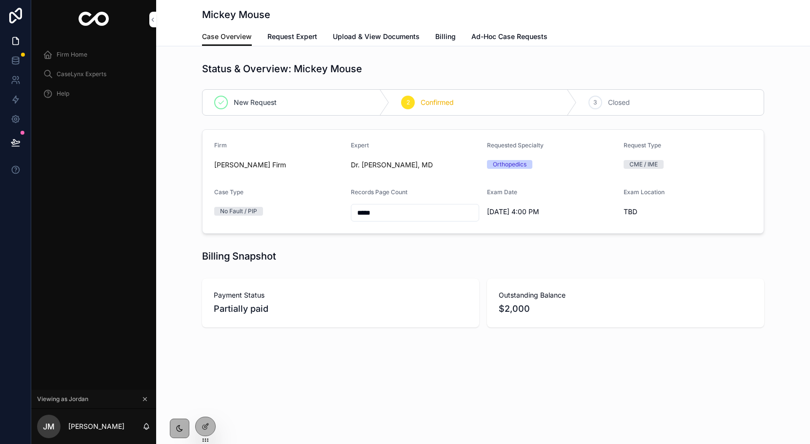
click at [323, 40] on div "Case Overview Request Expert Upload & View Documents Billing Ad-Hoc Case Reques…" at bounding box center [483, 36] width 562 height 19
click at [302, 40] on span "Request Expert" at bounding box center [292, 37] width 50 height 10
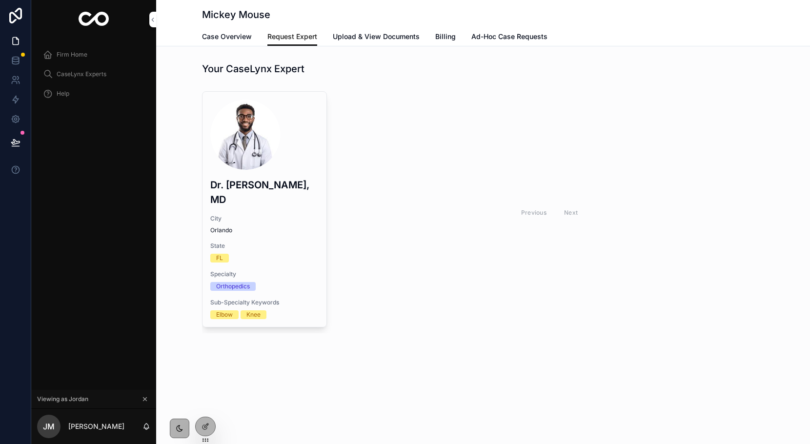
click at [237, 34] on span "Case Overview" at bounding box center [227, 37] width 50 height 10
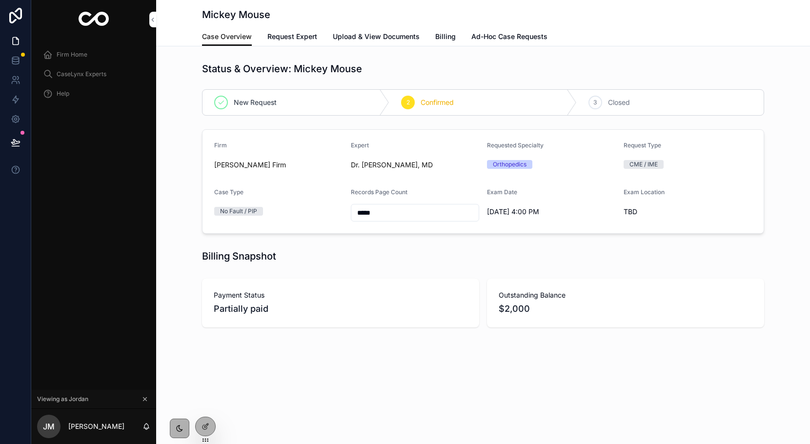
click at [276, 34] on span "Request Expert" at bounding box center [292, 37] width 50 height 10
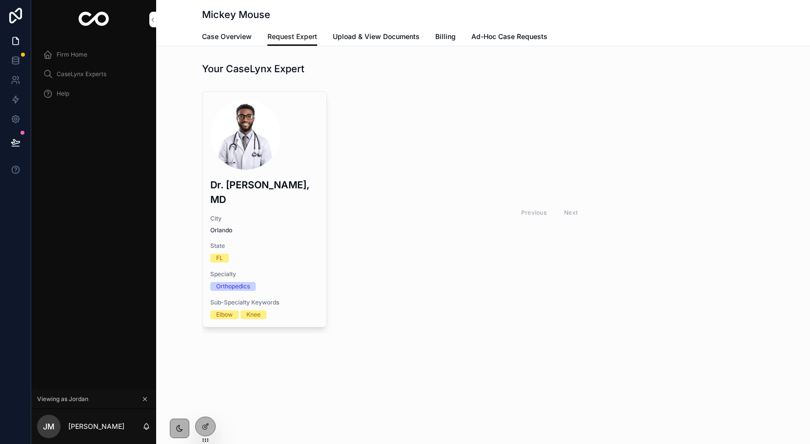
click at [231, 42] on link "Case Overview" at bounding box center [227, 38] width 50 height 20
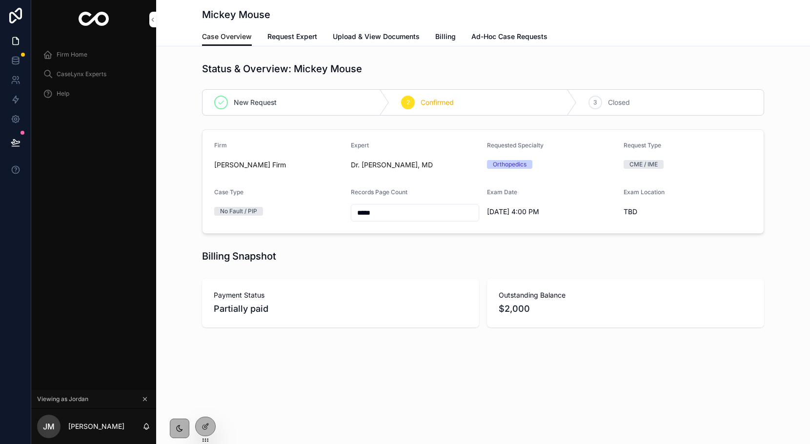
click at [400, 37] on span "Upload & View Documents" at bounding box center [376, 37] width 87 height 10
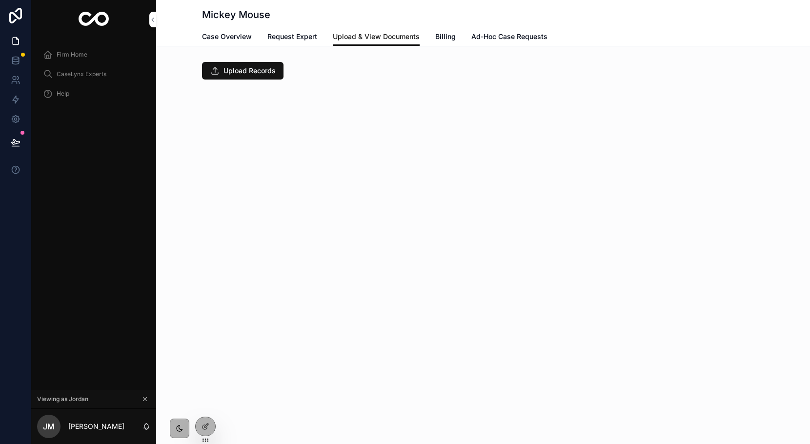
click at [445, 35] on span "Billing" at bounding box center [445, 37] width 20 height 10
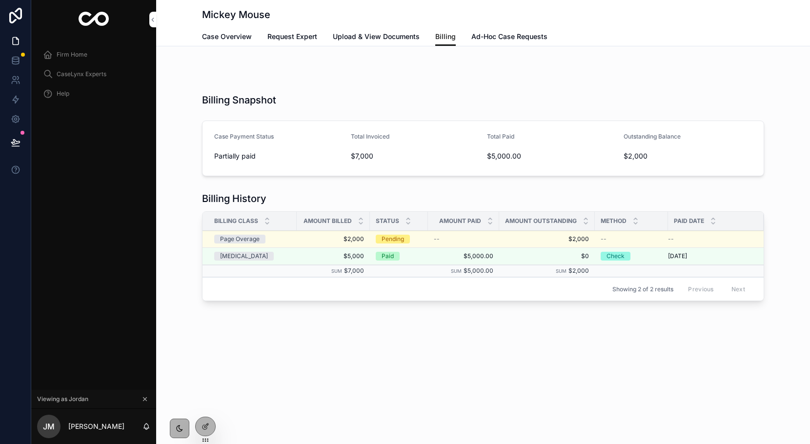
click at [495, 37] on span "Ad-Hoc Case Requests" at bounding box center [509, 37] width 76 height 10
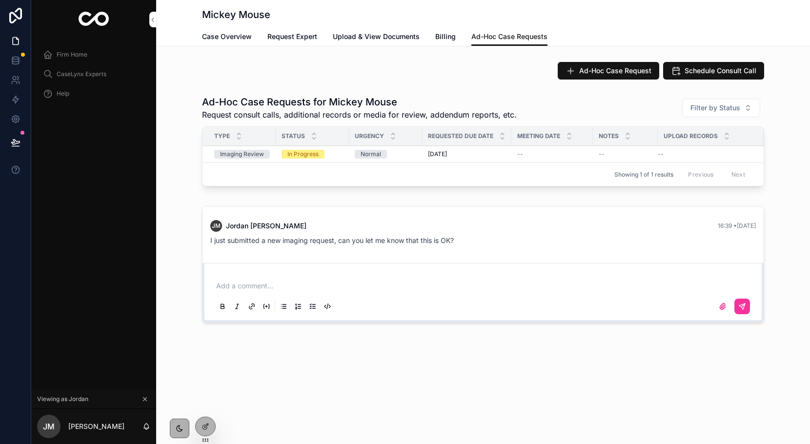
click at [215, 422] on div at bounding box center [205, 430] width 20 height 27
click at [209, 424] on div at bounding box center [206, 426] width 20 height 19
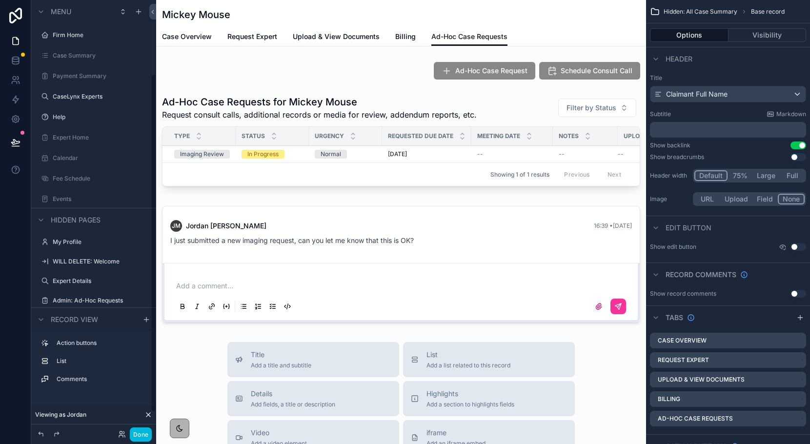
scroll to position [94, 0]
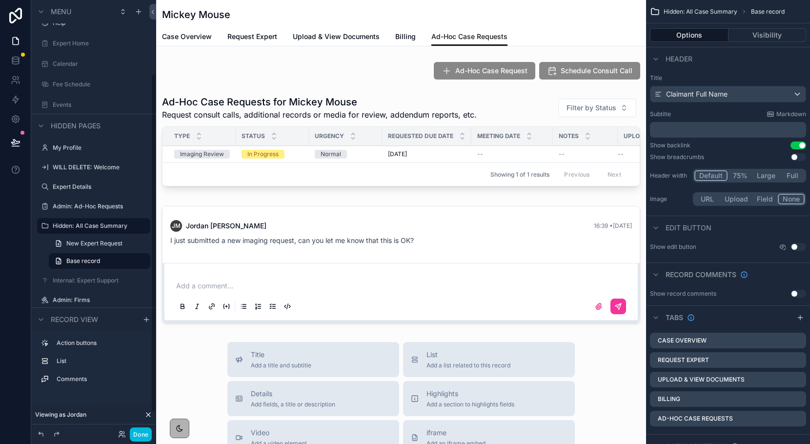
click at [269, 227] on div "scrollable content" at bounding box center [401, 264] width 490 height 124
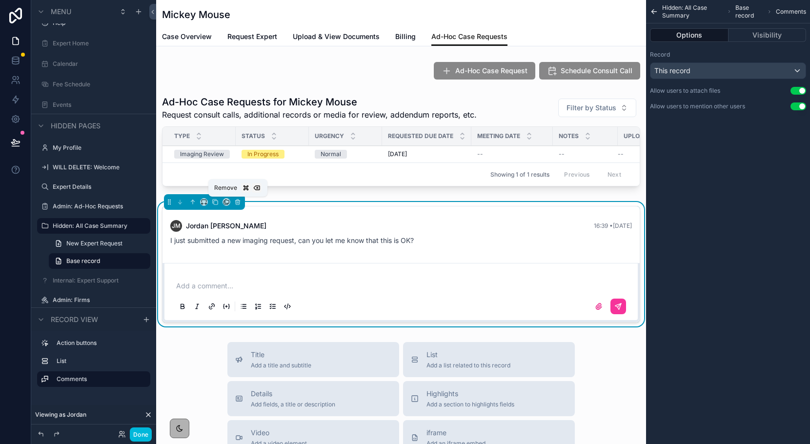
click at [237, 199] on icon "scrollable content" at bounding box center [237, 202] width 7 height 7
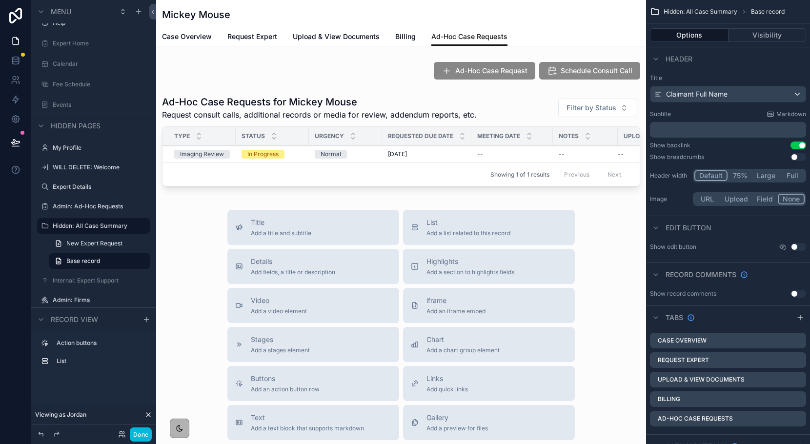
click at [147, 432] on button "Done" at bounding box center [141, 435] width 22 height 14
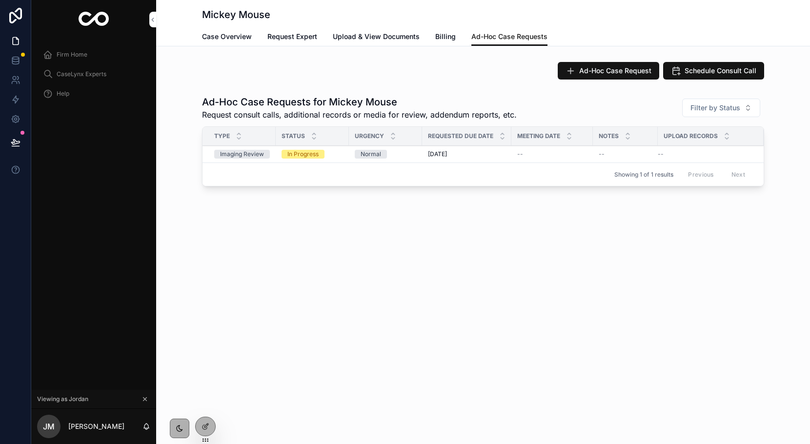
click at [219, 43] on link "Case Overview" at bounding box center [227, 38] width 50 height 20
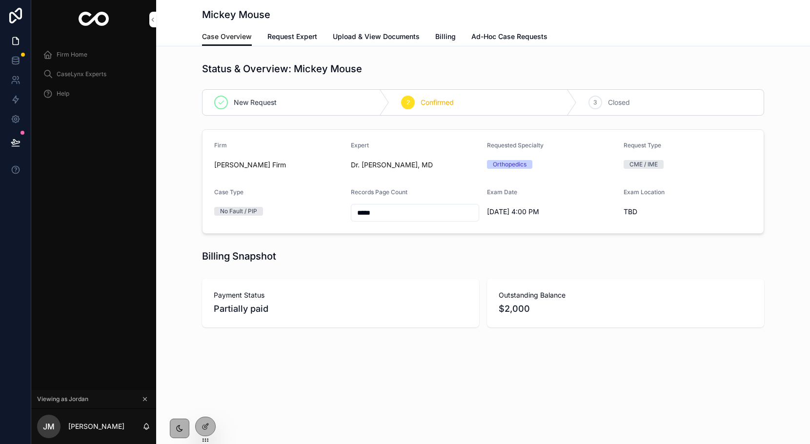
click at [202, 428] on icon at bounding box center [206, 427] width 8 height 8
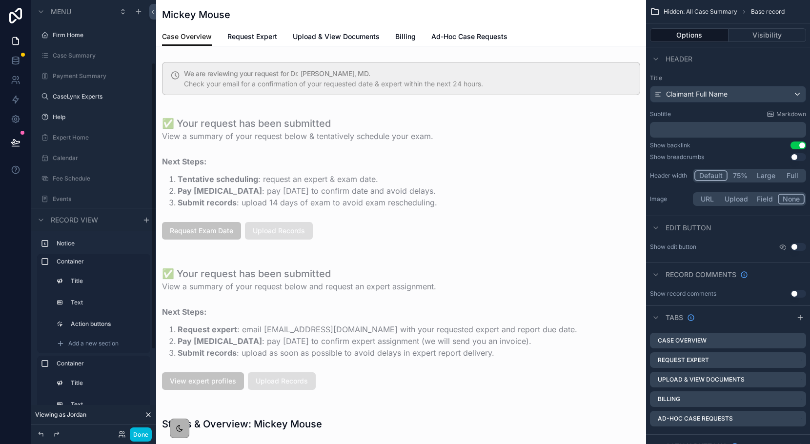
scroll to position [94, 0]
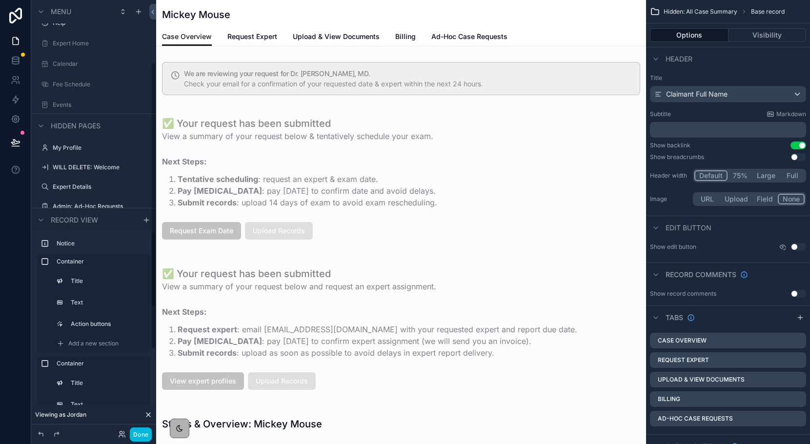
click at [140, 432] on button "Done" at bounding box center [141, 435] width 22 height 14
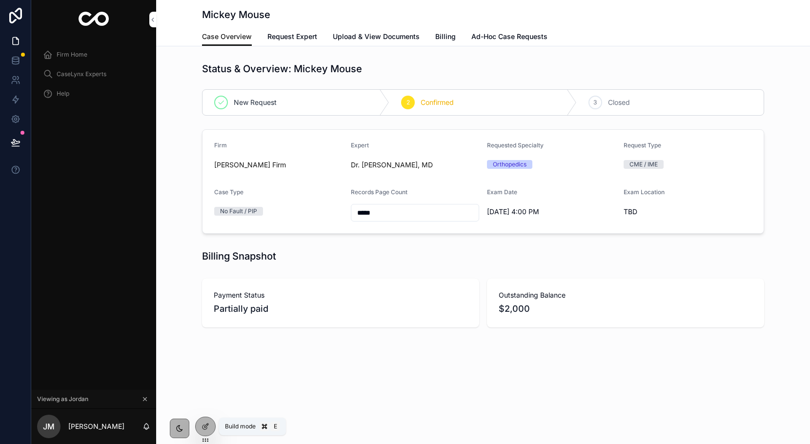
click at [207, 429] on icon at bounding box center [206, 427] width 8 height 8
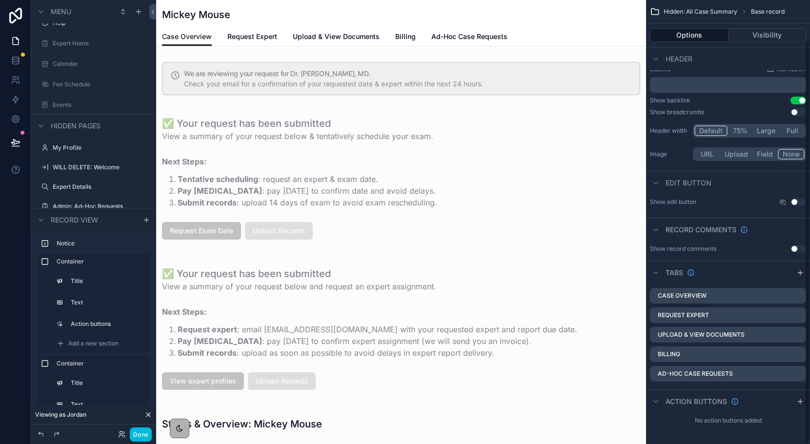
click at [802, 276] on icon "scrollable content" at bounding box center [800, 273] width 8 height 8
click at [0, 0] on icon "scrollable content" at bounding box center [0, 0] width 0 height 0
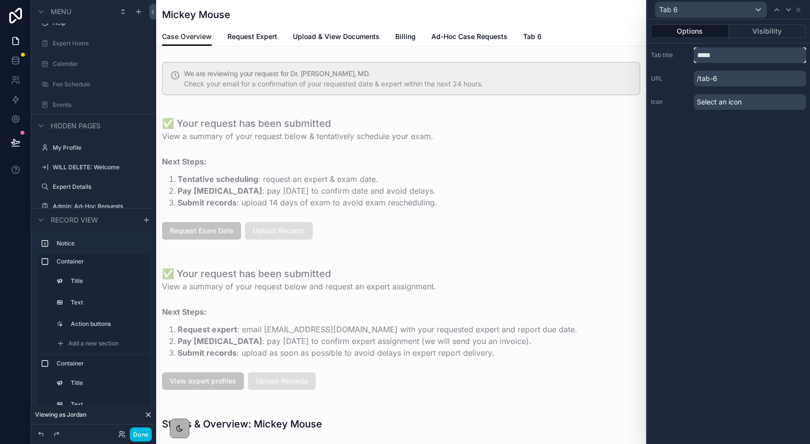
drag, startPoint x: 725, startPoint y: 60, endPoint x: 698, endPoint y: 57, distance: 27.5
click at [698, 57] on input "*****" at bounding box center [750, 55] width 112 height 16
drag, startPoint x: 736, startPoint y: 57, endPoint x: 693, endPoint y: 56, distance: 43.9
click at [693, 56] on div "Tab title ********" at bounding box center [728, 55] width 155 height 16
type input "**********"
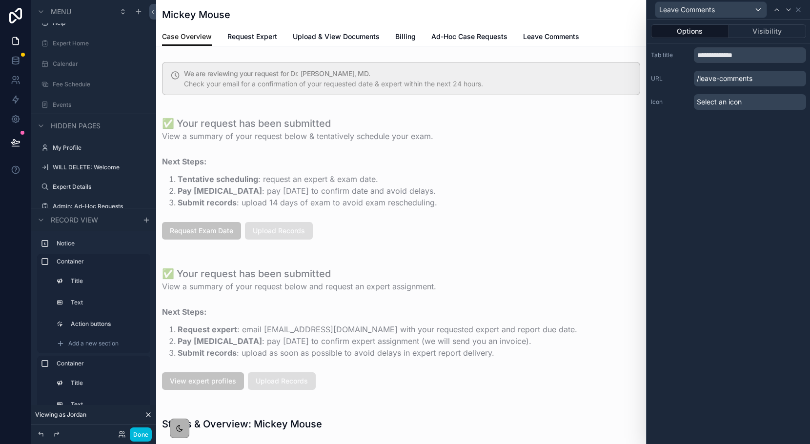
click at [143, 429] on button "Done" at bounding box center [141, 435] width 22 height 14
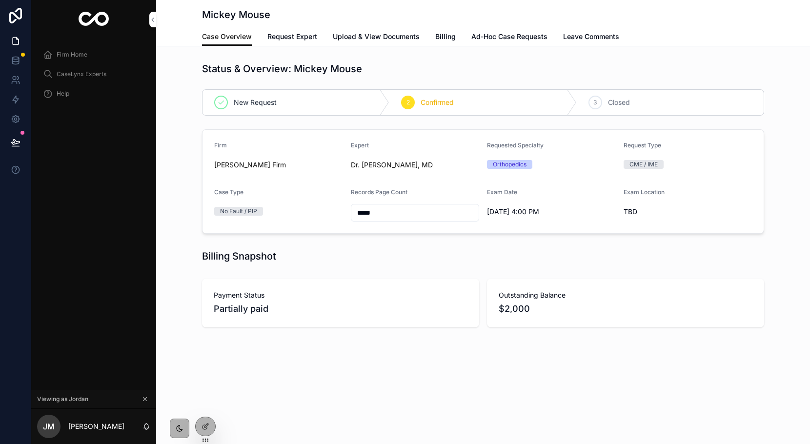
click at [278, 36] on span "Request Expert" at bounding box center [292, 37] width 50 height 10
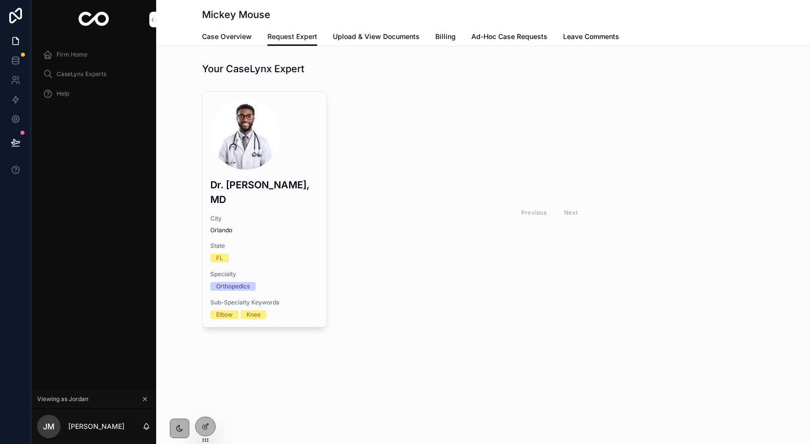
click at [207, 430] on icon at bounding box center [206, 427] width 8 height 8
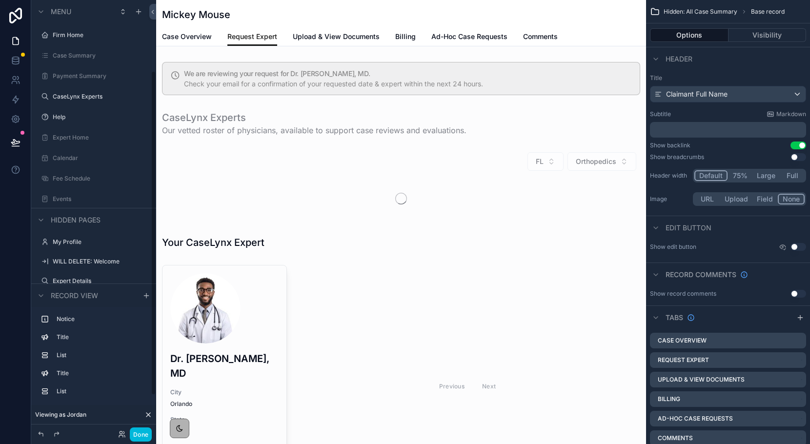
scroll to position [94, 0]
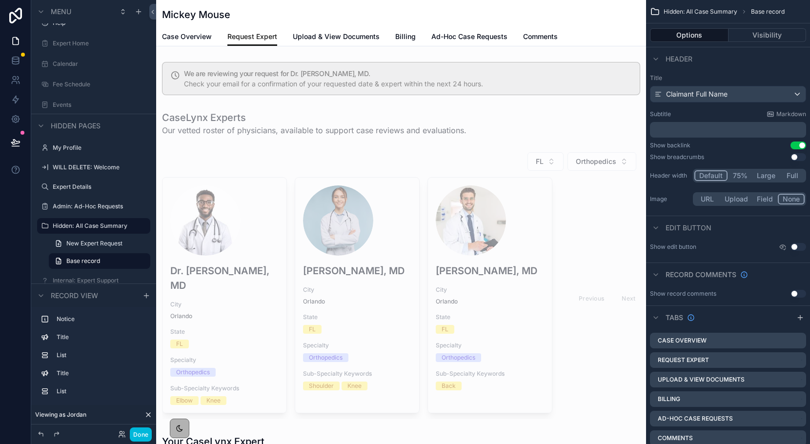
click at [535, 33] on span "Comments" at bounding box center [540, 37] width 35 height 10
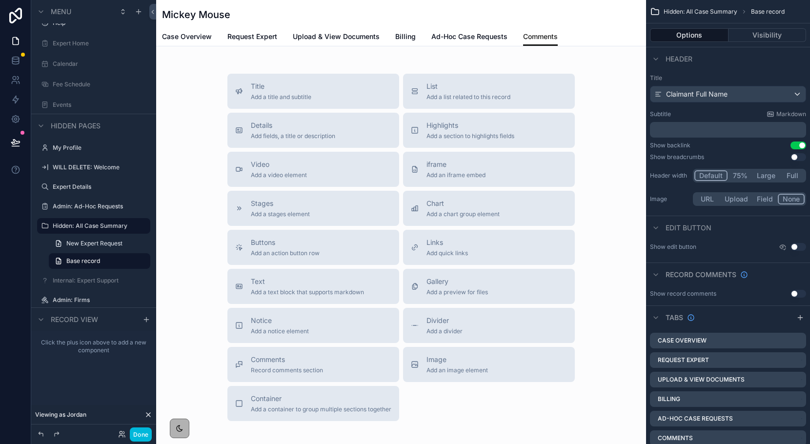
scroll to position [20, 0]
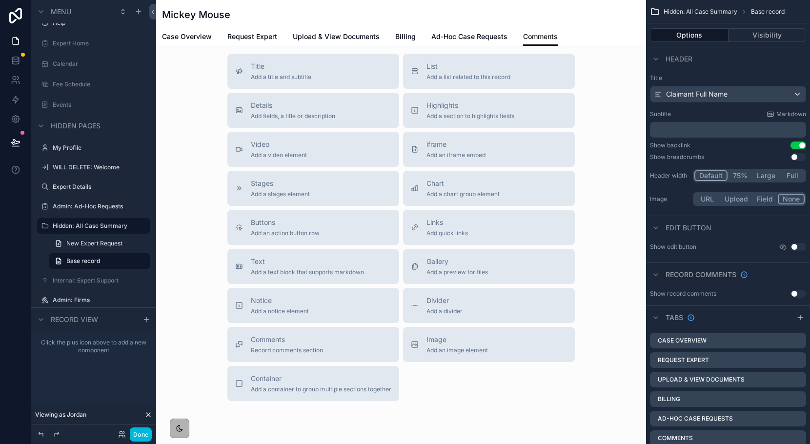
click at [308, 346] on div "Comments Record comments section" at bounding box center [287, 345] width 72 height 20
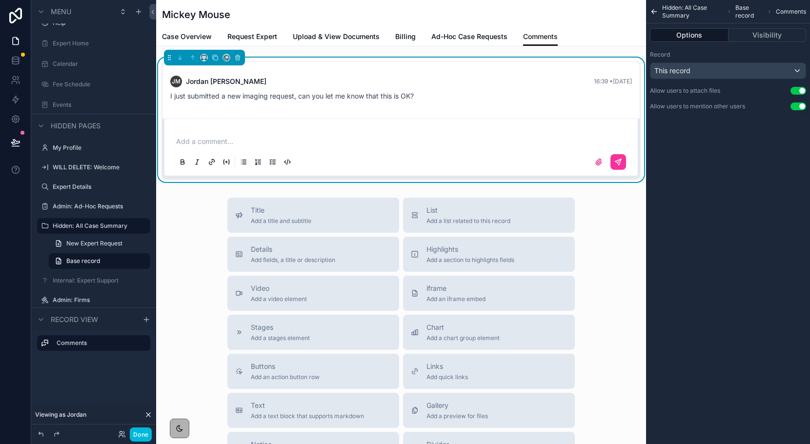
scroll to position [0, 0]
click at [139, 435] on button "Done" at bounding box center [141, 435] width 22 height 14
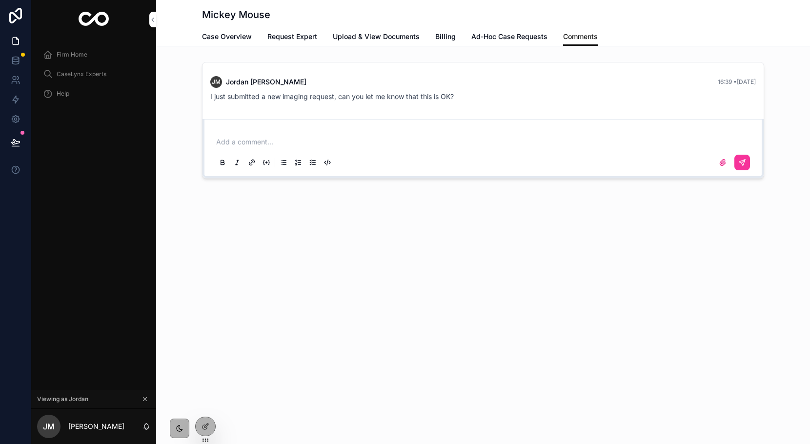
click at [0, 0] on icon at bounding box center [0, 0] width 0 height 0
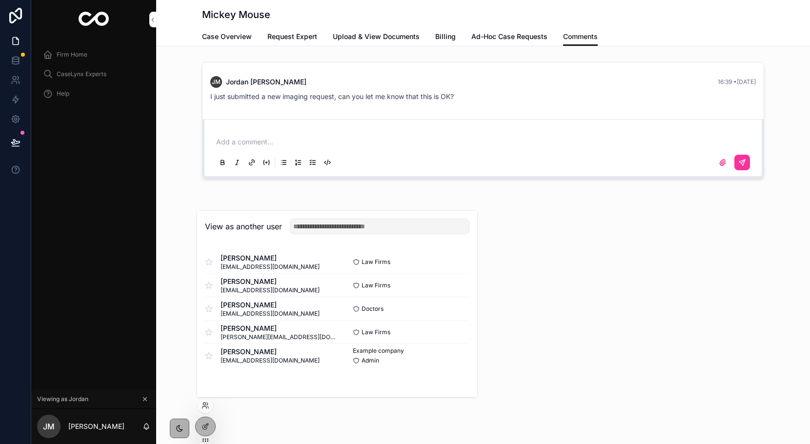
click at [0, 0] on button "Select" at bounding box center [0, 0] width 0 height 0
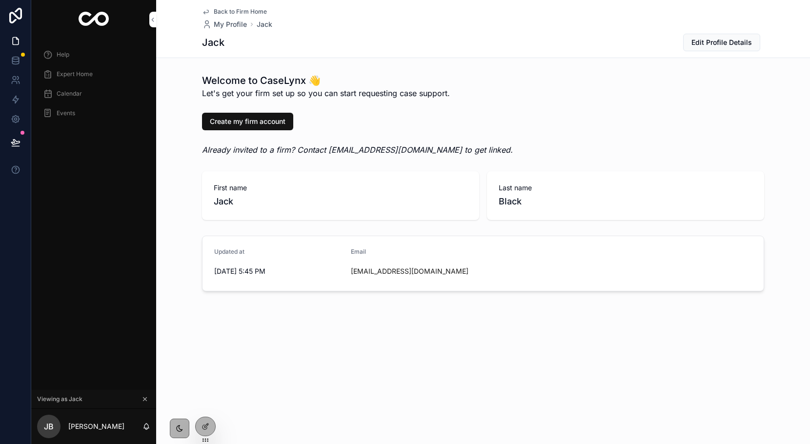
click at [76, 85] on link "Calendar" at bounding box center [93, 94] width 113 height 18
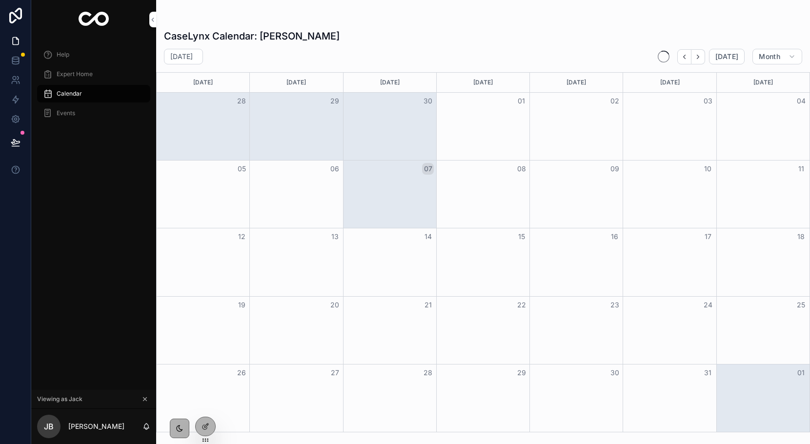
click at [72, 75] on span "Expert Home" at bounding box center [75, 74] width 36 height 8
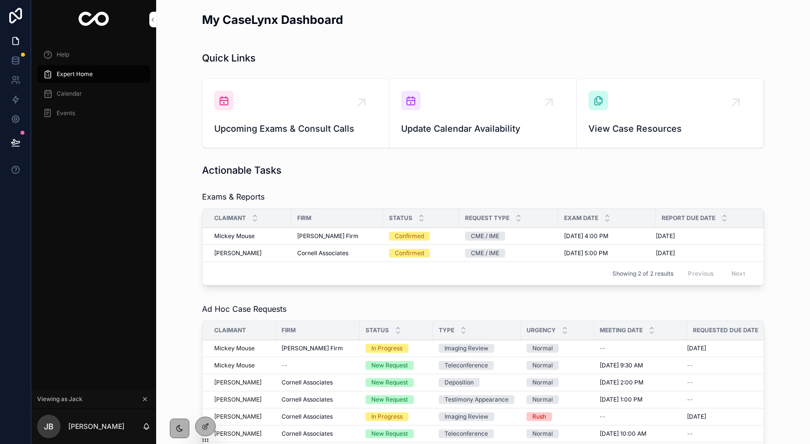
click at [268, 122] on div "Upcoming Exams & Consult Calls" at bounding box center [295, 113] width 163 height 45
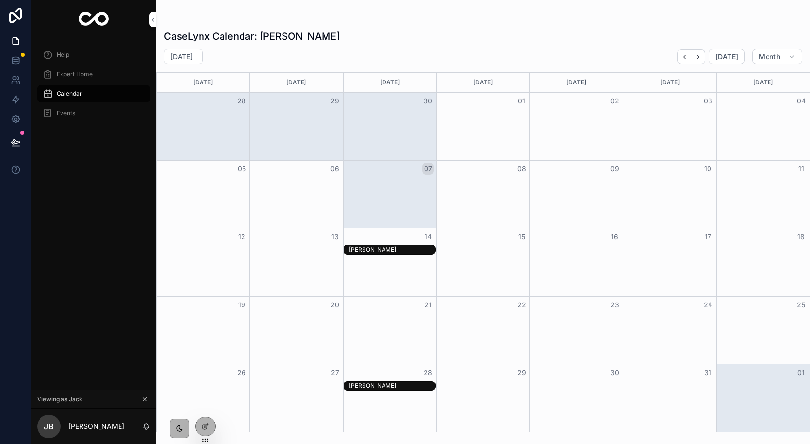
click at [78, 74] on span "Expert Home" at bounding box center [75, 74] width 36 height 8
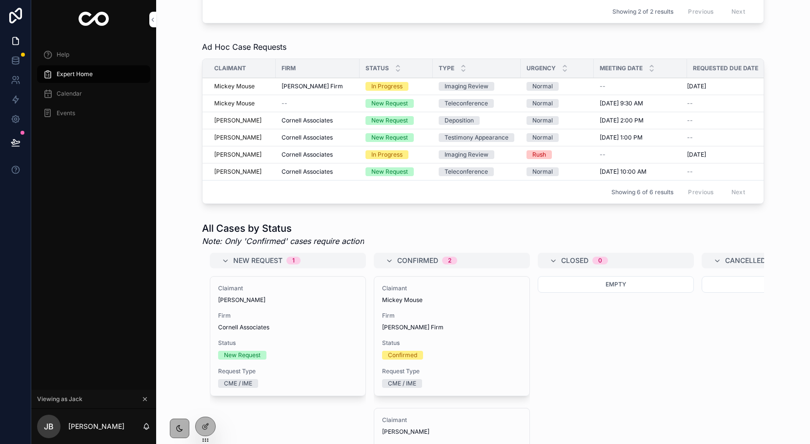
scroll to position [354, 0]
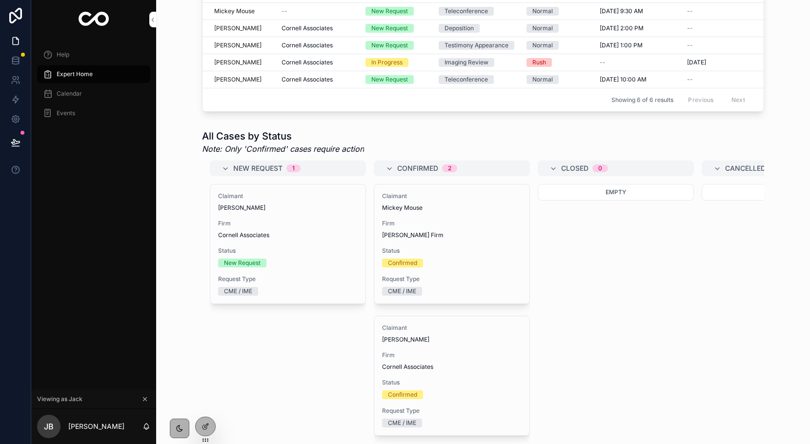
click at [298, 225] on span "Firm" at bounding box center [288, 224] width 140 height 8
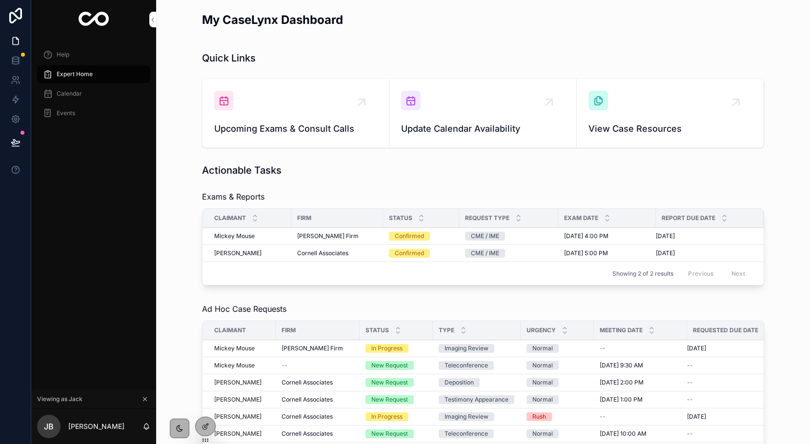
click at [380, 237] on td "[PERSON_NAME] Firm" at bounding box center [337, 236] width 92 height 17
click at [367, 237] on div "[PERSON_NAME] Firm" at bounding box center [337, 236] width 80 height 8
click at [563, 257] on td "10/14/2025 5:00 PM 10/14/2025 5:00 PM" at bounding box center [607, 253] width 98 height 17
click at [551, 253] on div "CME / IME" at bounding box center [508, 253] width 87 height 9
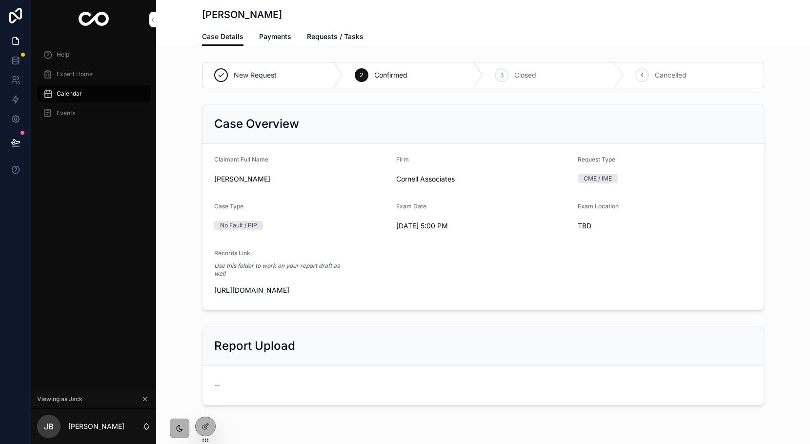
click at [0, 0] on icon at bounding box center [0, 0] width 0 height 0
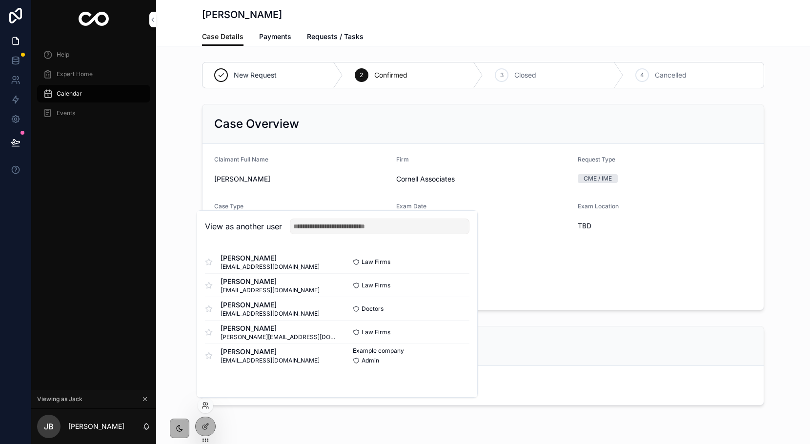
click at [0, 0] on button "Select" at bounding box center [0, 0] width 0 height 0
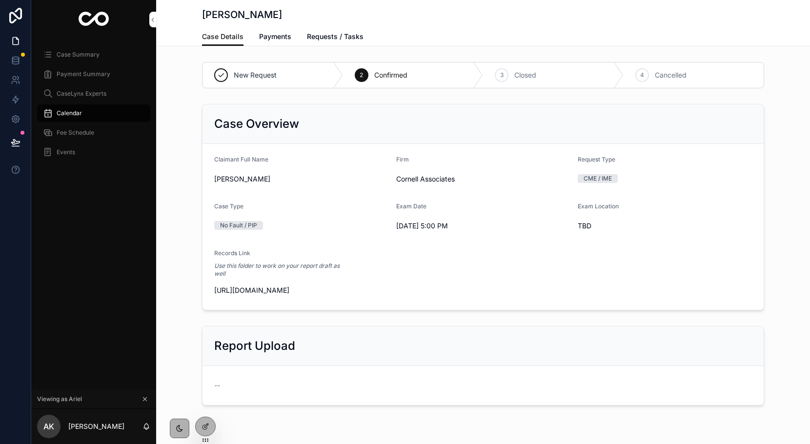
click at [70, 94] on span "CaseLynx Experts" at bounding box center [82, 94] width 50 height 8
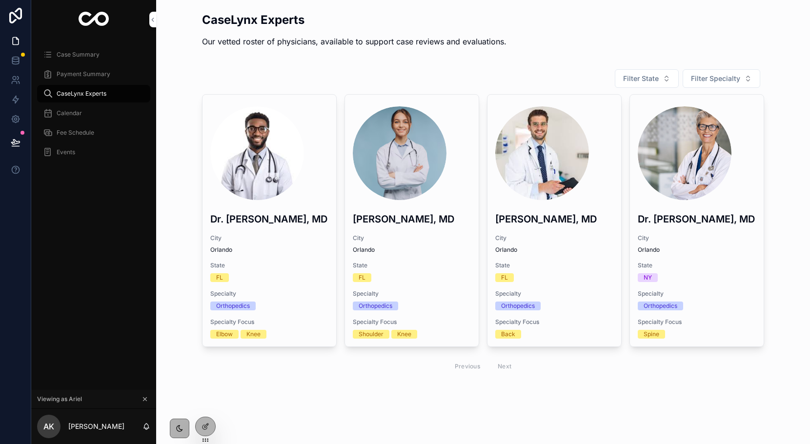
click at [79, 54] on span "Case Summary" at bounding box center [78, 55] width 43 height 8
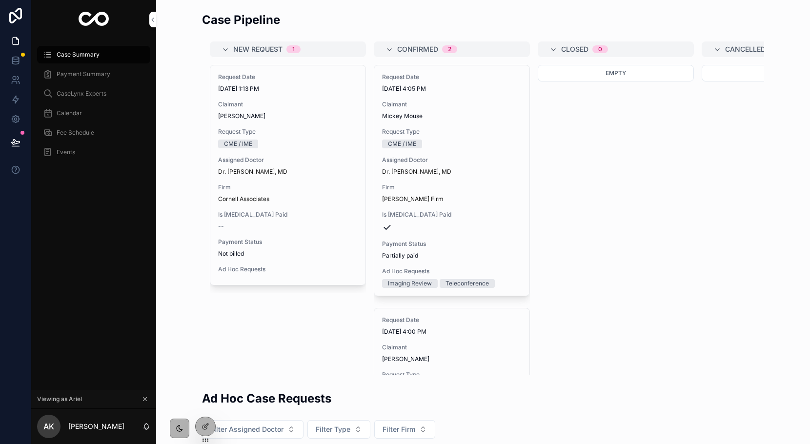
click at [511, 163] on span "Assigned Doctor" at bounding box center [452, 160] width 140 height 8
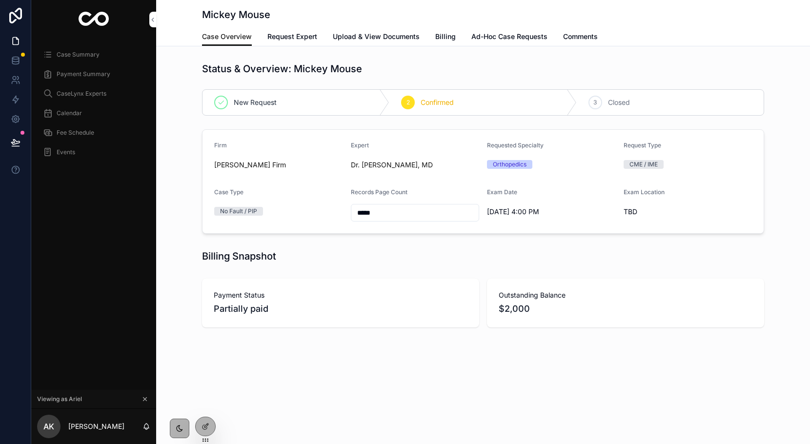
click at [571, 41] on link "Comments" at bounding box center [580, 38] width 35 height 20
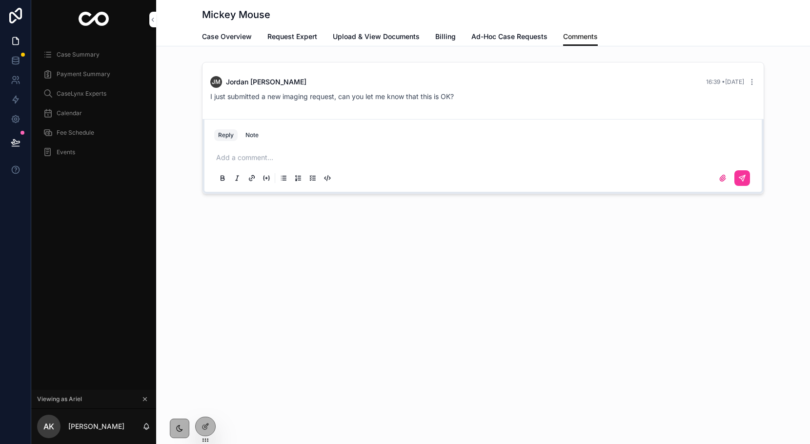
click at [231, 164] on div "Add a comment..." at bounding box center [483, 167] width 538 height 41
click at [231, 157] on p "scrollable content" at bounding box center [485, 158] width 538 height 10
click at [747, 181] on button "scrollable content" at bounding box center [742, 178] width 16 height 16
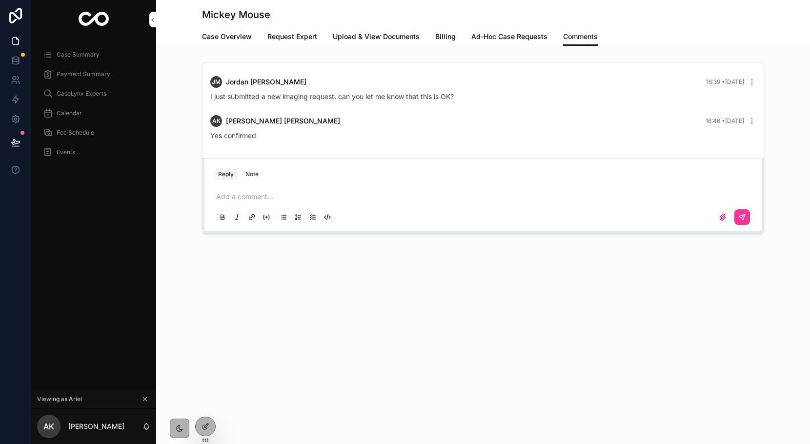
click at [223, 34] on span "Case Overview" at bounding box center [227, 37] width 50 height 10
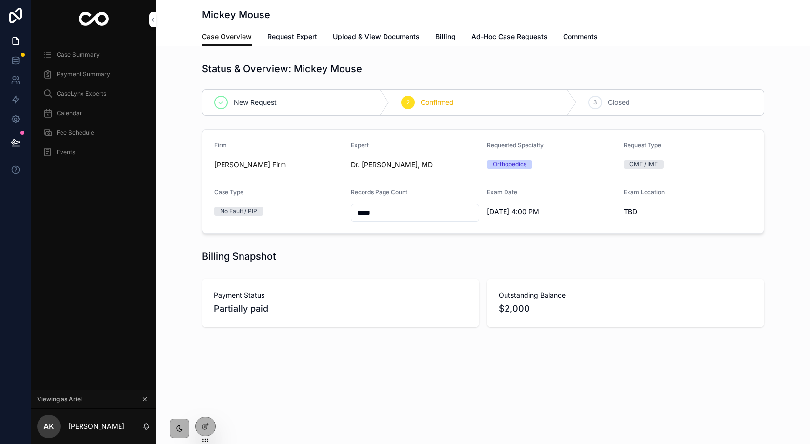
click at [300, 38] on span "Request Expert" at bounding box center [292, 37] width 50 height 10
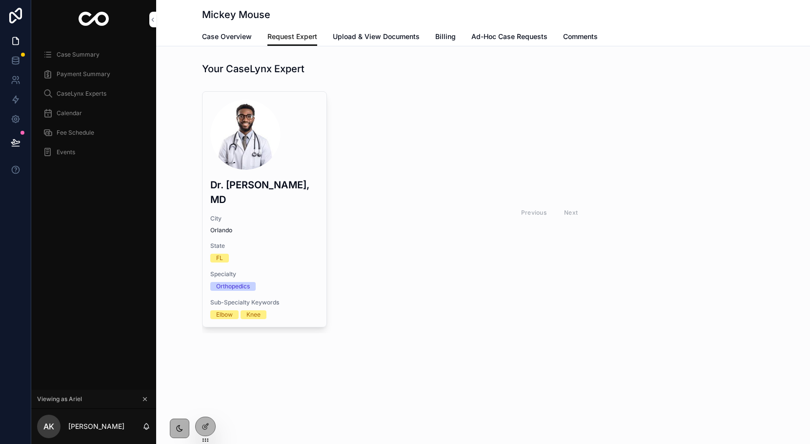
click at [227, 43] on link "Case Overview" at bounding box center [227, 38] width 50 height 20
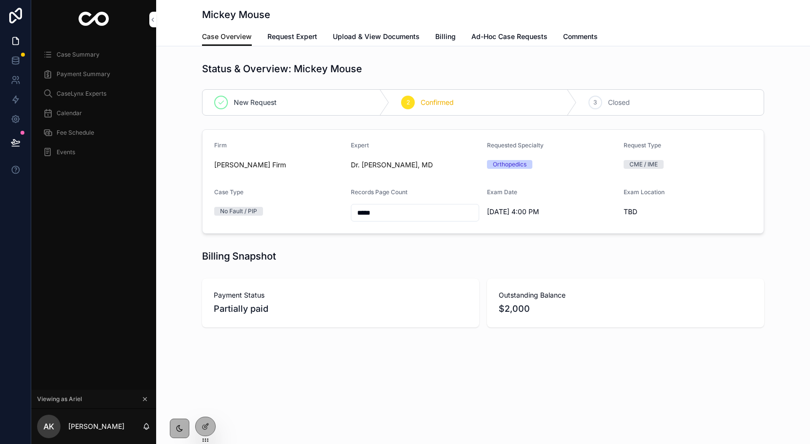
click at [0, 0] on icon at bounding box center [0, 0] width 0 height 0
click at [189, 276] on div "Payment Status Partially paid Outstanding Balance $2,000" at bounding box center [483, 303] width 654 height 57
click at [70, 112] on span "Calendar" at bounding box center [69, 113] width 25 height 8
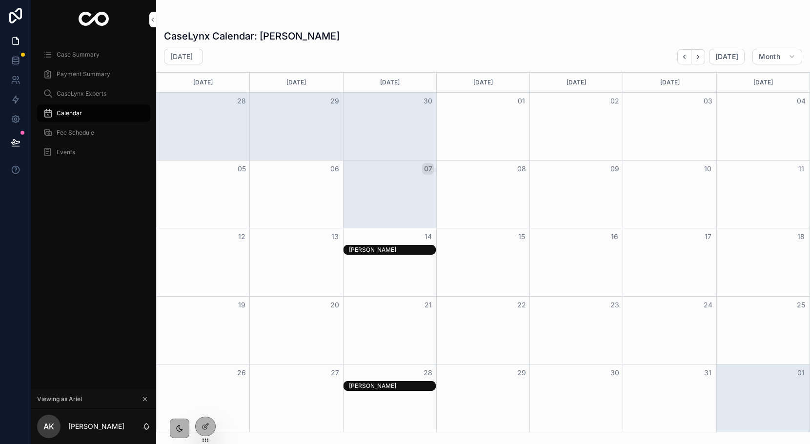
click at [403, 257] on div "Month View" at bounding box center [389, 261] width 93 height 67
click at [401, 253] on div "[PERSON_NAME]" at bounding box center [392, 250] width 86 height 8
